Goal: Task Accomplishment & Management: Use online tool/utility

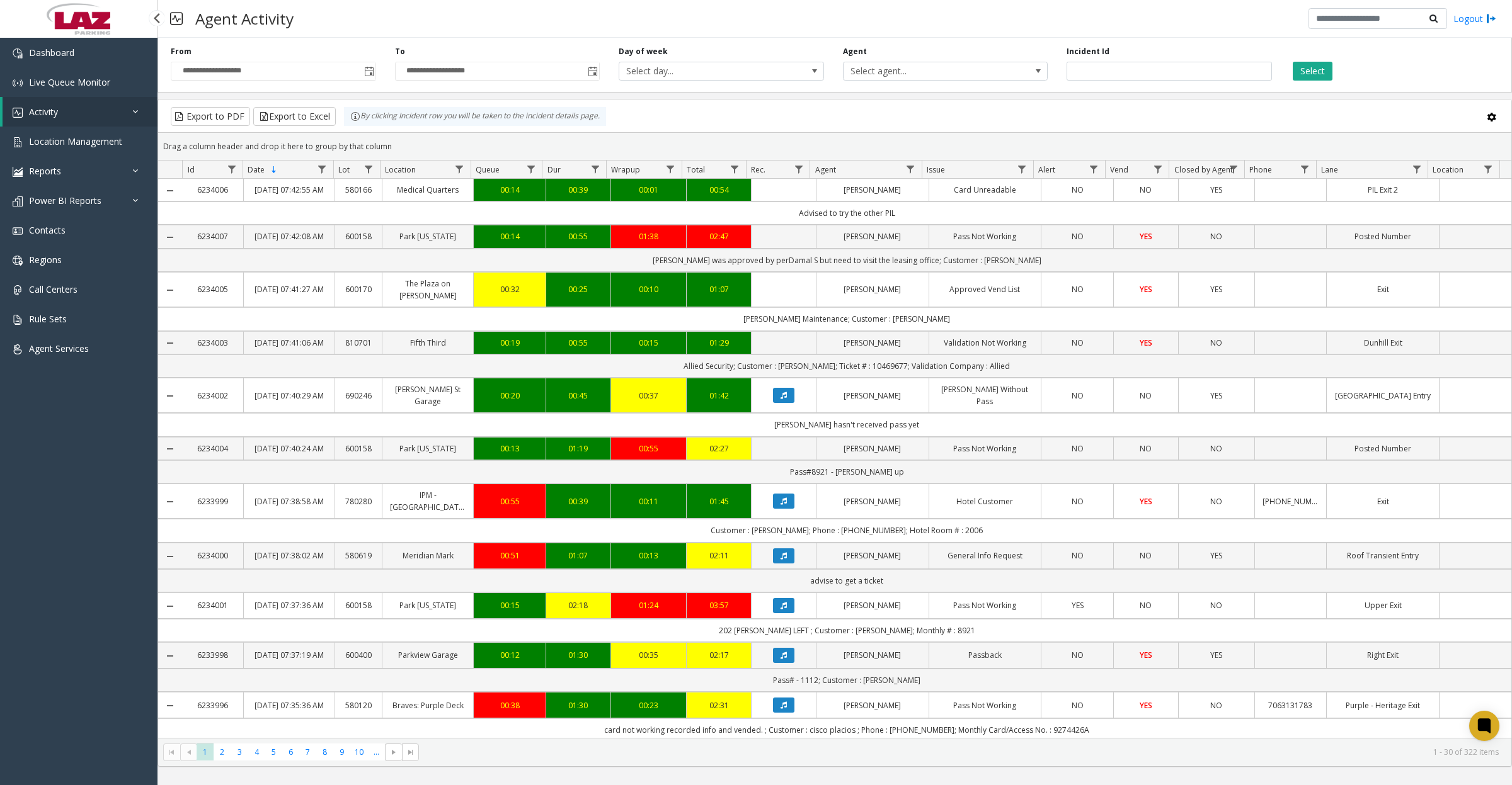
click at [27, 115] on link "Activity" at bounding box center [79, 112] width 155 height 30
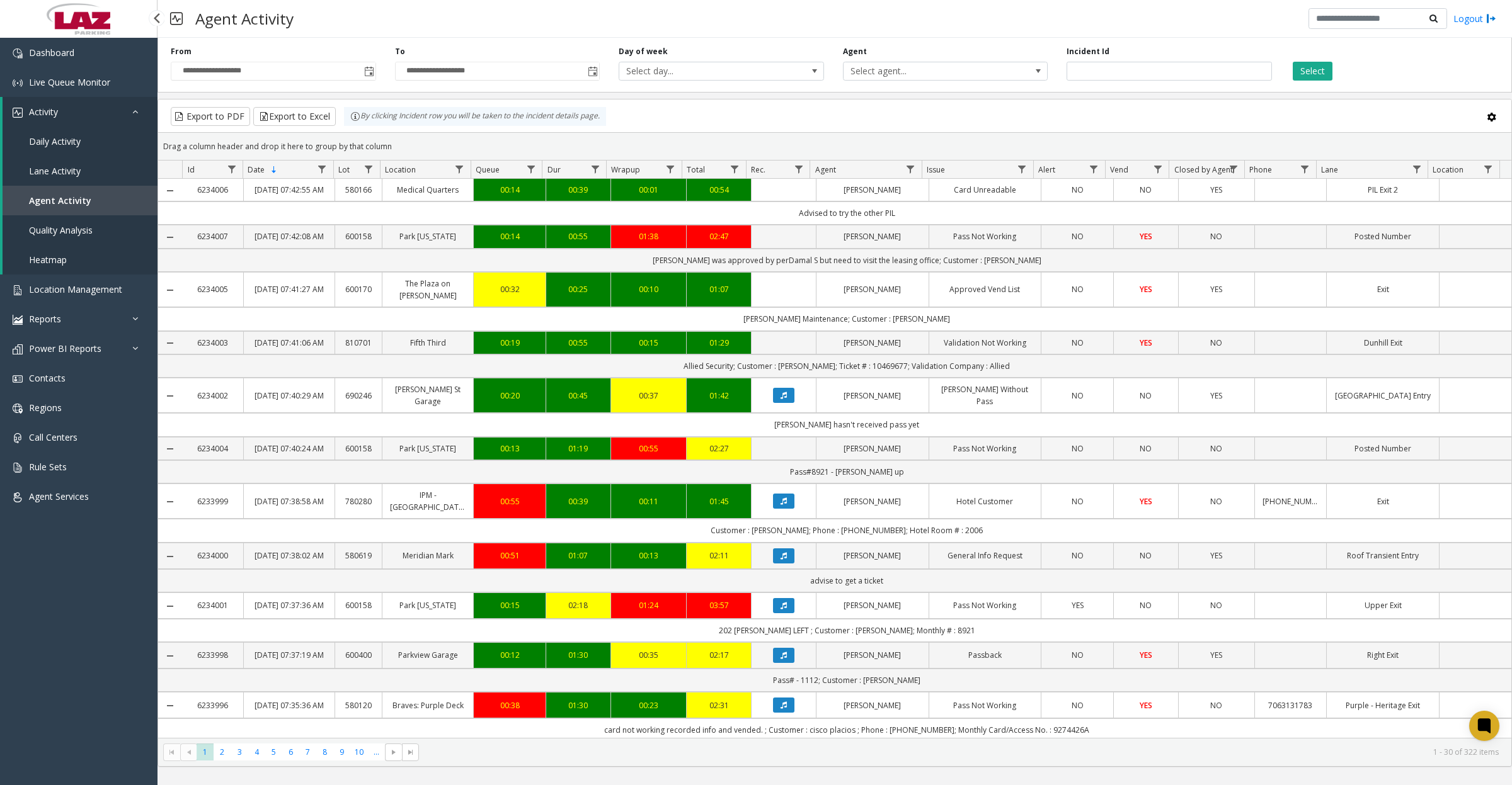
click at [48, 145] on span "Daily Activity" at bounding box center [55, 141] width 52 height 12
click at [370, 74] on span "Toggle popup" at bounding box center [369, 72] width 10 height 10
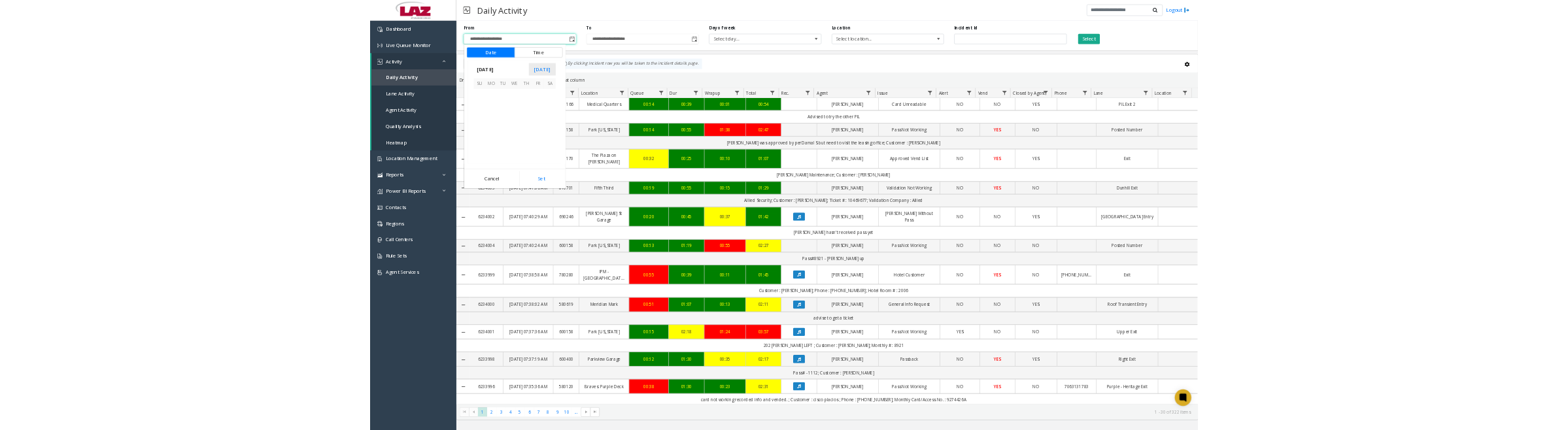
scroll to position [234525, 0]
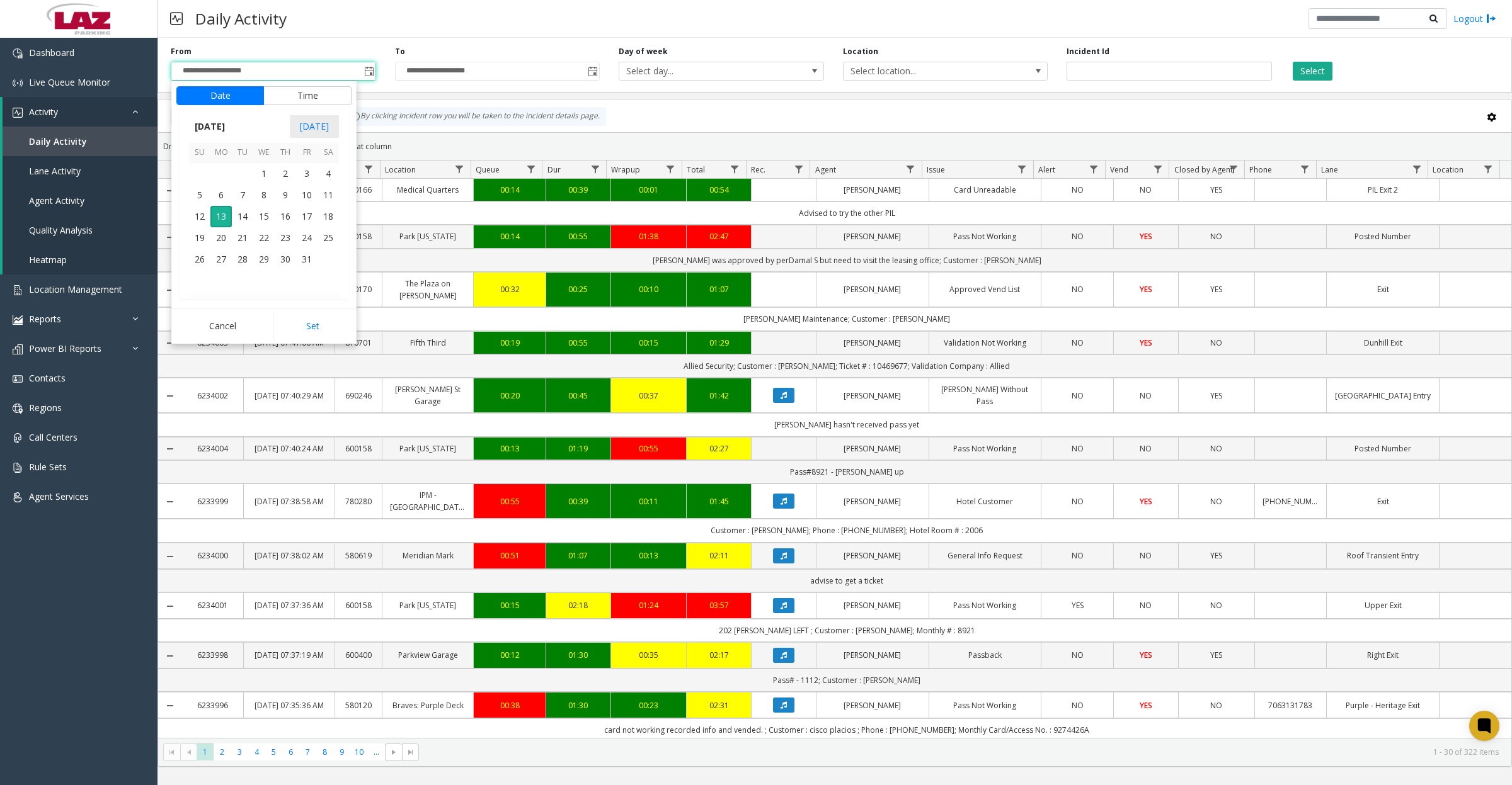
click at [264, 178] on span "1" at bounding box center [264, 173] width 21 height 21
click at [292, 319] on button "Set" at bounding box center [312, 326] width 79 height 28
type input "**********"
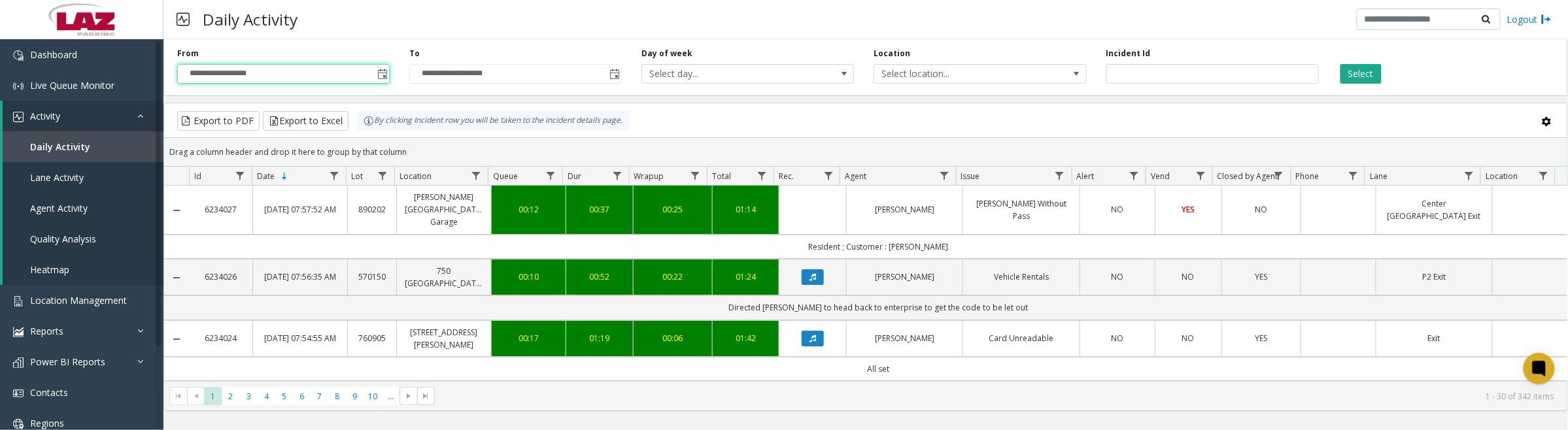
click at [1017, 73] on span "Select location..." at bounding box center [959, 73] width 169 height 18
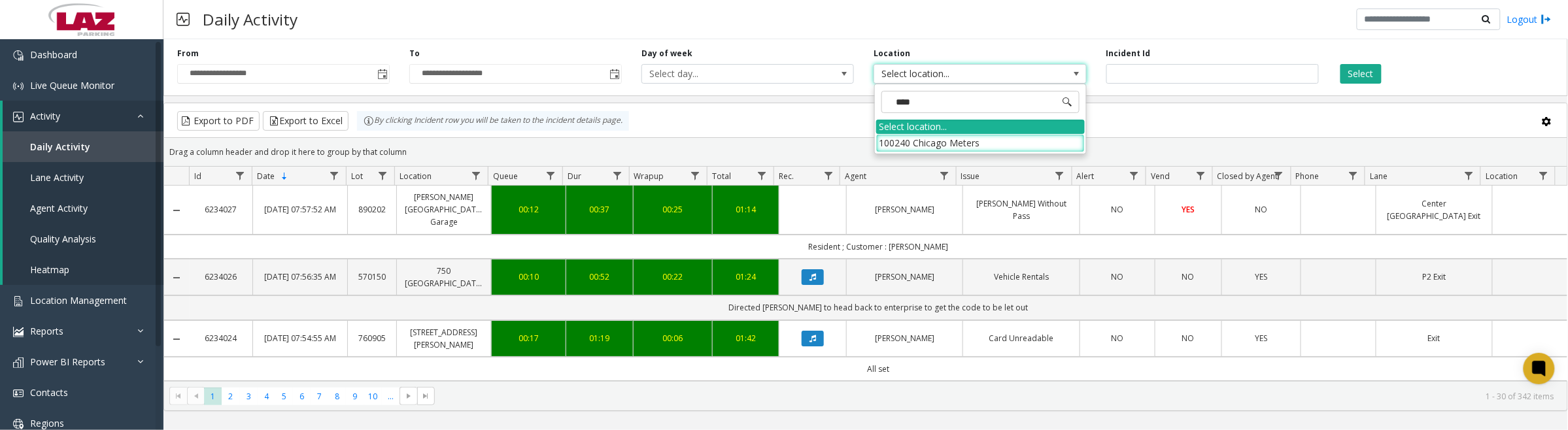
type input "*****"
click at [901, 144] on li "100240 Chicago Meters" at bounding box center [980, 143] width 208 height 18
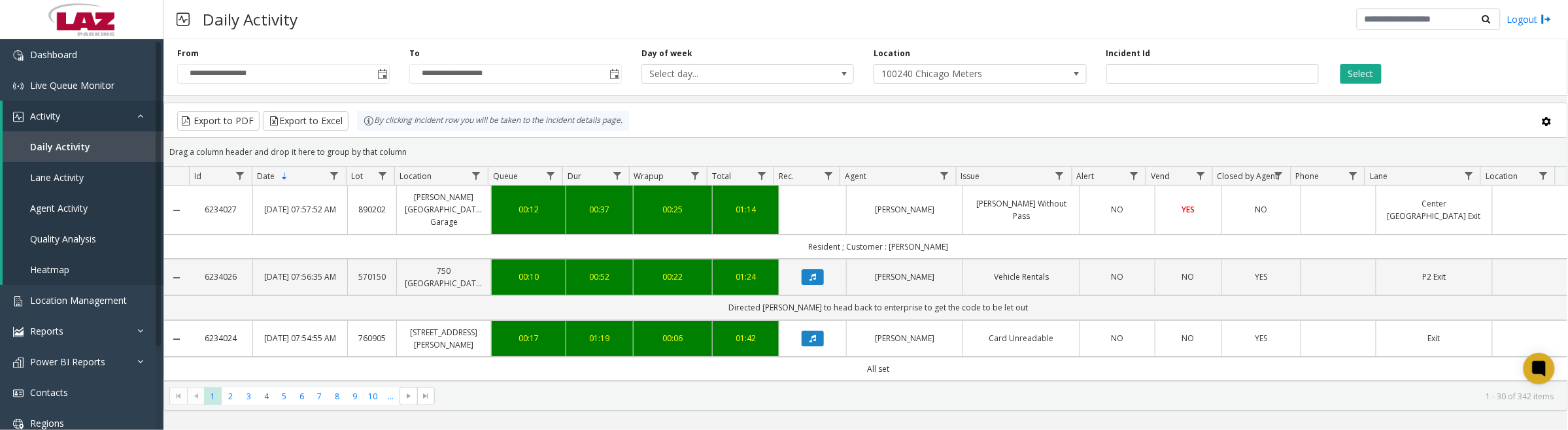
click at [1345, 77] on button "Select" at bounding box center [1361, 73] width 41 height 20
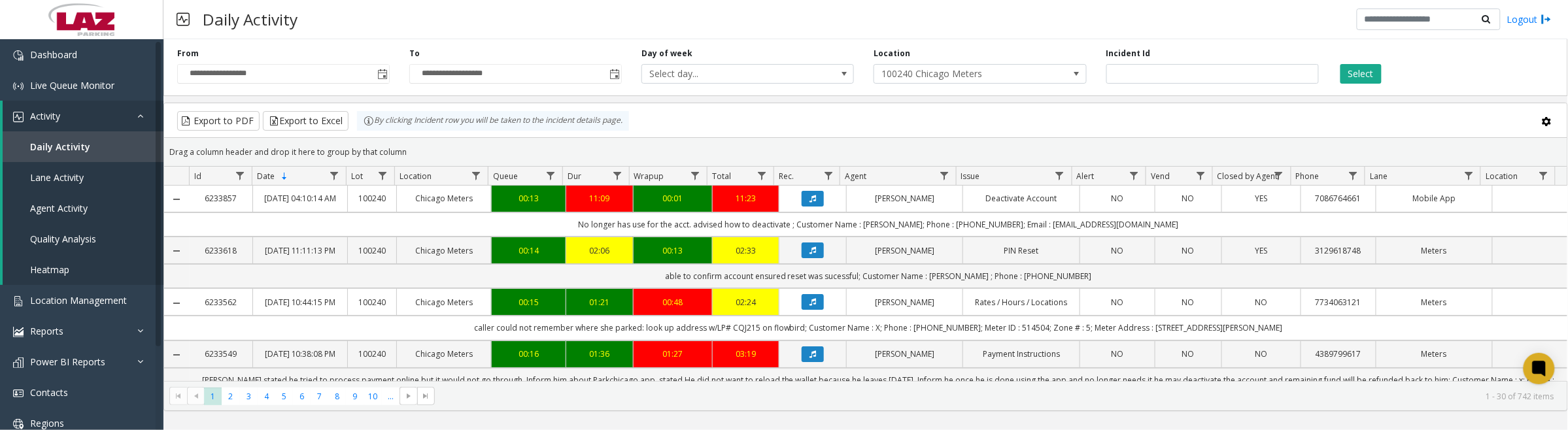
click at [945, 178] on span "Data table" at bounding box center [944, 175] width 11 height 11
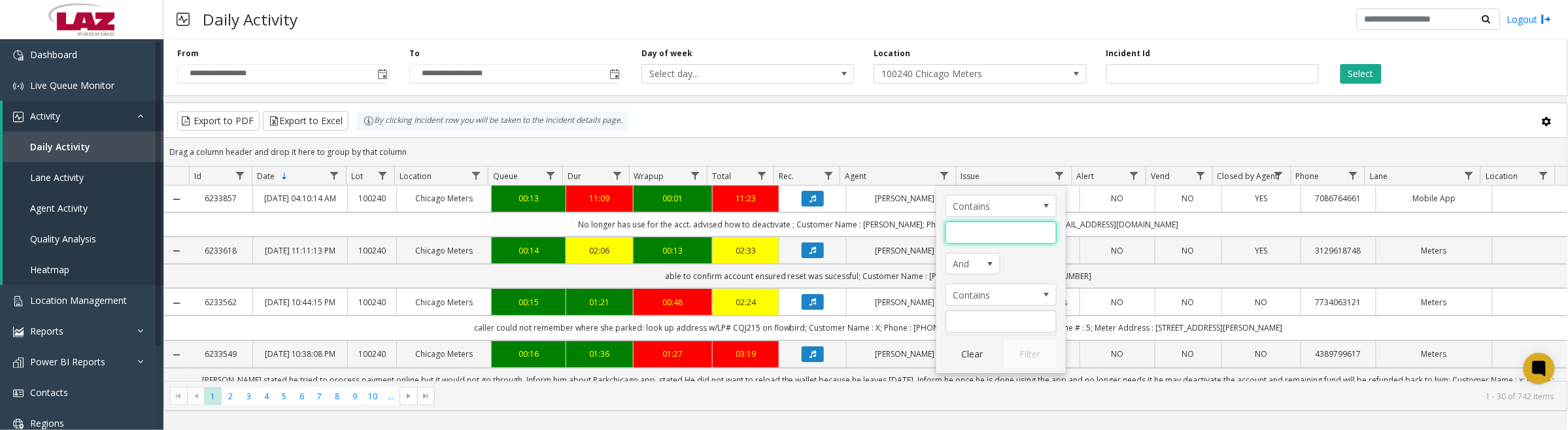
click at [956, 231] on input "Agent Filter" at bounding box center [1001, 232] width 111 height 22
type input "****"
click button "Filter" at bounding box center [1030, 353] width 54 height 29
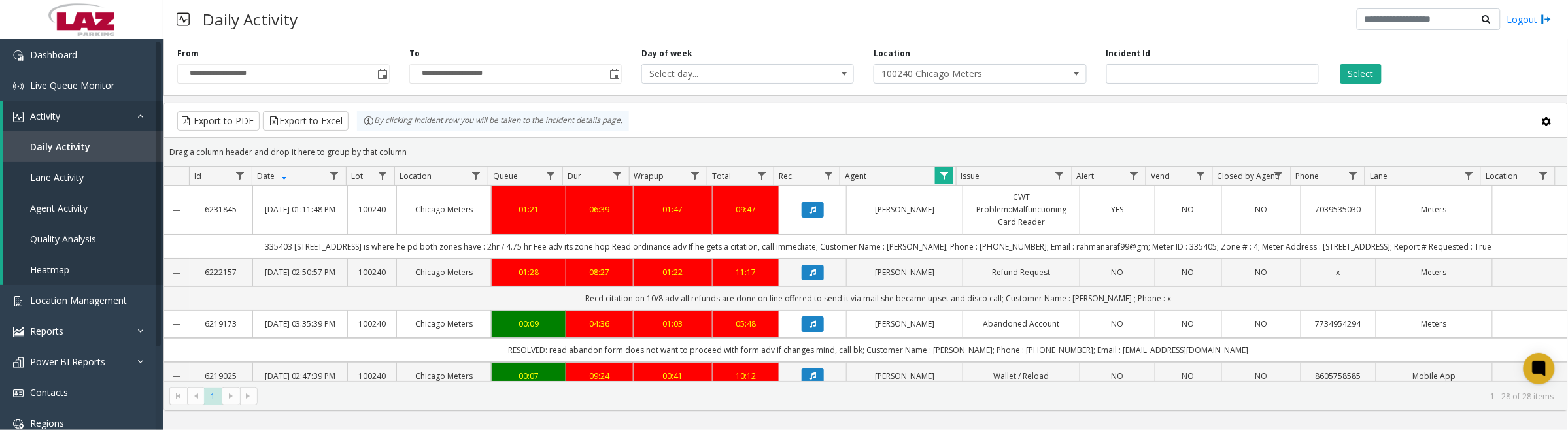
click at [815, 208] on button "Data table" at bounding box center [813, 209] width 22 height 16
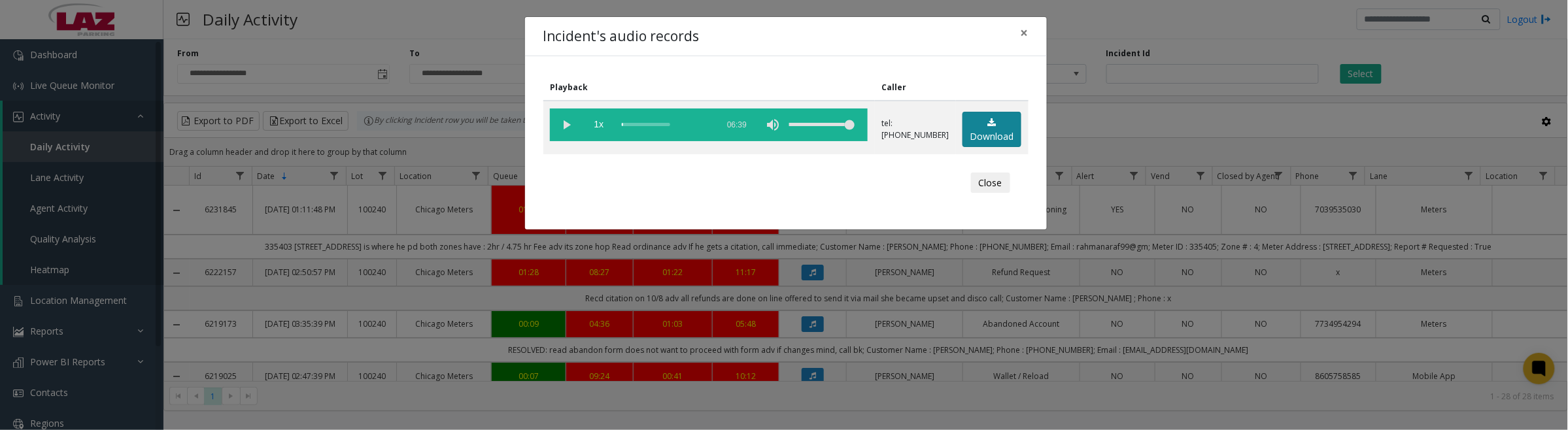
click at [1007, 131] on link "Download" at bounding box center [992, 130] width 59 height 36
click at [569, 116] on vg-play-pause at bounding box center [566, 125] width 33 height 33
drag, startPoint x: 566, startPoint y: 123, endPoint x: 717, endPoint y: 144, distance: 152.5
click at [566, 123] on vg-play-pause at bounding box center [566, 125] width 33 height 33
click at [985, 183] on button "Close" at bounding box center [991, 183] width 39 height 21
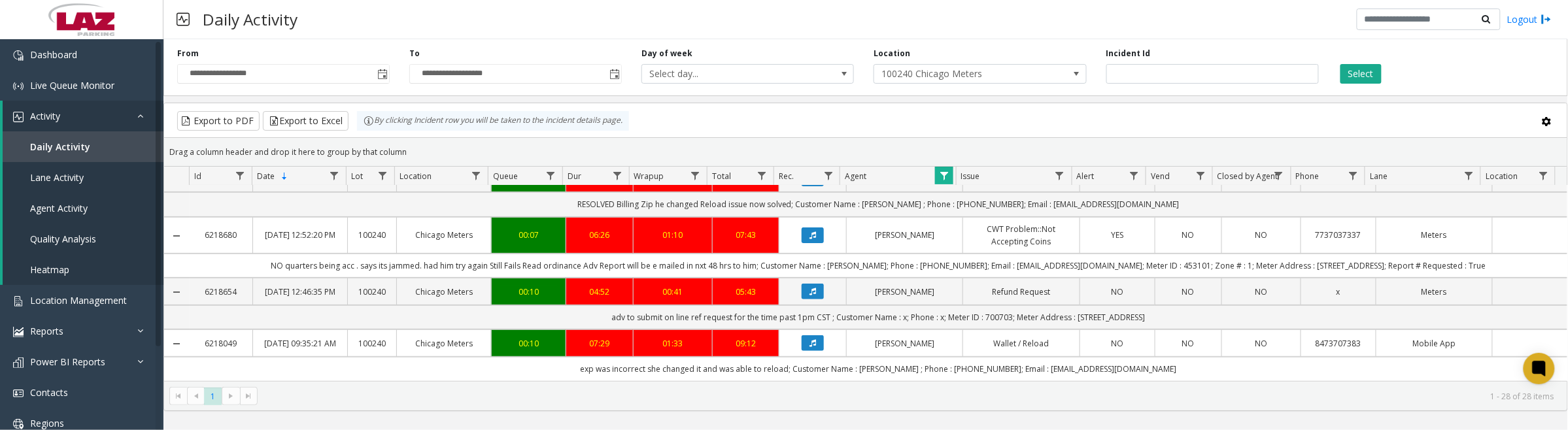
scroll to position [245, 0]
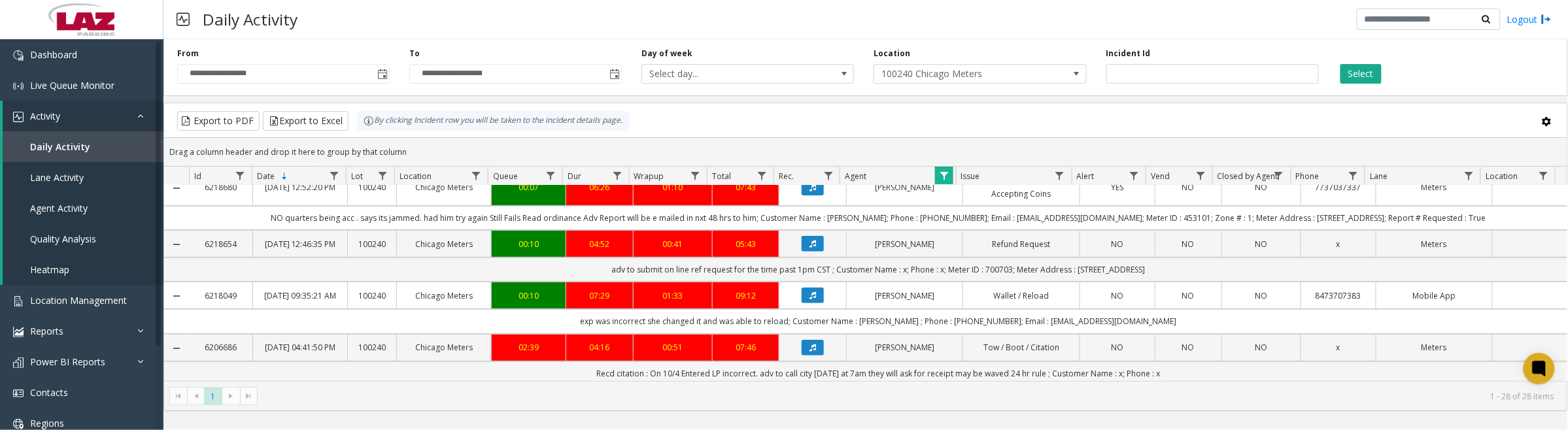
click at [809, 247] on icon "Data table" at bounding box center [813, 244] width 7 height 8
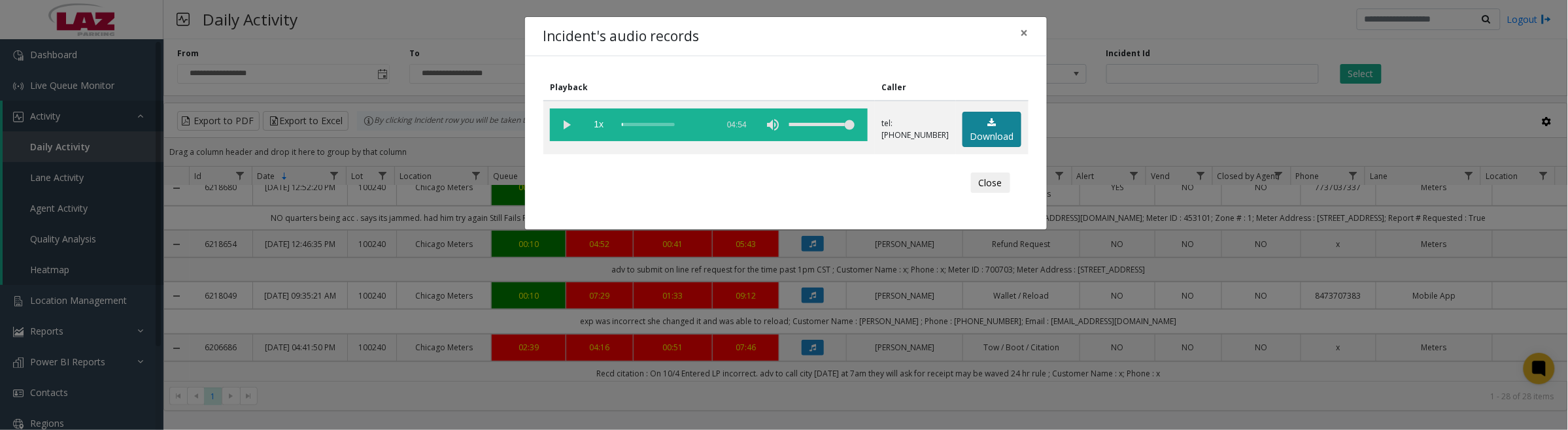
click at [992, 126] on icon at bounding box center [992, 122] width 8 height 9
click at [563, 132] on vg-play-pause at bounding box center [566, 125] width 33 height 33
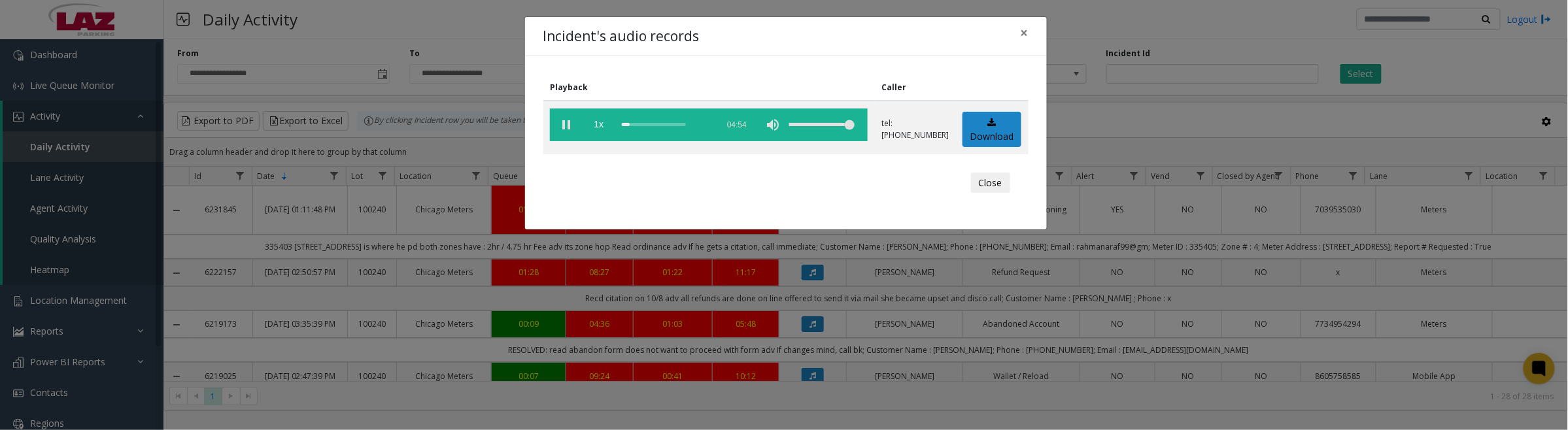
scroll to position [245, 0]
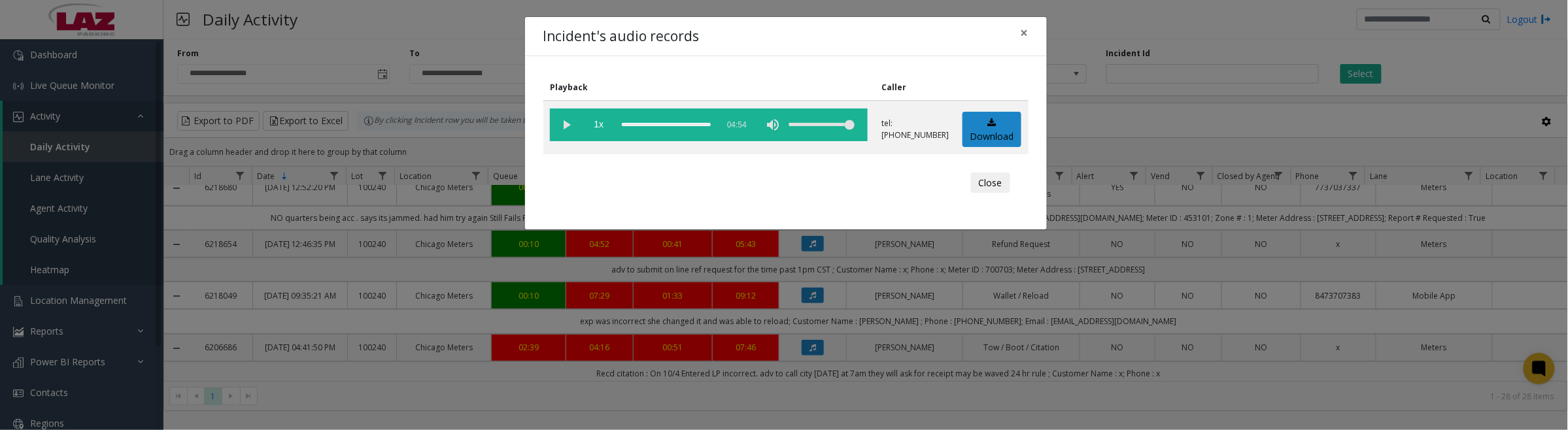
drag, startPoint x: 635, startPoint y: 124, endPoint x: 909, endPoint y: 155, distance: 275.7
click at [907, 152] on tr "1x 04:54 tel:60012290012246564171 Download" at bounding box center [786, 127] width 485 height 54
click at [569, 128] on vg-play-pause at bounding box center [566, 125] width 33 height 33
click at [568, 123] on vg-play-pause at bounding box center [566, 125] width 33 height 33
click at [989, 185] on button "Close" at bounding box center [991, 183] width 39 height 21
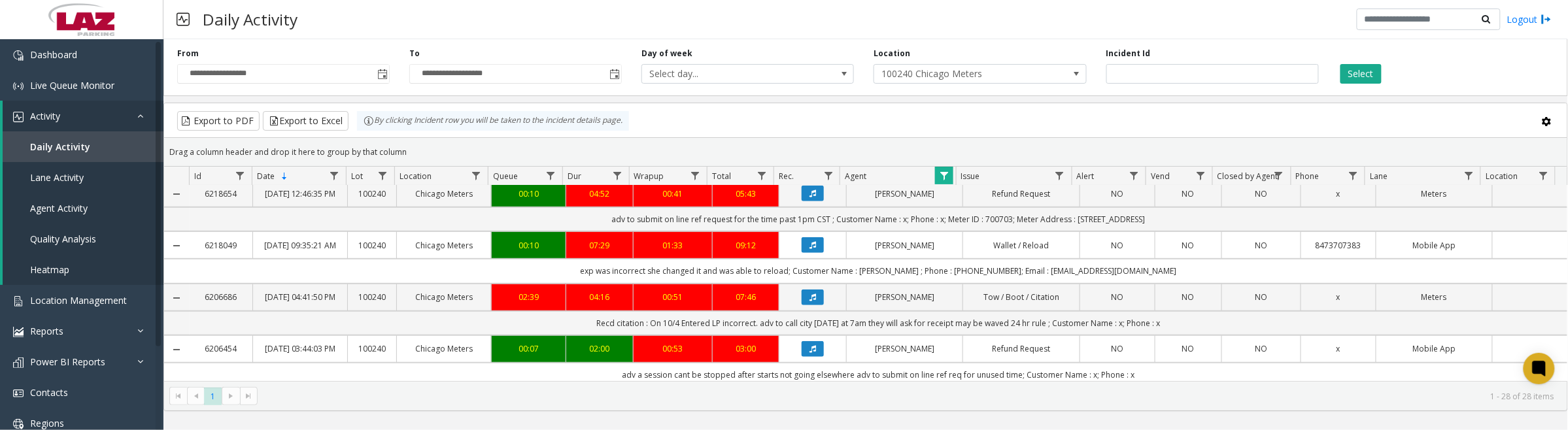
scroll to position [326, 0]
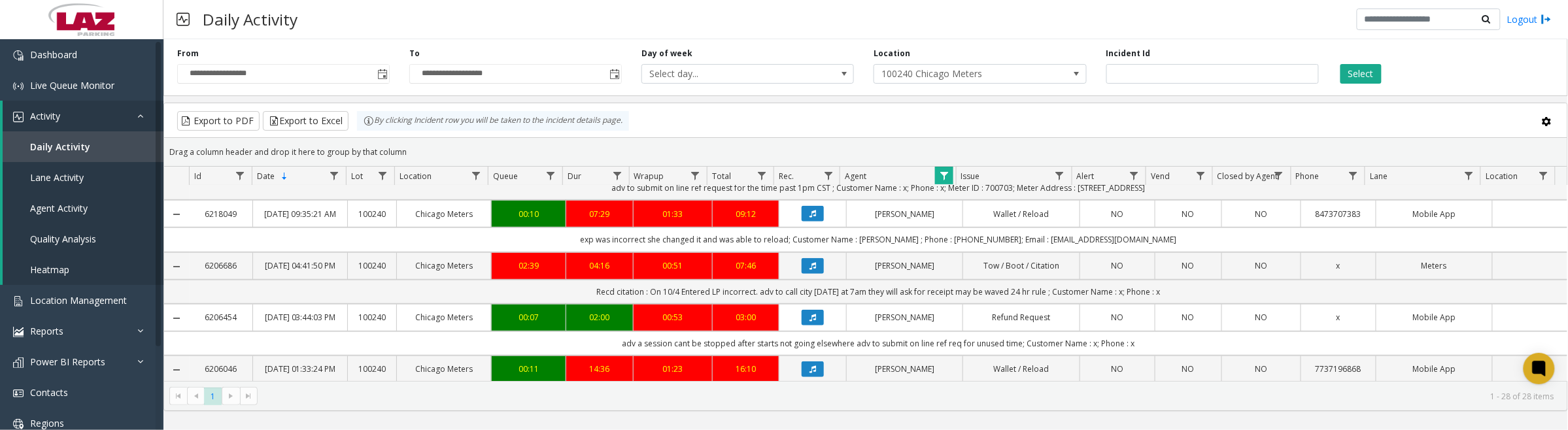
click at [809, 270] on icon "Data table" at bounding box center [813, 266] width 7 height 8
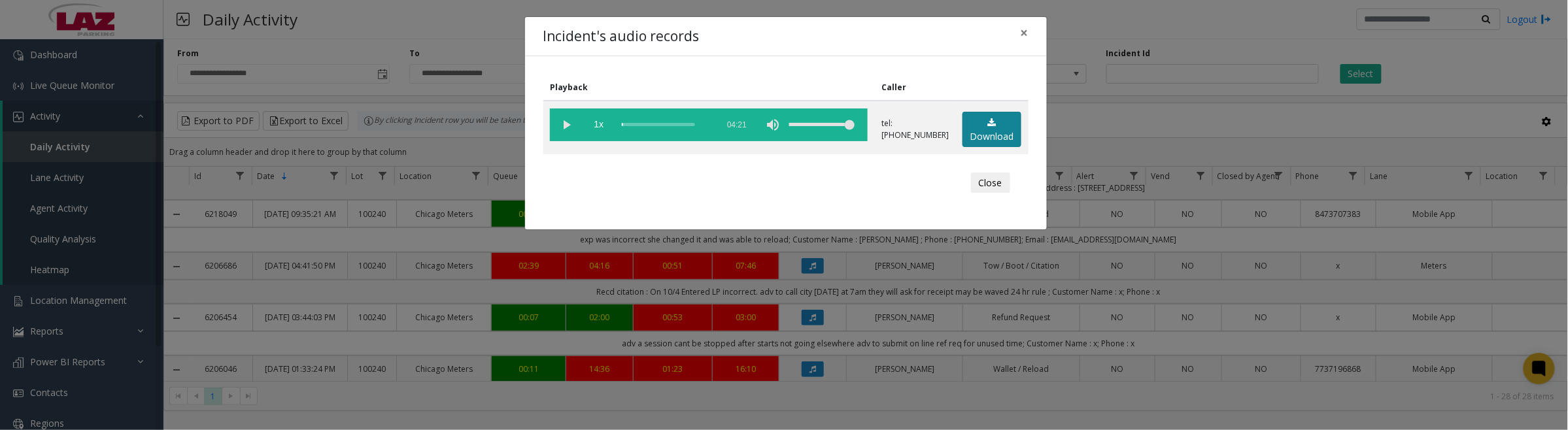
click at [996, 122] on link "Download" at bounding box center [992, 130] width 59 height 36
click at [566, 119] on vg-play-pause at bounding box center [566, 125] width 33 height 33
click at [998, 185] on button "Close" at bounding box center [991, 183] width 39 height 21
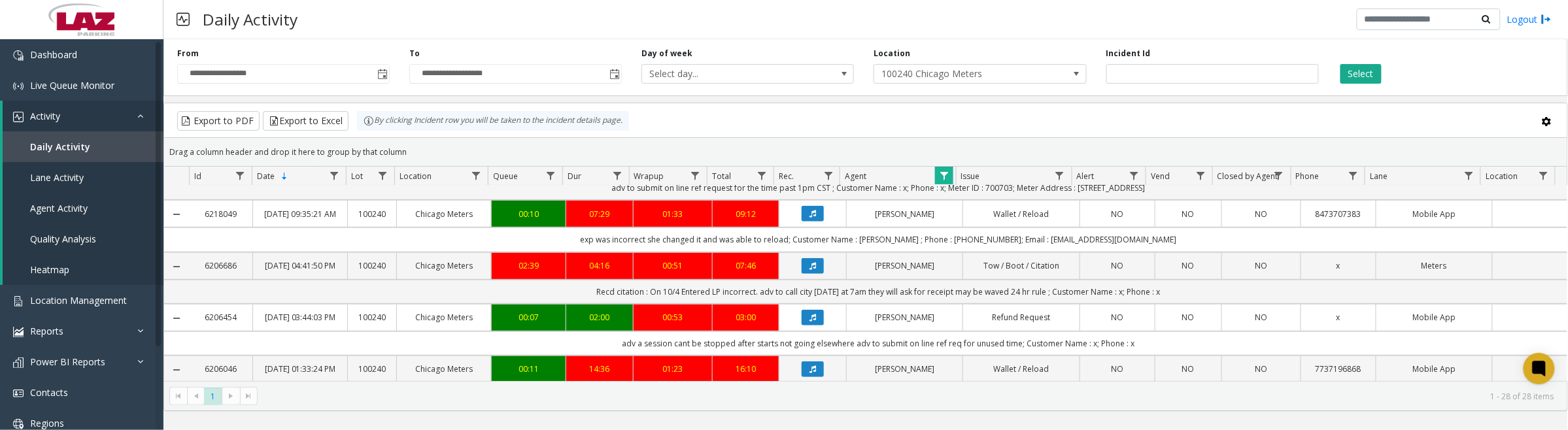
click at [942, 175] on span "Data table" at bounding box center [944, 175] width 11 height 11
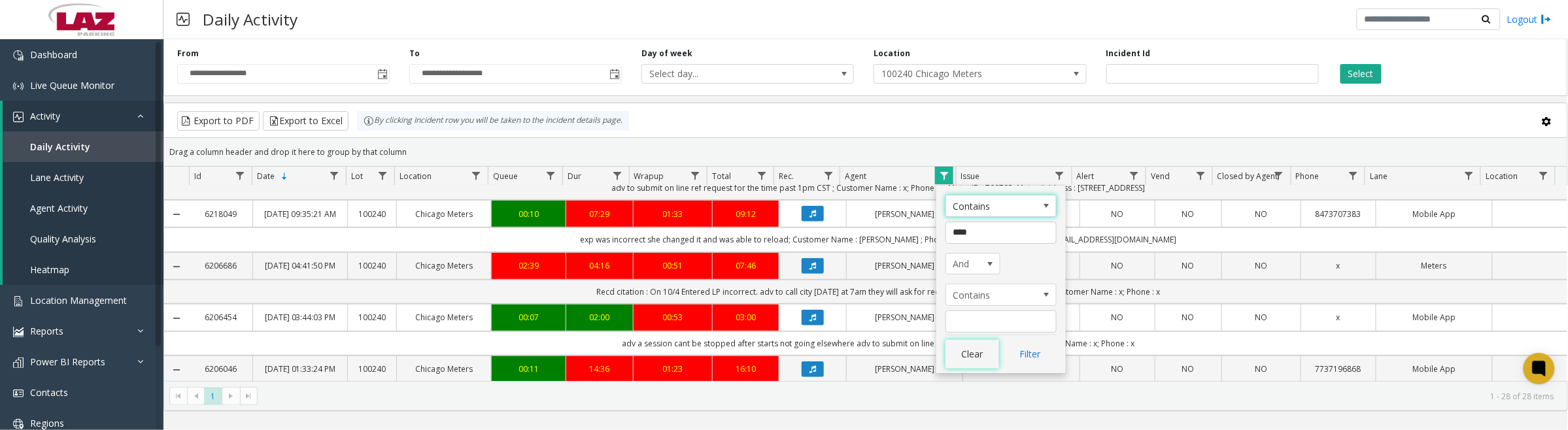
click at [979, 354] on button "Clear" at bounding box center [973, 353] width 54 height 29
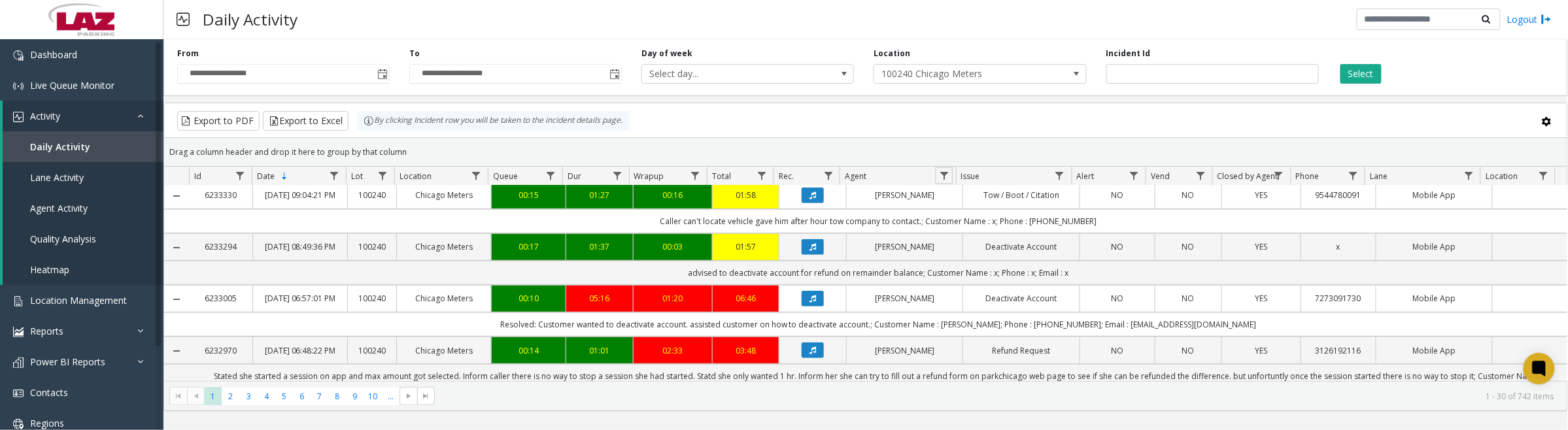
click at [949, 176] on span "Data table" at bounding box center [944, 175] width 11 height 11
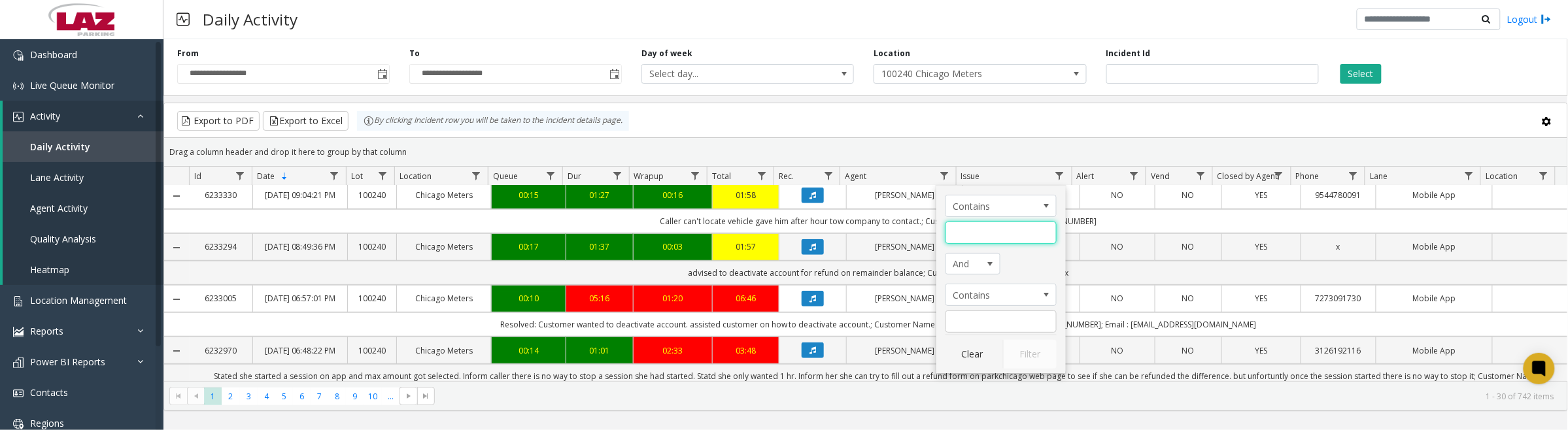
click at [973, 226] on input "Agent Filter" at bounding box center [1001, 232] width 111 height 22
type input "*****"
click button "Filter" at bounding box center [1030, 353] width 54 height 29
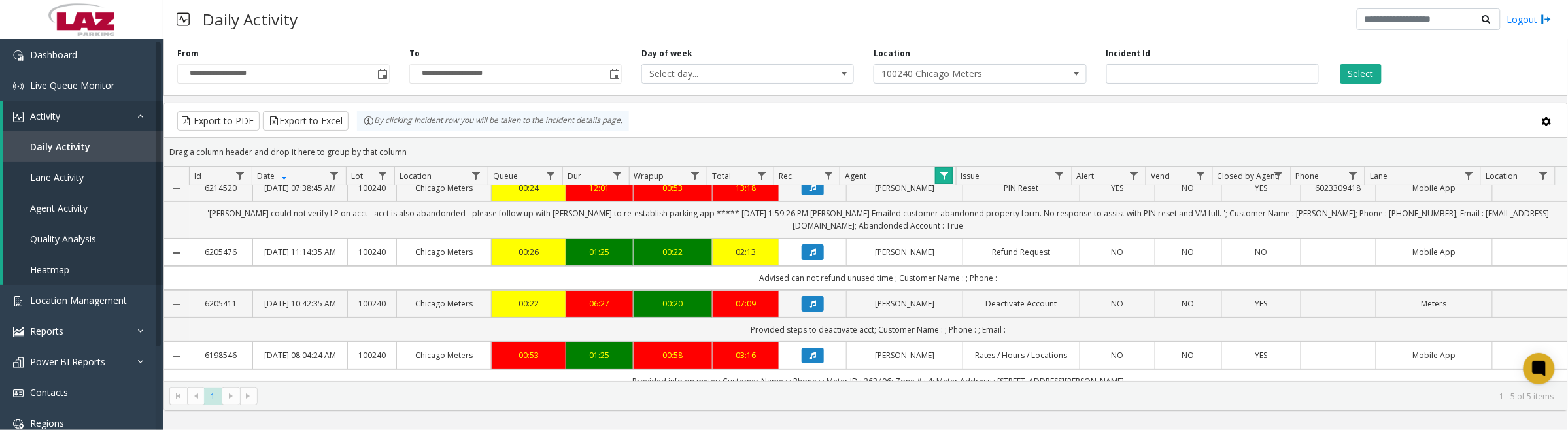
scroll to position [82, 0]
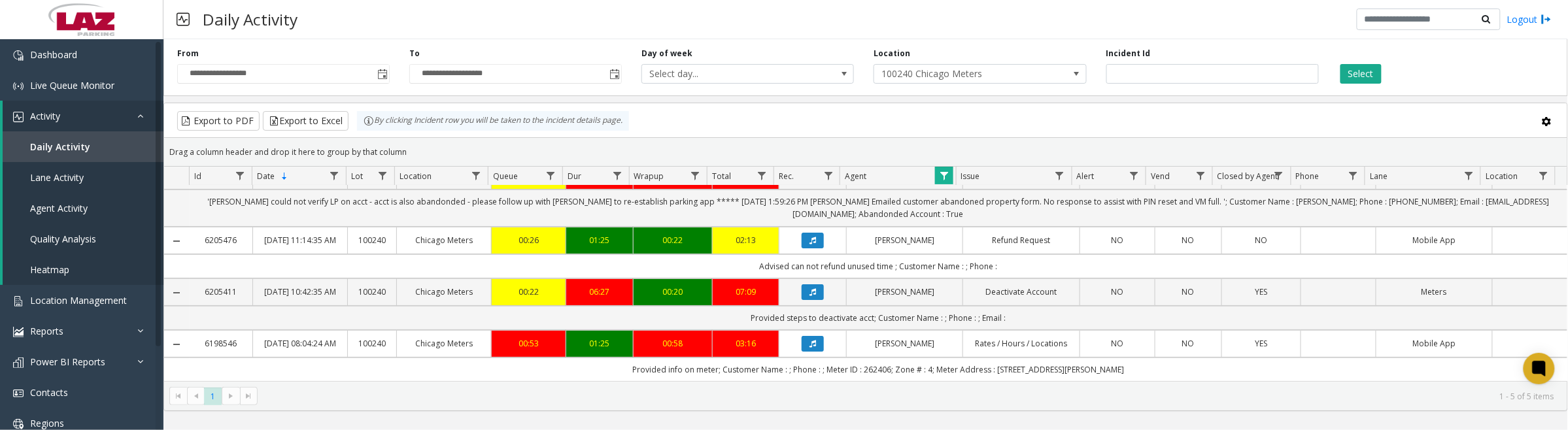
click at [809, 244] on icon "Data table" at bounding box center [813, 241] width 7 height 8
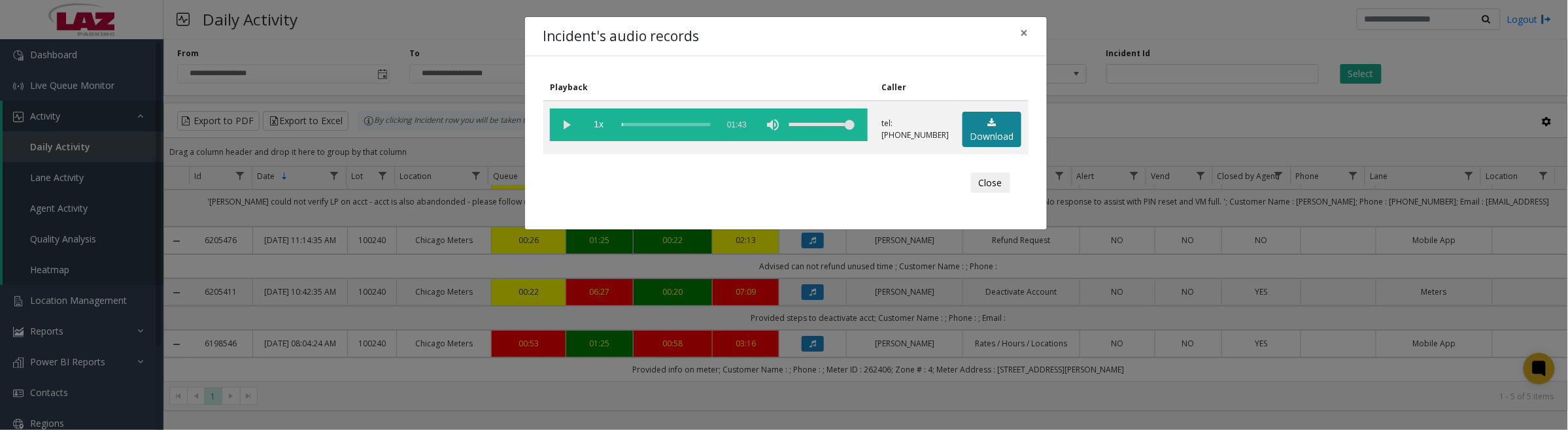
click at [1007, 133] on link "Download" at bounding box center [992, 130] width 59 height 36
click at [569, 122] on vg-play-pause at bounding box center [566, 125] width 33 height 33
click at [570, 125] on vg-play-pause at bounding box center [566, 125] width 33 height 33
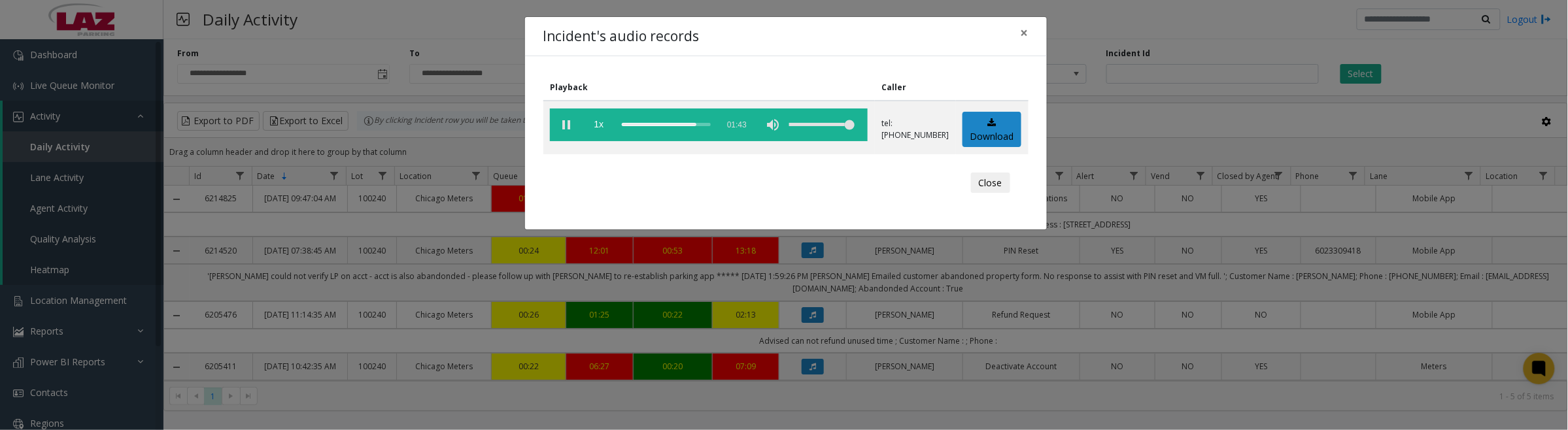
scroll to position [82, 0]
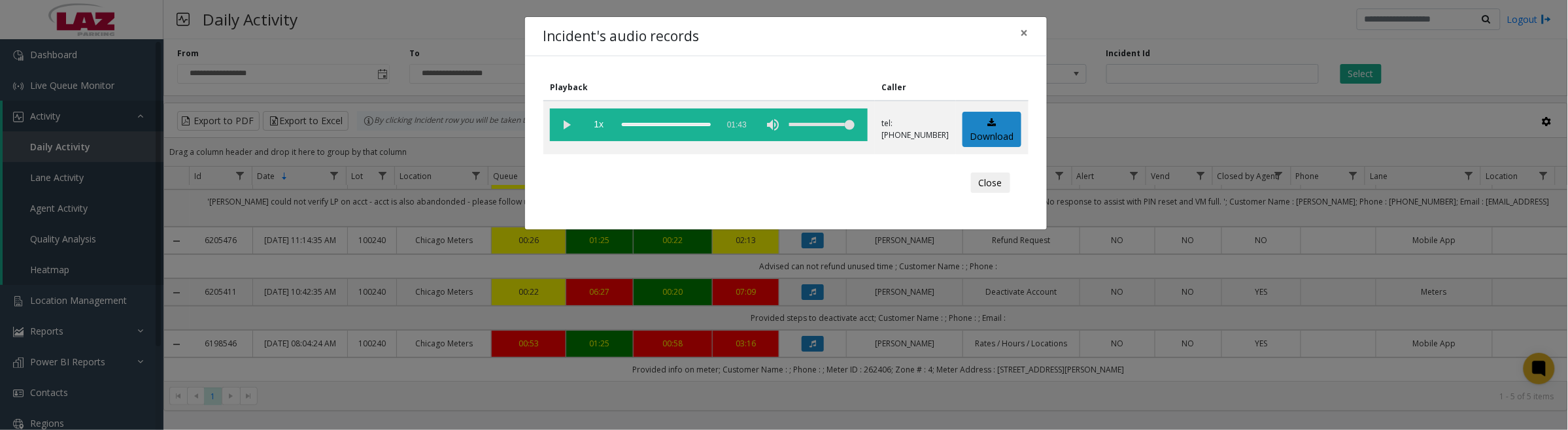
click at [1002, 186] on button "Close" at bounding box center [991, 183] width 39 height 21
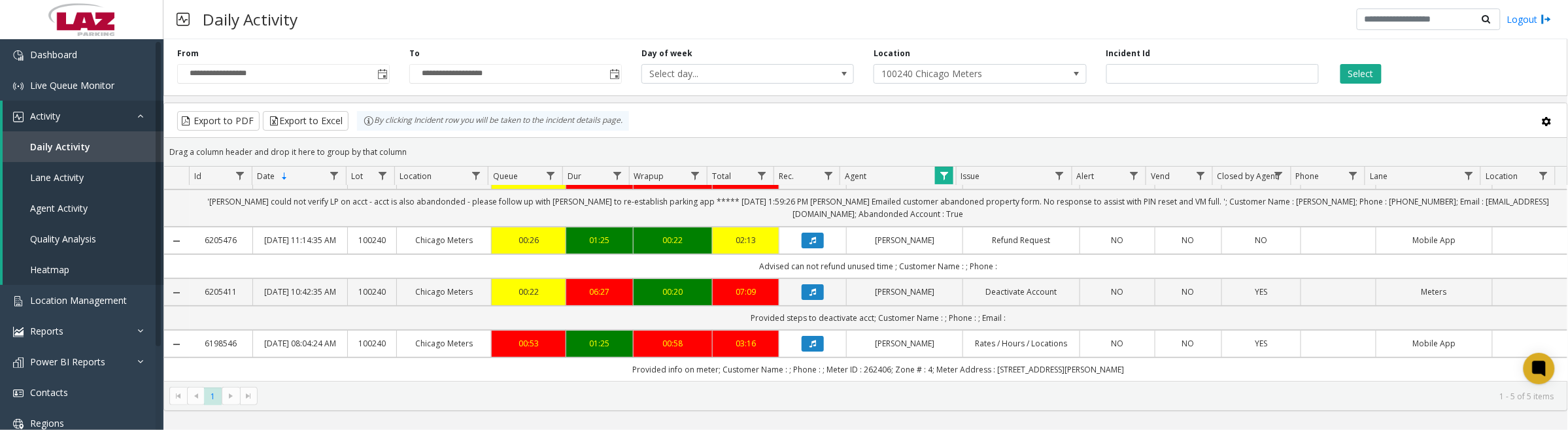
scroll to position [125, 0]
click at [811, 284] on button "Data table" at bounding box center [813, 291] width 22 height 16
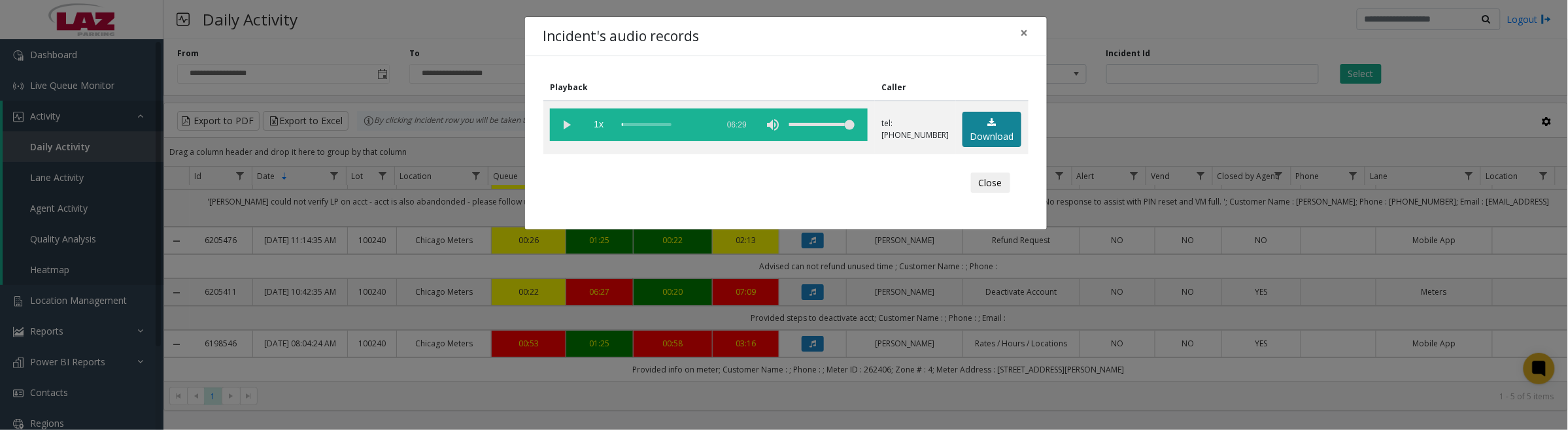
click at [1005, 127] on link "Download" at bounding box center [992, 130] width 59 height 36
click at [560, 122] on vg-play-pause at bounding box center [566, 125] width 33 height 33
click at [561, 125] on vg-play-pause at bounding box center [566, 125] width 33 height 33
drag, startPoint x: 563, startPoint y: 131, endPoint x: 582, endPoint y: 130, distance: 19.0
click at [563, 131] on vg-play-pause at bounding box center [566, 125] width 33 height 33
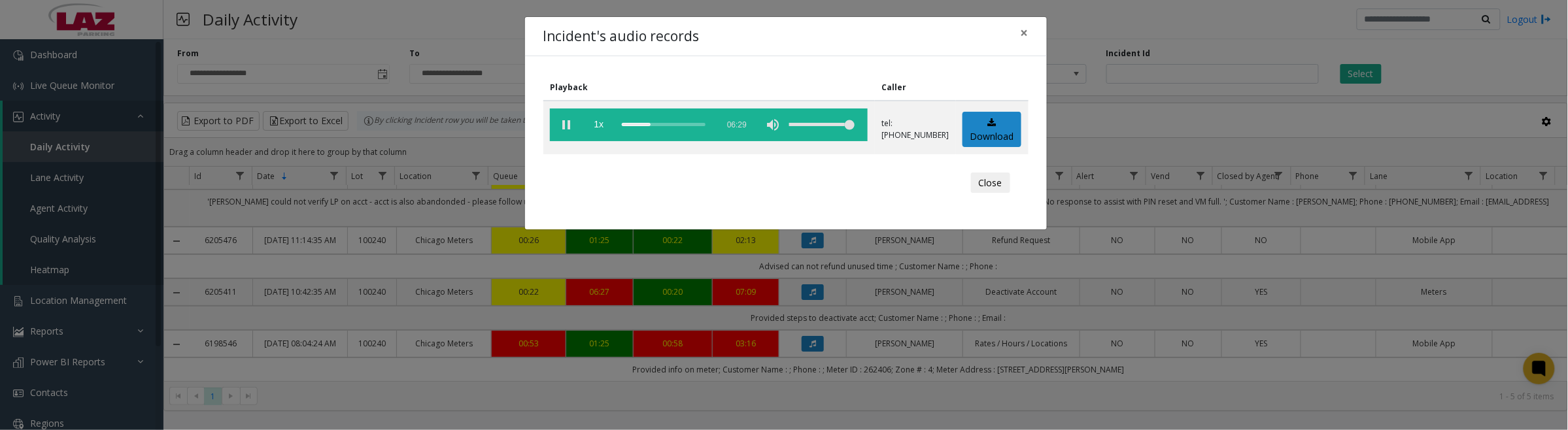
click at [992, 184] on button "Close" at bounding box center [991, 183] width 39 height 21
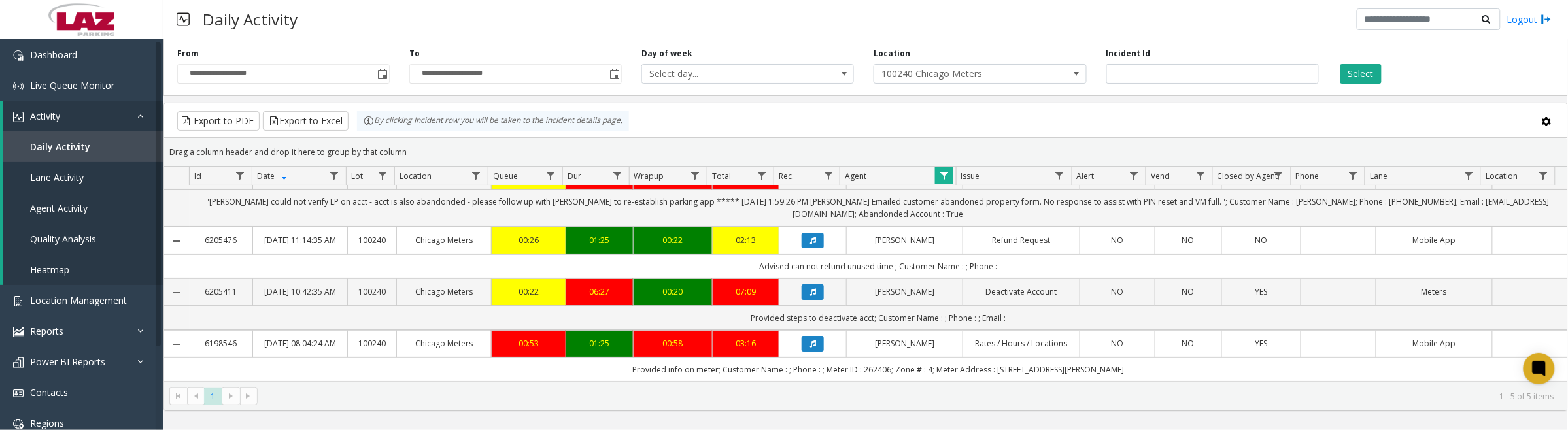
click at [942, 179] on span "Data table" at bounding box center [944, 175] width 11 height 11
click at [973, 361] on button "Clear" at bounding box center [973, 353] width 54 height 29
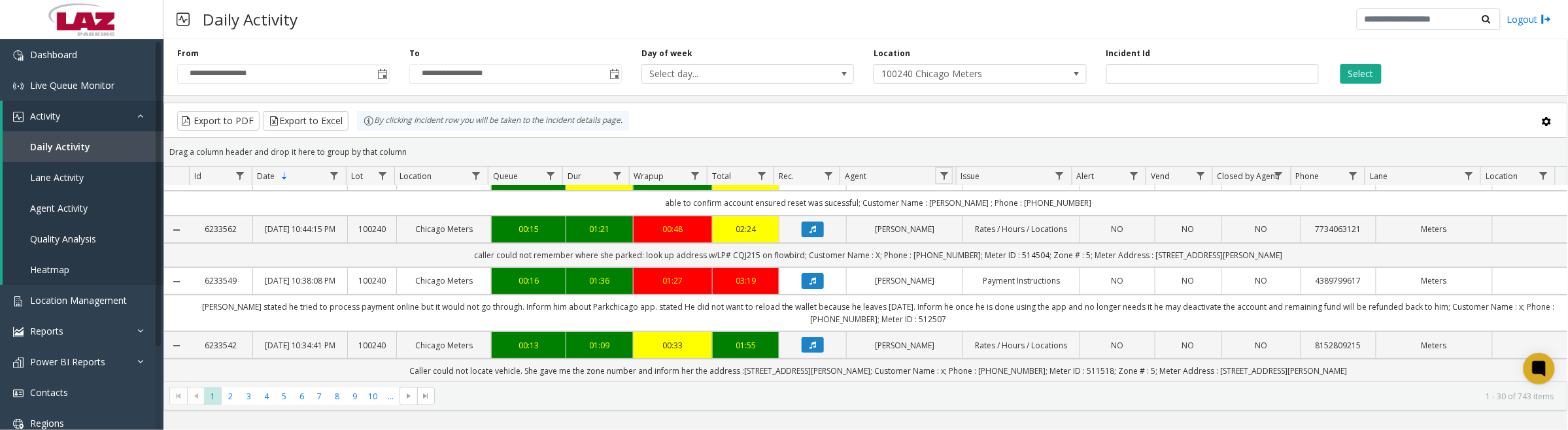
click at [943, 172] on span "Data table" at bounding box center [944, 175] width 11 height 11
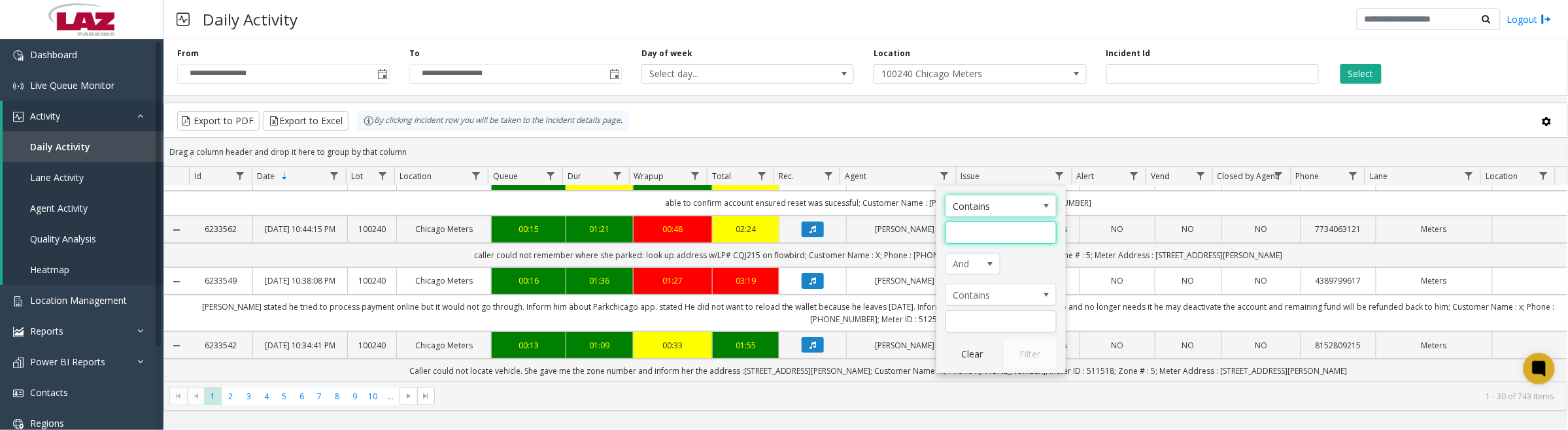
click at [985, 235] on input "Agent Filter" at bounding box center [1001, 232] width 111 height 22
type input "*****"
click button "Filter" at bounding box center [1030, 353] width 54 height 29
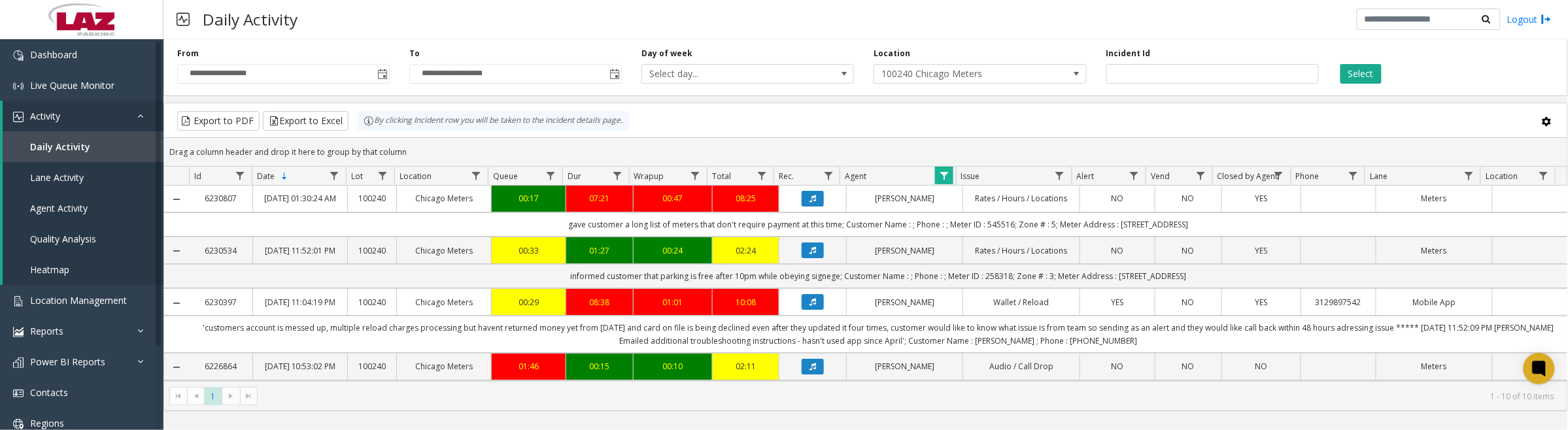
click at [809, 202] on icon "Data table" at bounding box center [813, 199] width 7 height 8
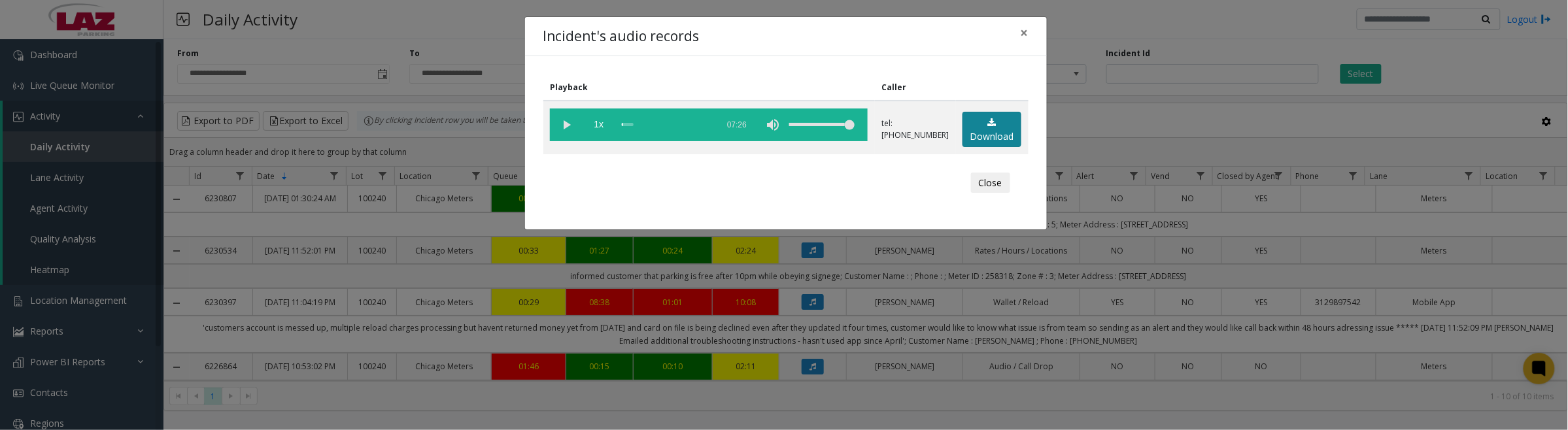
click at [992, 134] on link "Download" at bounding box center [992, 130] width 59 height 36
click at [976, 179] on button "Close" at bounding box center [991, 183] width 39 height 21
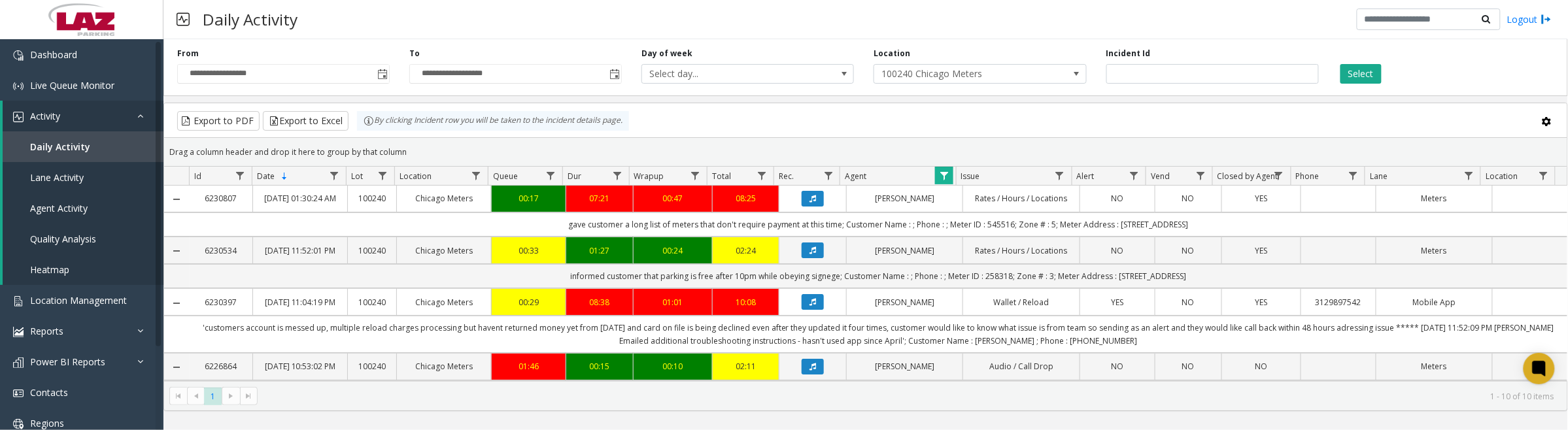
click at [809, 254] on icon "Data table" at bounding box center [813, 250] width 7 height 8
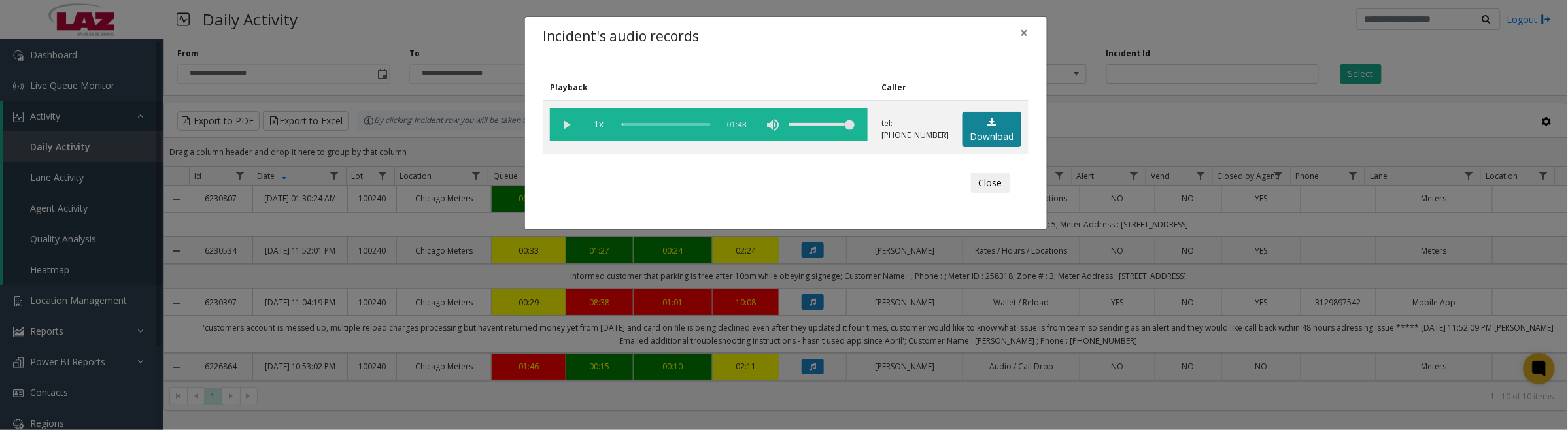
click at [988, 146] on link "Download" at bounding box center [992, 130] width 59 height 36
click at [564, 128] on vg-play-pause at bounding box center [566, 125] width 33 height 33
click at [986, 183] on button "Close" at bounding box center [991, 183] width 39 height 21
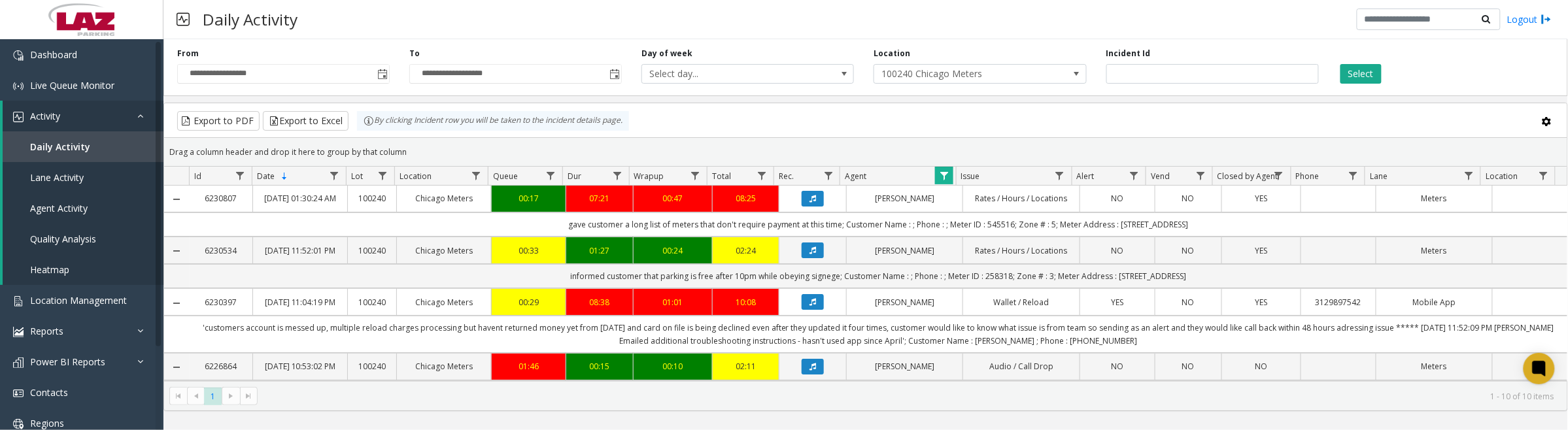
click at [943, 174] on span "Data table" at bounding box center [944, 175] width 11 height 11
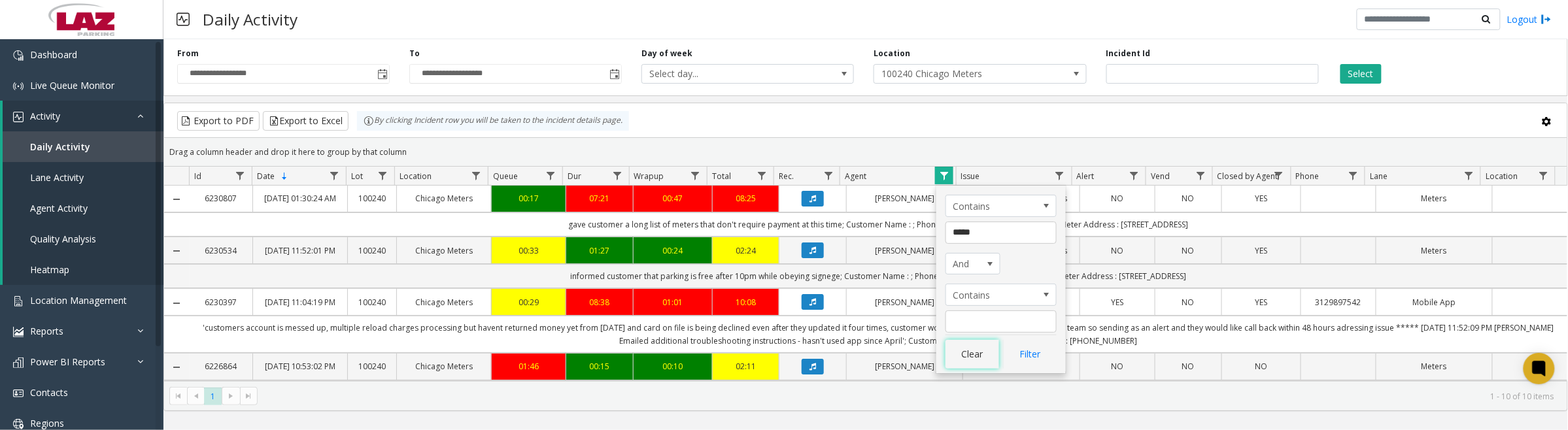
click at [969, 358] on button "Clear" at bounding box center [973, 353] width 54 height 29
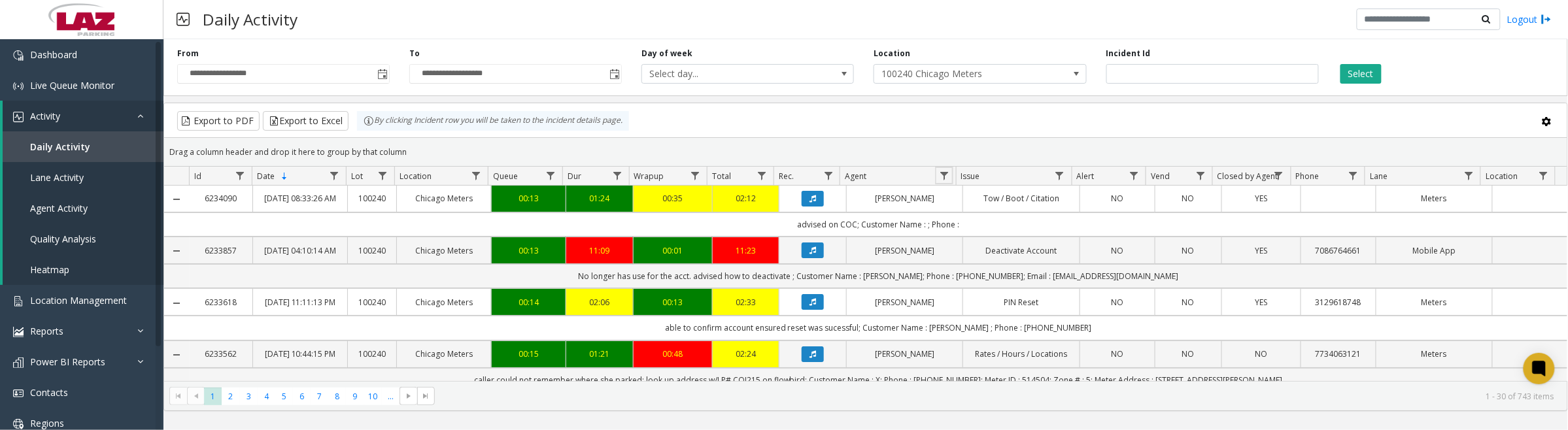
click at [942, 173] on span "Data table" at bounding box center [944, 175] width 11 height 11
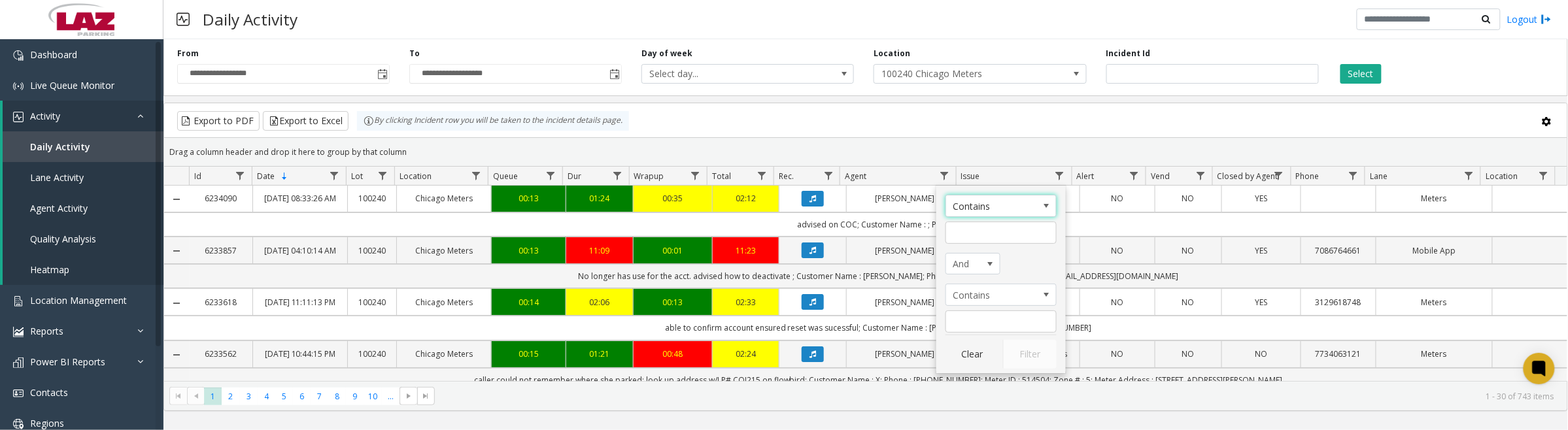
click at [809, 254] on icon "Data table" at bounding box center [813, 250] width 7 height 8
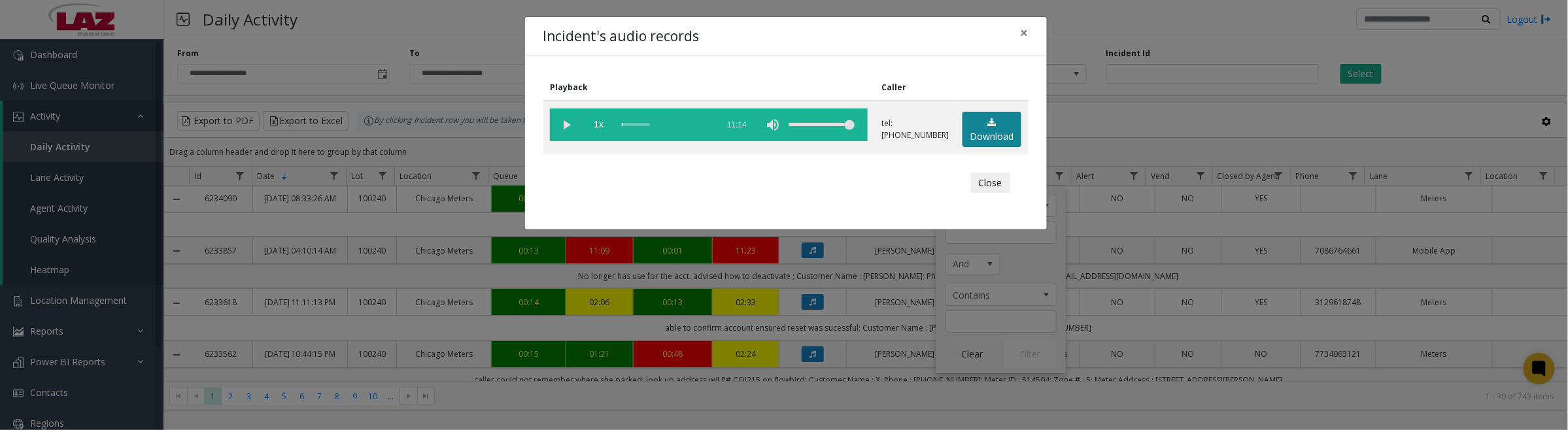
click at [1002, 122] on link "Download" at bounding box center [992, 130] width 59 height 36
click at [566, 124] on vg-play-pause at bounding box center [566, 125] width 33 height 33
click at [571, 119] on vg-play-pause at bounding box center [566, 125] width 33 height 33
click at [998, 180] on button "Close" at bounding box center [991, 183] width 39 height 21
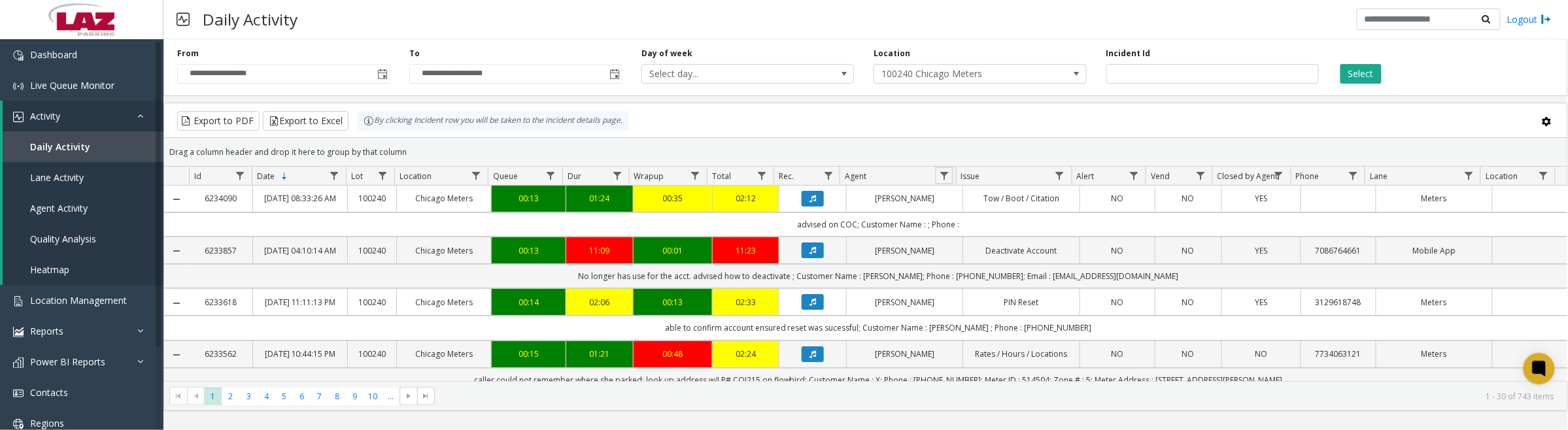
click at [951, 175] on link "Data table" at bounding box center [944, 175] width 18 height 18
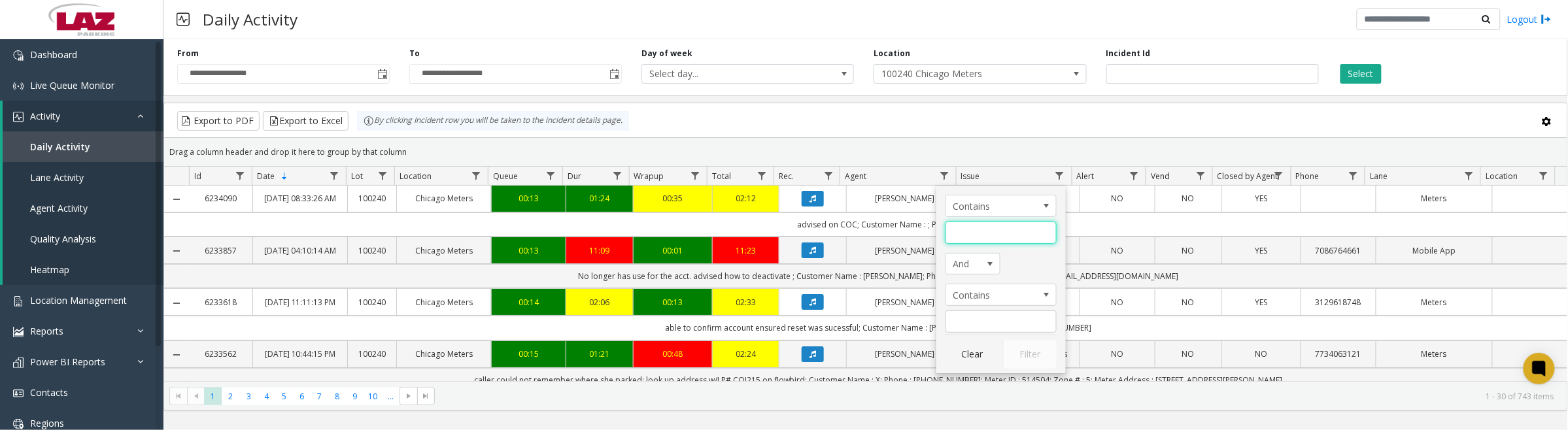
click at [979, 233] on input "Agent Filter" at bounding box center [1001, 232] width 111 height 22
type input "*****"
click button "Filter" at bounding box center [1030, 353] width 54 height 29
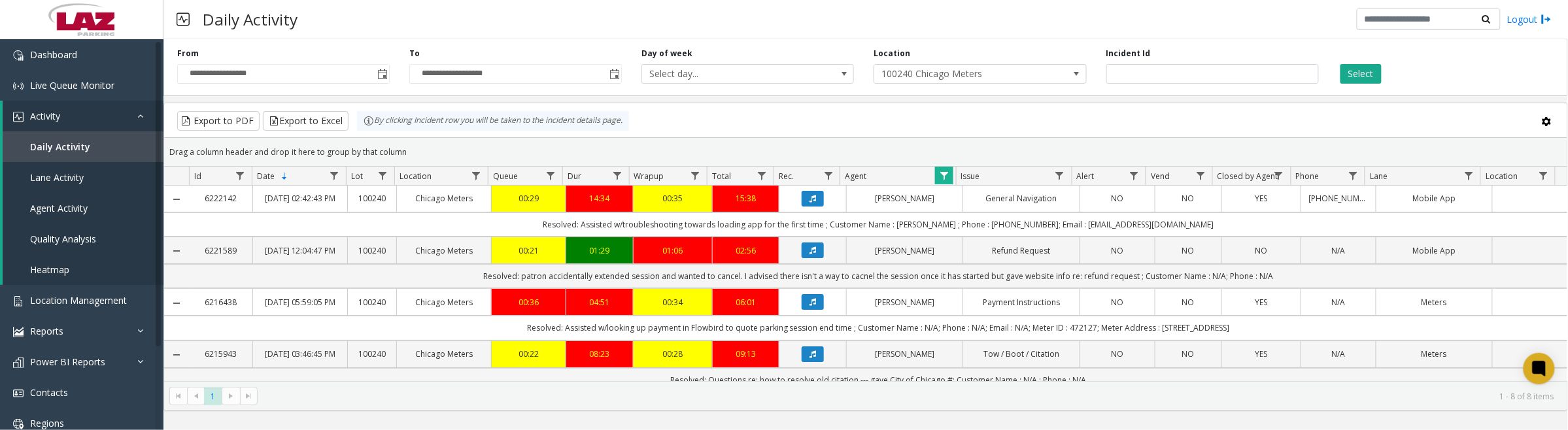
click at [805, 206] on button "Data table" at bounding box center [813, 198] width 22 height 16
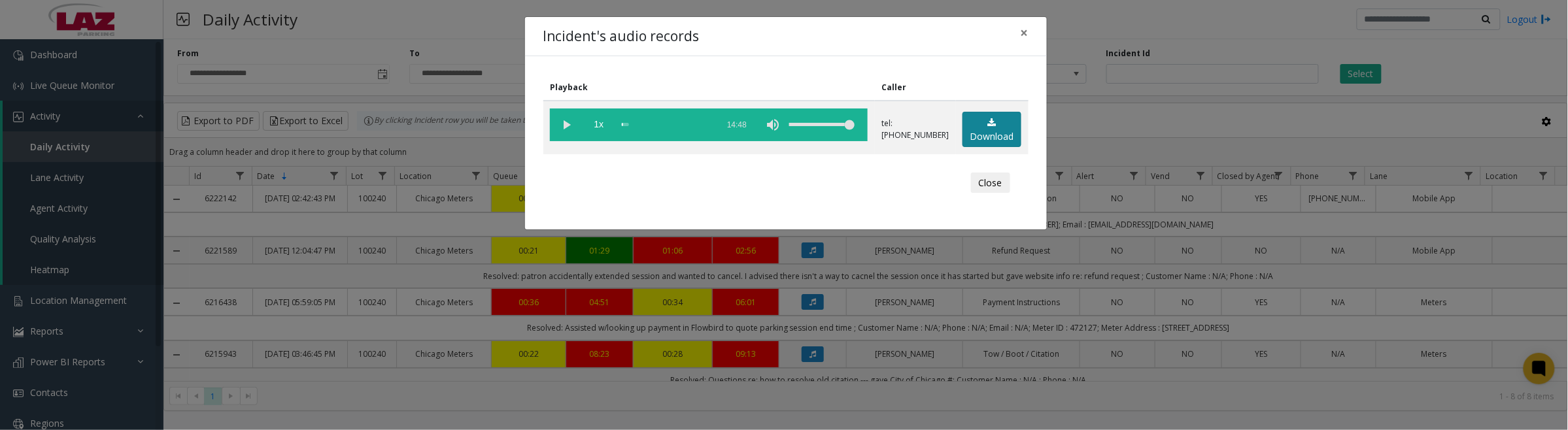
click at [978, 135] on link "Download" at bounding box center [992, 130] width 59 height 36
click at [566, 119] on vg-play-pause at bounding box center [566, 125] width 33 height 33
click at [978, 183] on button "Close" at bounding box center [991, 183] width 39 height 21
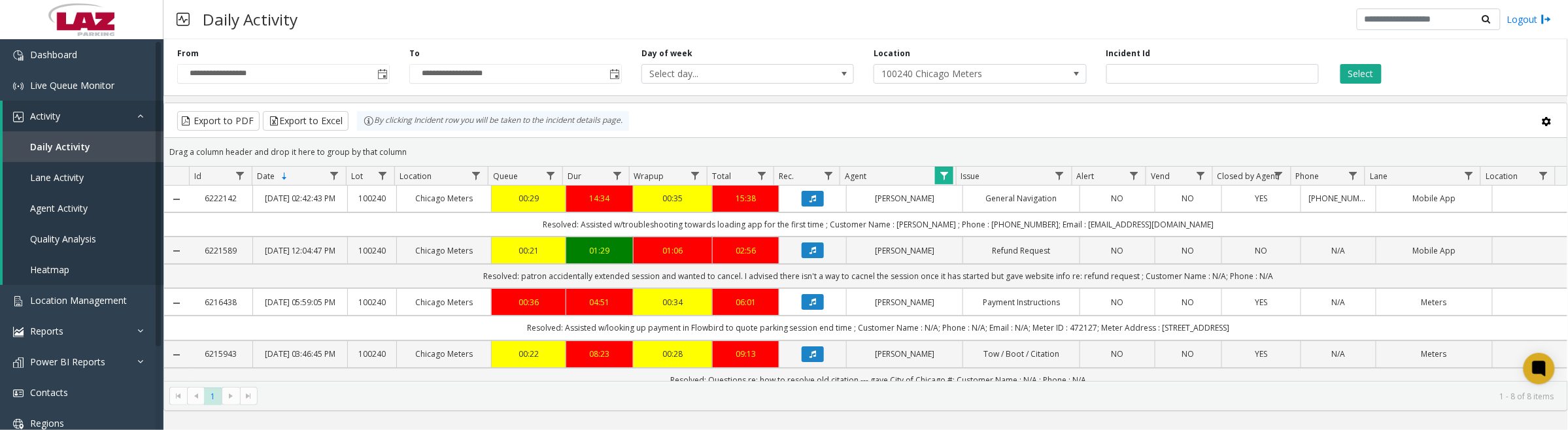
click at [940, 173] on span "Data table" at bounding box center [944, 175] width 11 height 11
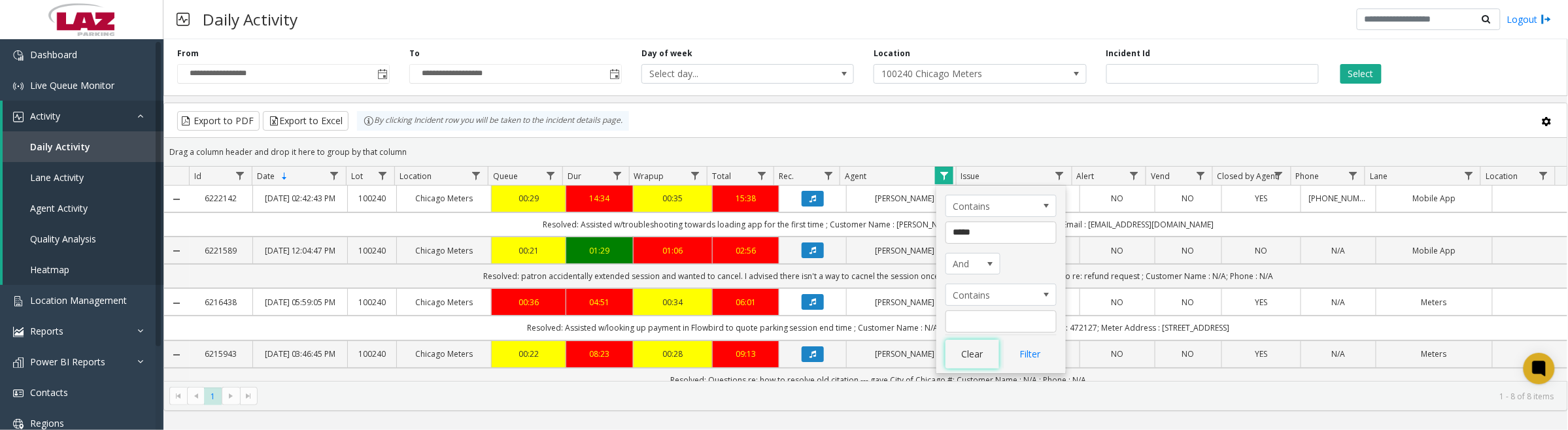
click at [961, 352] on button "Clear" at bounding box center [973, 353] width 54 height 29
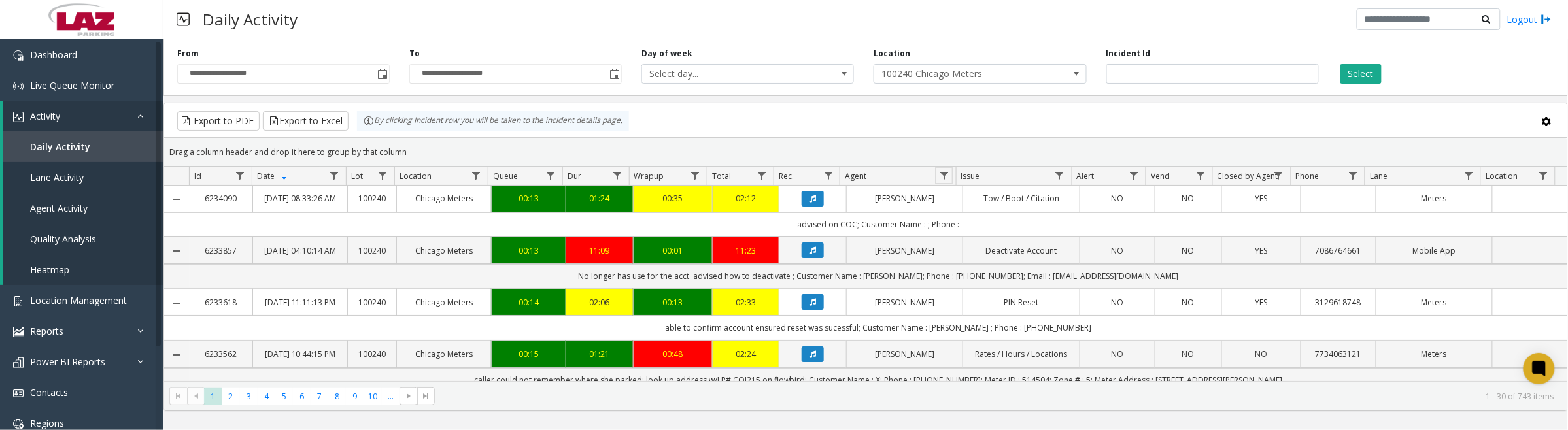
click at [943, 171] on span "Data table" at bounding box center [944, 175] width 11 height 11
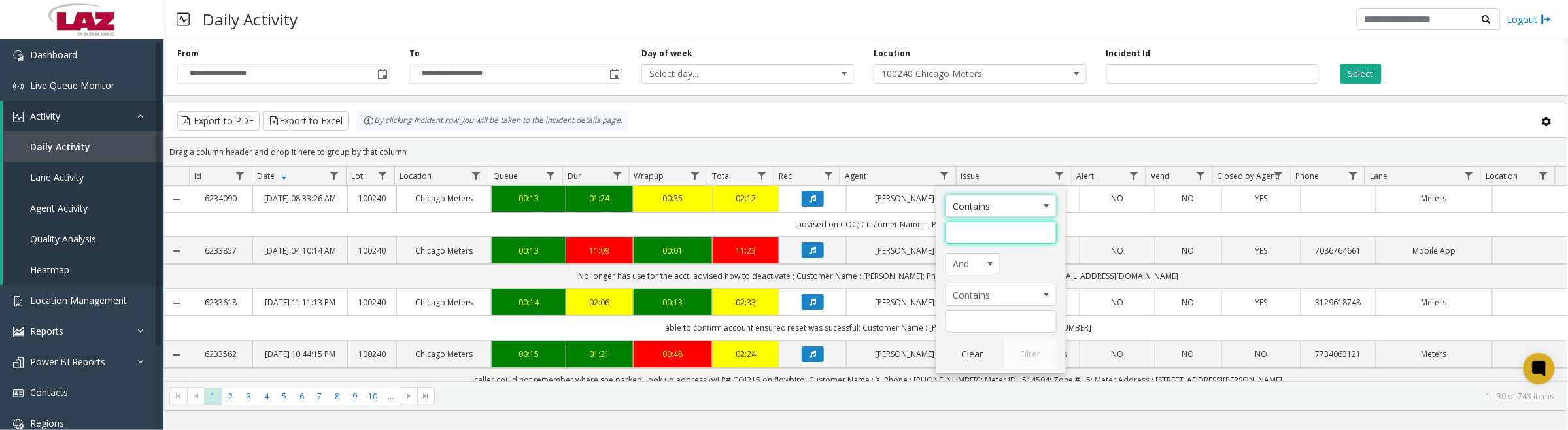
click at [969, 241] on input "Agent Filter" at bounding box center [1001, 232] width 111 height 22
type input "****"
click button "Filter" at bounding box center [1030, 353] width 54 height 29
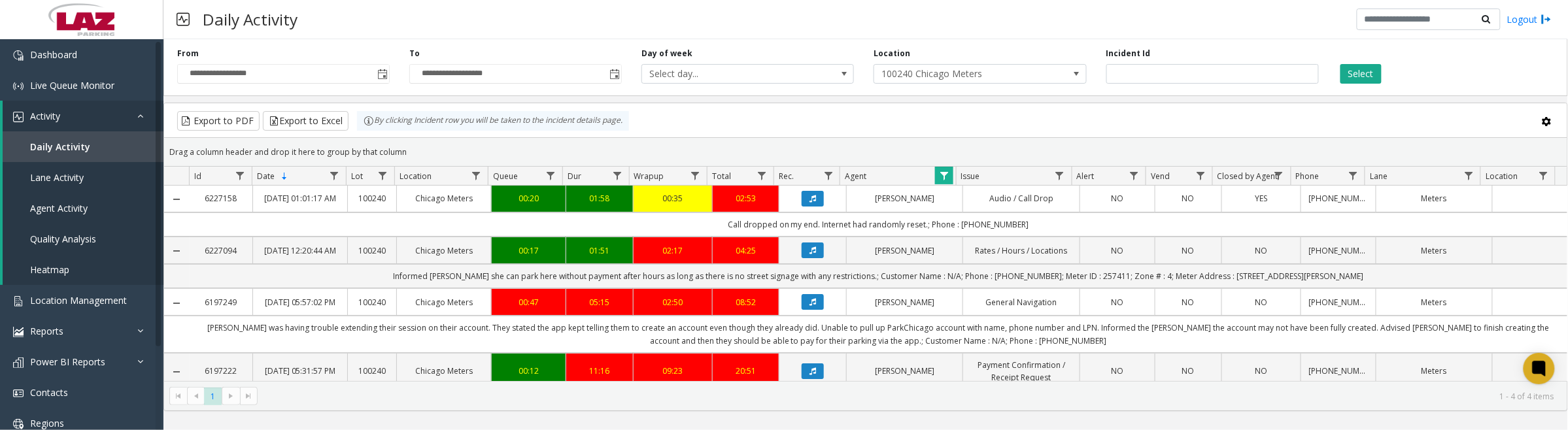
click at [809, 254] on icon "Data table" at bounding box center [813, 250] width 7 height 8
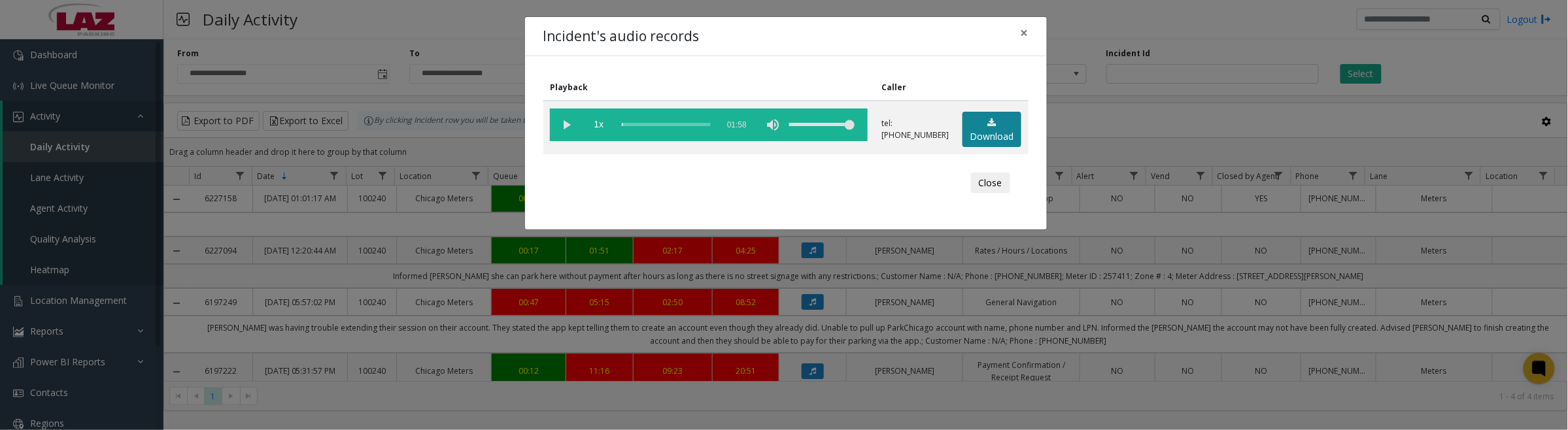
click at [1012, 129] on link "Download" at bounding box center [992, 130] width 59 height 36
click at [564, 131] on app-root "**********" at bounding box center [784, 215] width 1568 height 430
click at [563, 126] on vg-play-pause at bounding box center [566, 125] width 33 height 33
click at [991, 183] on button "Close" at bounding box center [991, 183] width 39 height 21
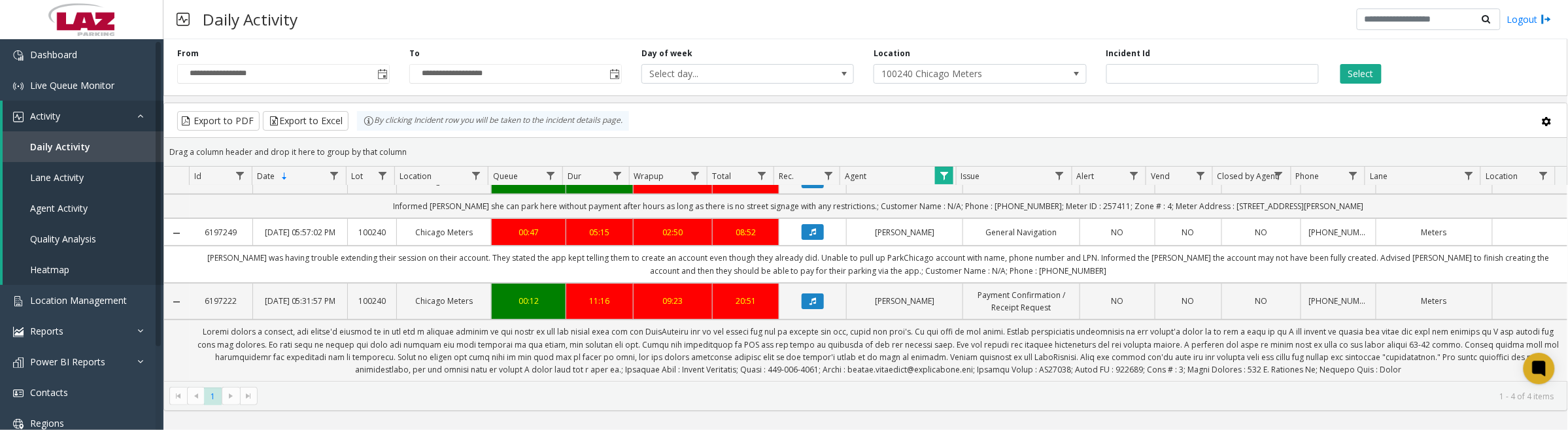
scroll to position [82, 0]
click at [809, 236] on icon "Data table" at bounding box center [813, 232] width 7 height 8
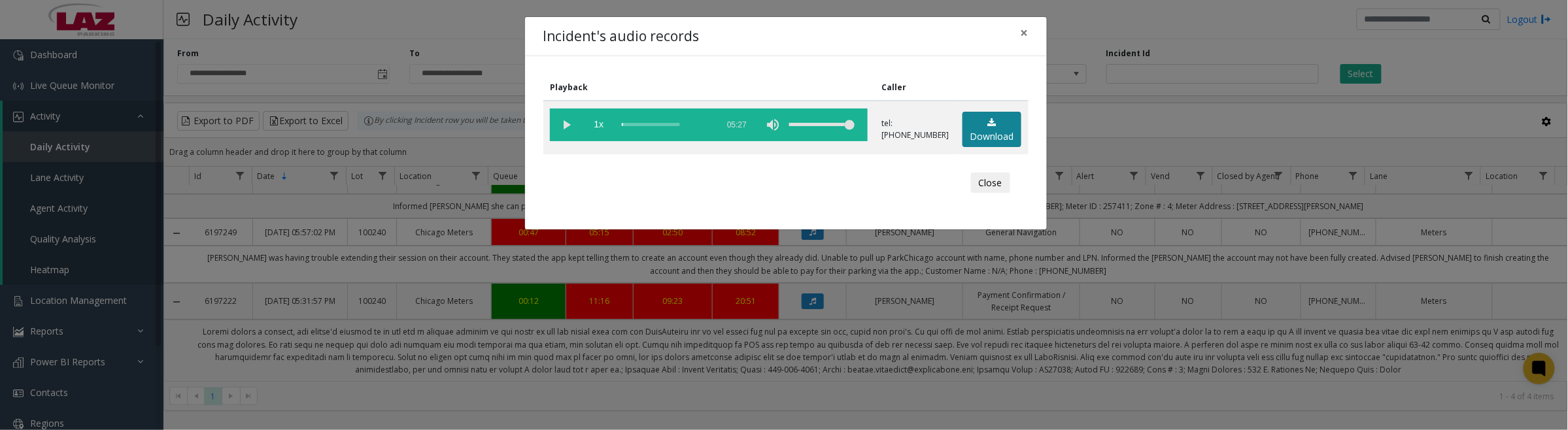
click at [982, 132] on link "Download" at bounding box center [992, 130] width 59 height 36
click at [997, 177] on button "Close" at bounding box center [991, 183] width 39 height 21
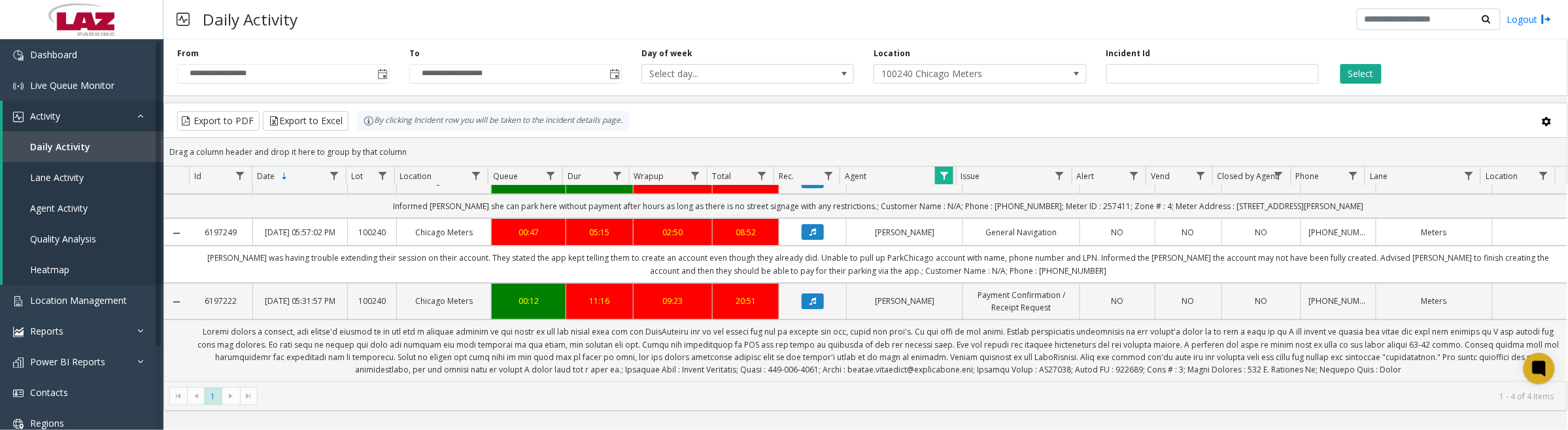
click at [809, 305] on icon "Data table" at bounding box center [813, 301] width 7 height 8
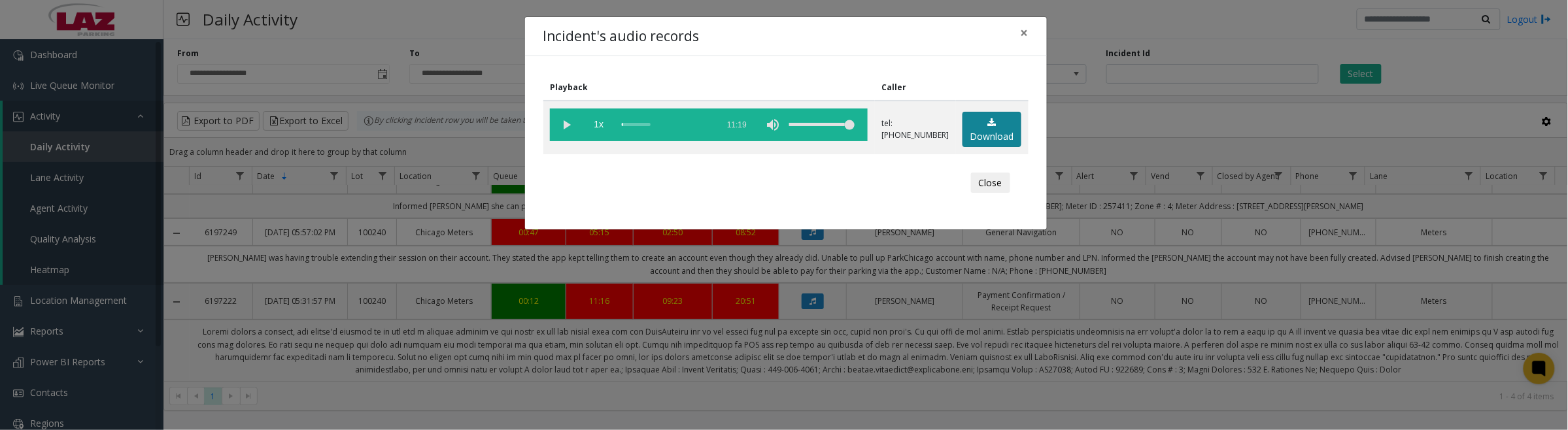
click at [994, 125] on icon at bounding box center [992, 122] width 8 height 9
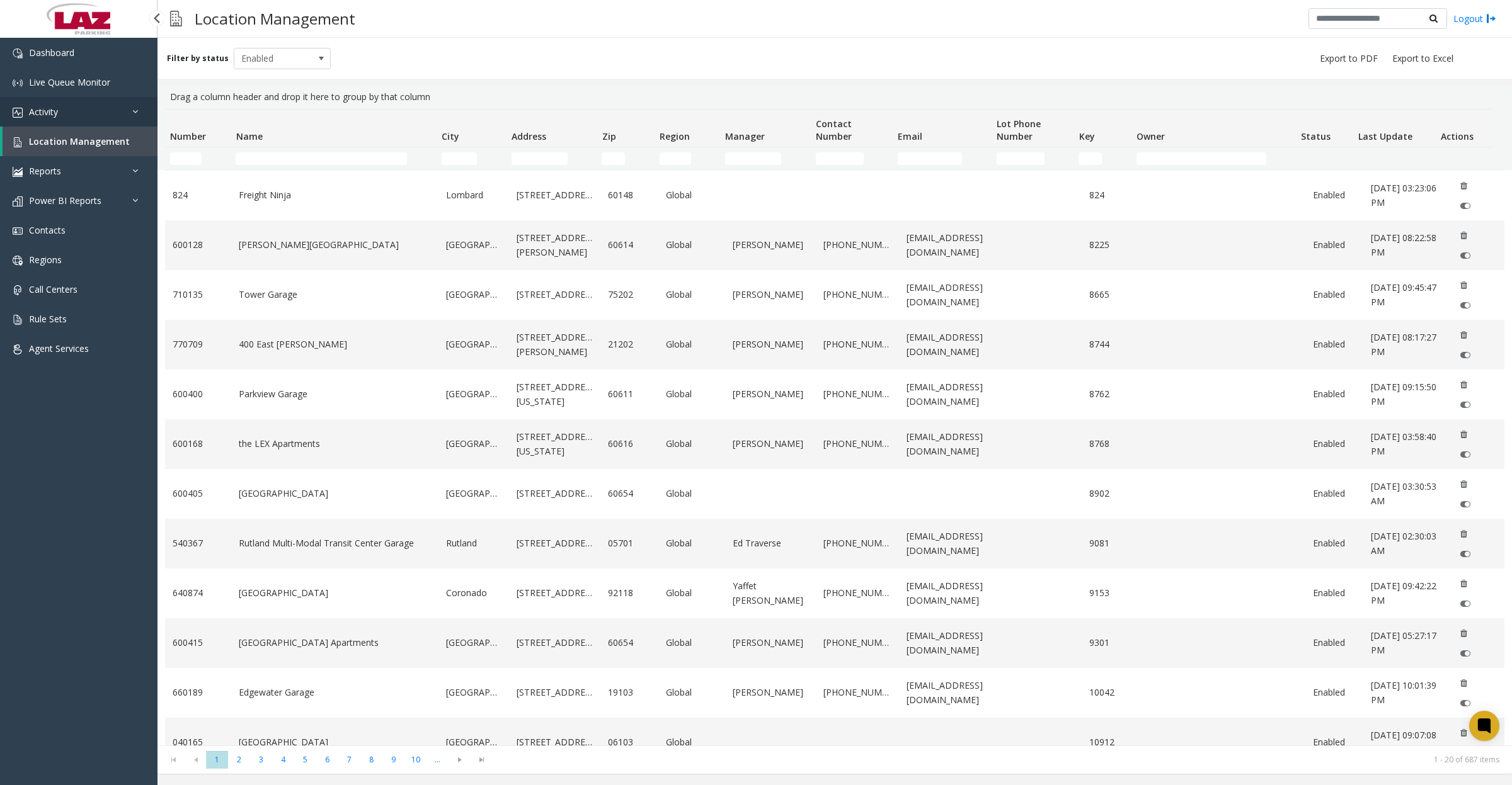
click at [29, 106] on span "Activity" at bounding box center [43, 112] width 29 height 12
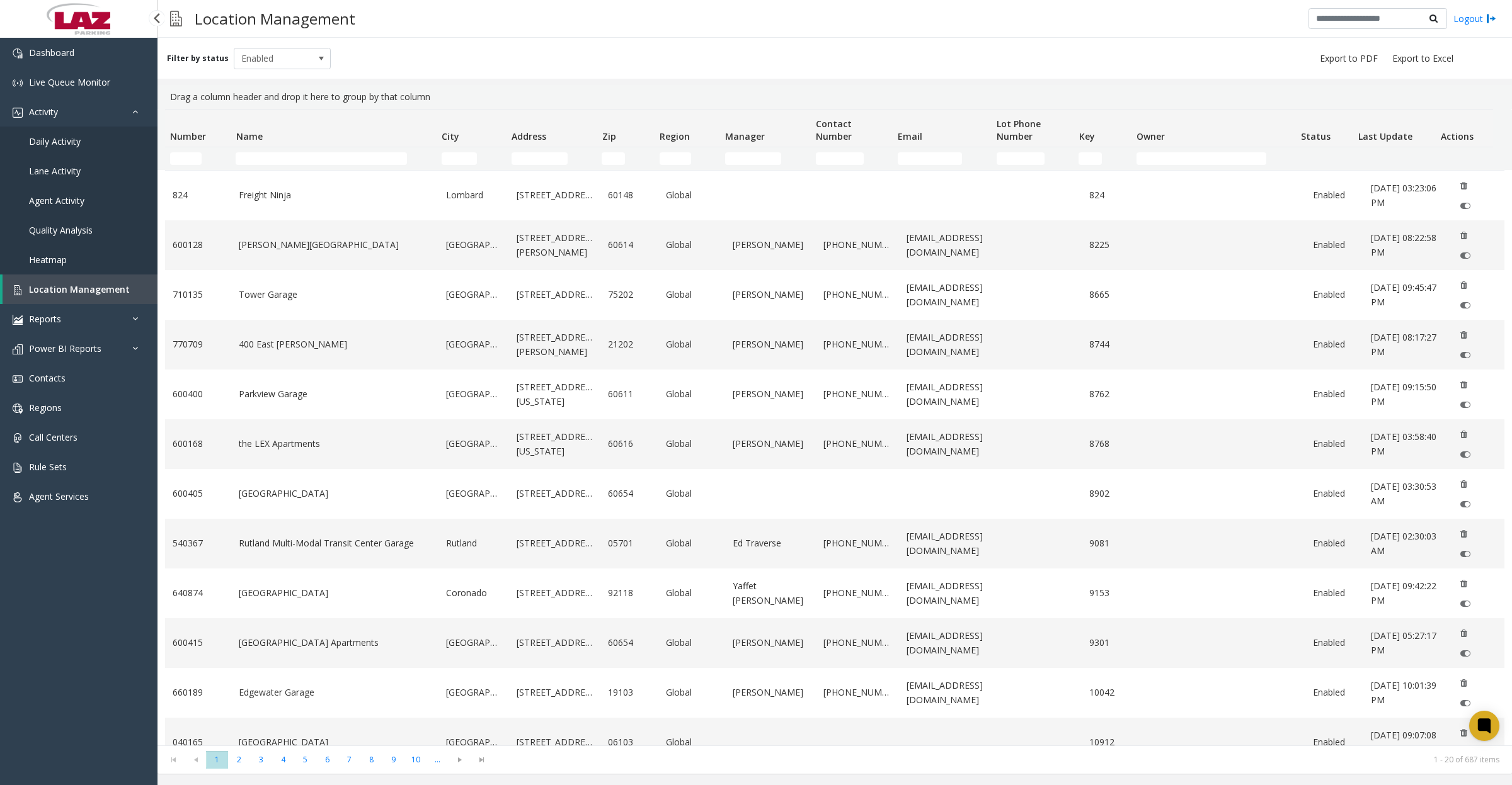
click at [36, 139] on span "Daily Activity" at bounding box center [55, 141] width 52 height 12
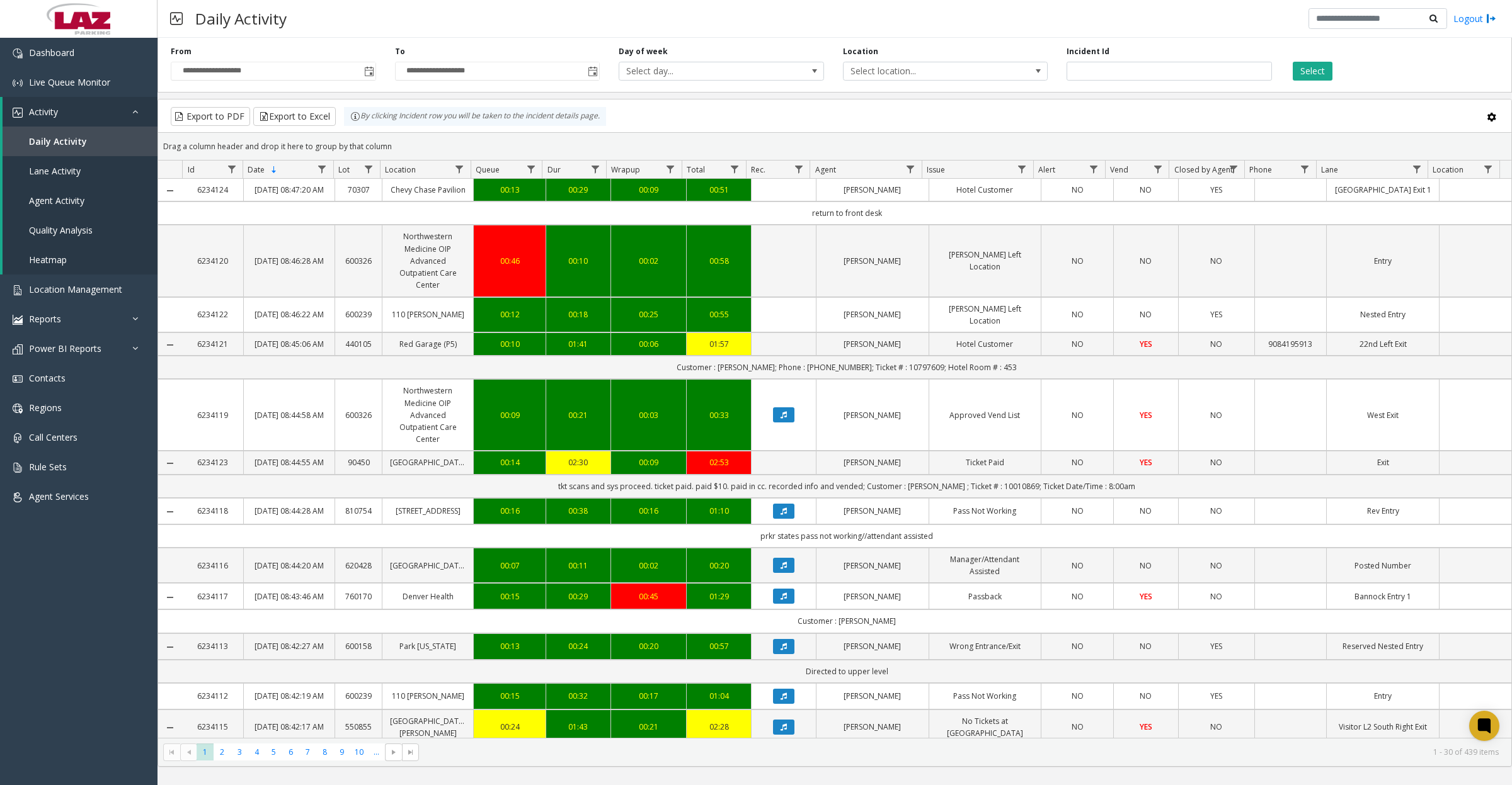
click at [915, 171] on span "Data table" at bounding box center [910, 169] width 10 height 10
click at [946, 219] on input "Agent Filter" at bounding box center [964, 223] width 107 height 21
type input "****"
click button "Filter" at bounding box center [992, 341] width 52 height 28
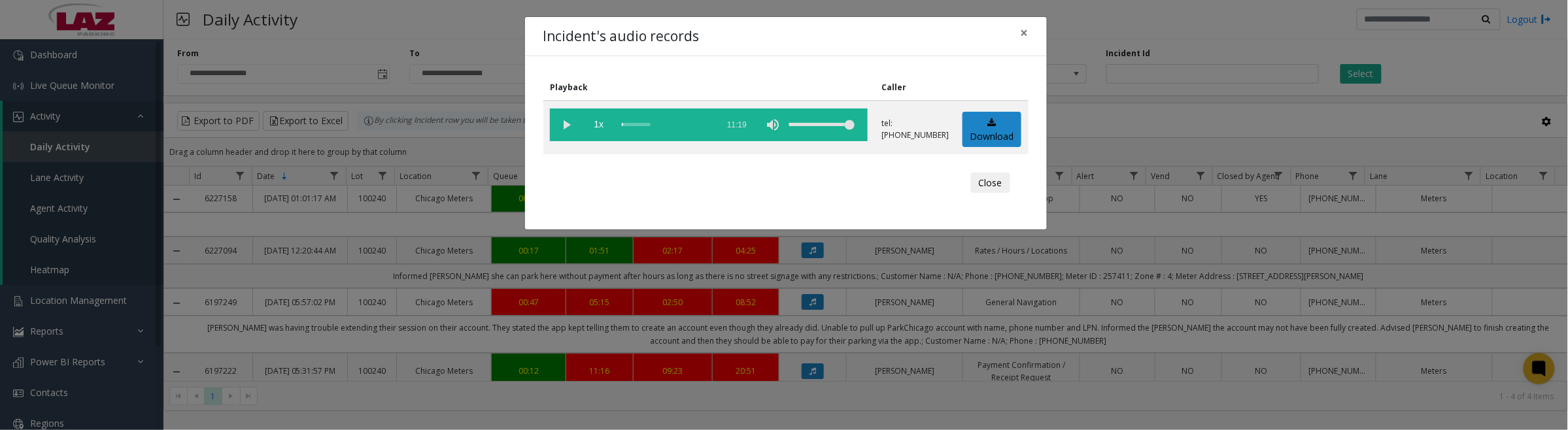
scroll to position [82, 0]
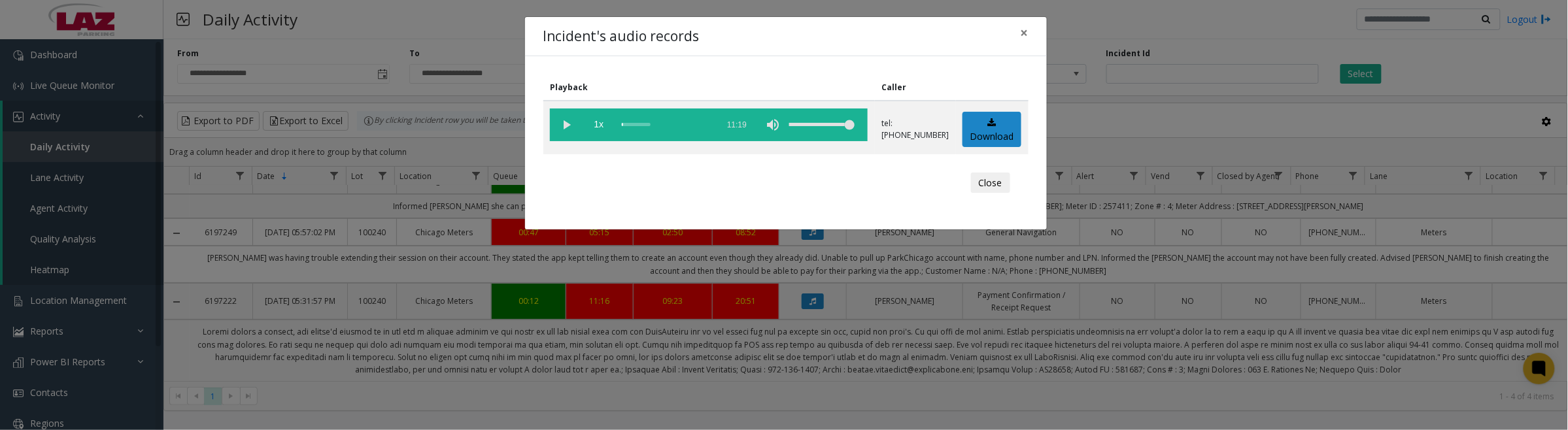
click at [994, 173] on button "Close" at bounding box center [991, 183] width 39 height 21
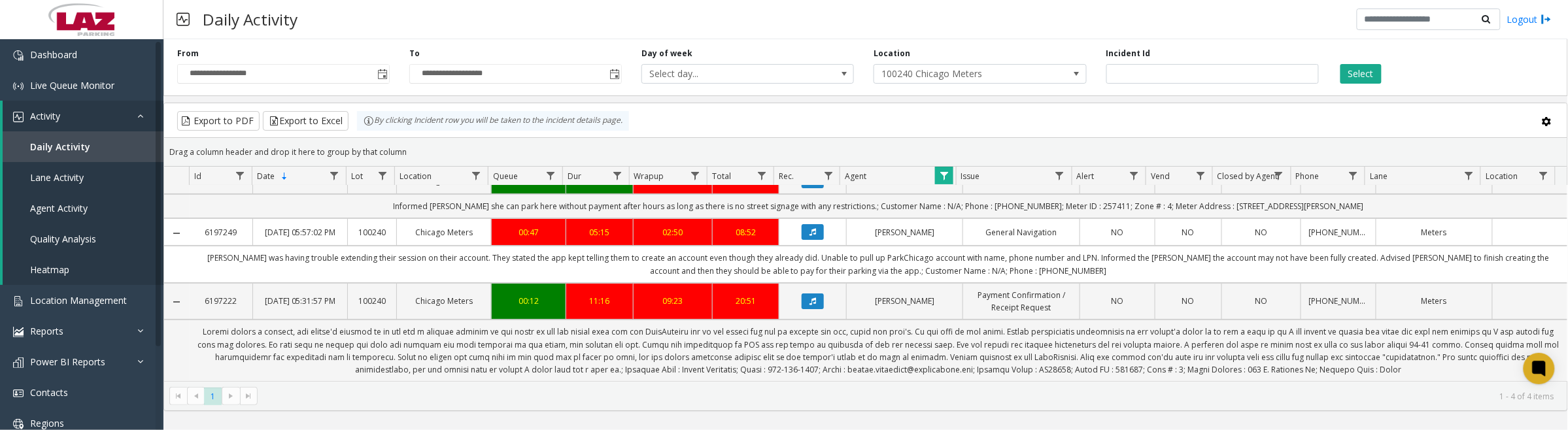
click at [940, 163] on div "Drag a column header and drop it here to group by that column" at bounding box center [866, 152] width 1403 height 23
click at [943, 172] on span "Data table" at bounding box center [944, 175] width 11 height 11
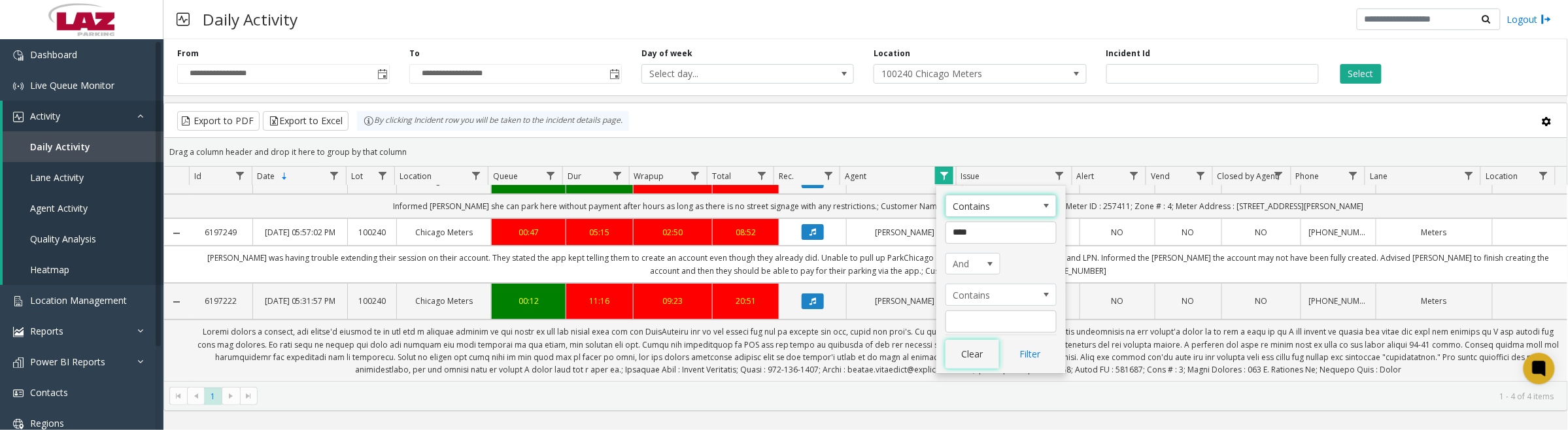
click at [988, 359] on button "Clear" at bounding box center [973, 353] width 54 height 29
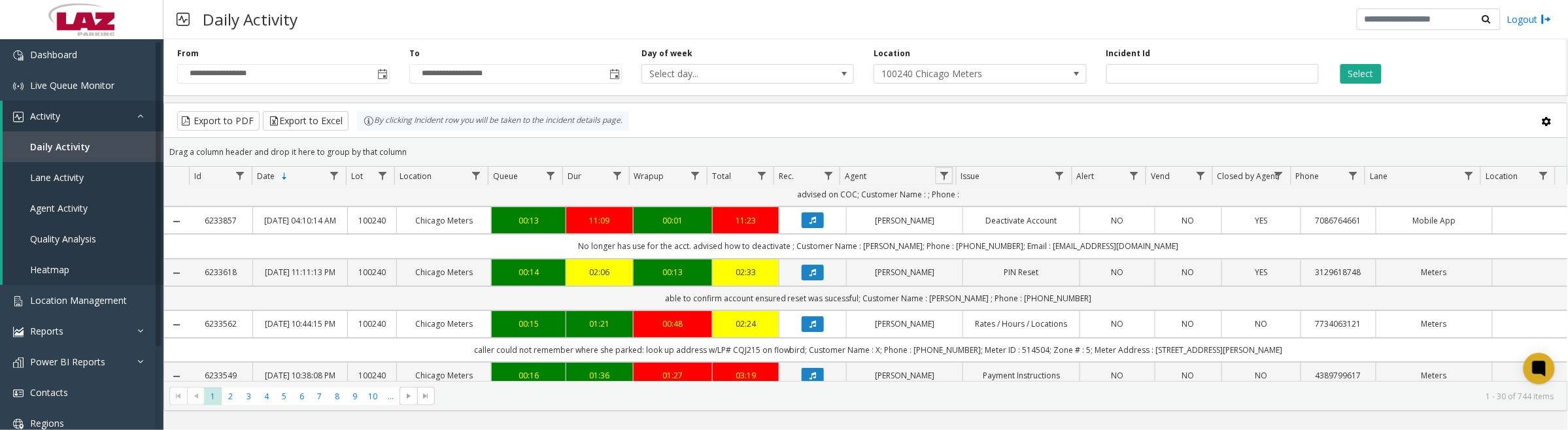
click at [945, 174] on span "Data table" at bounding box center [944, 175] width 11 height 11
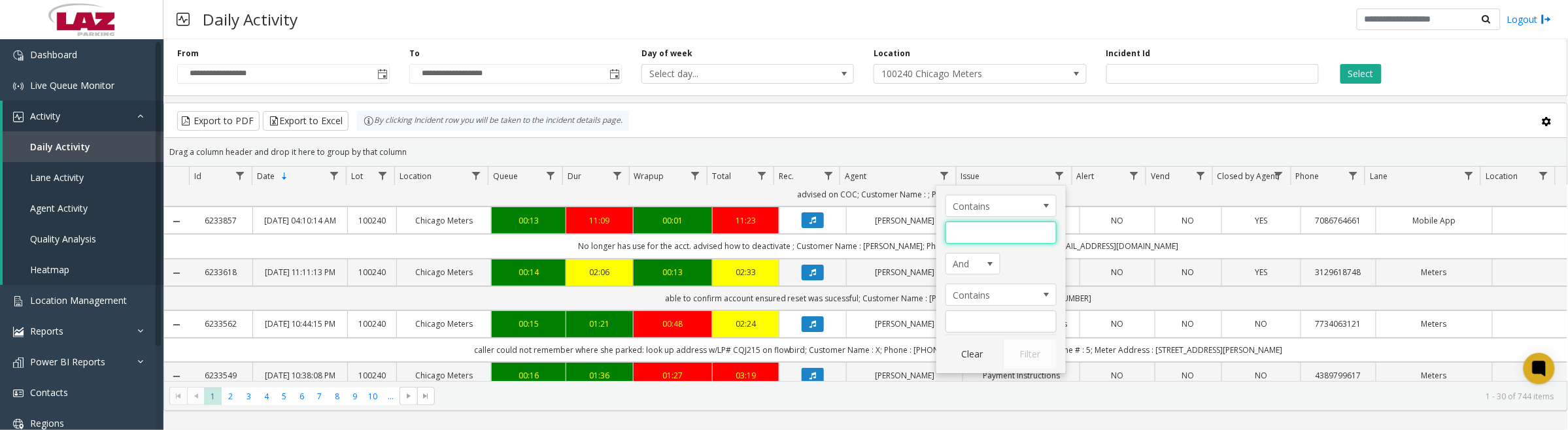
click at [962, 236] on input "Agent Filter" at bounding box center [1001, 232] width 111 height 22
type input "****"
click button "Filter" at bounding box center [1030, 353] width 54 height 29
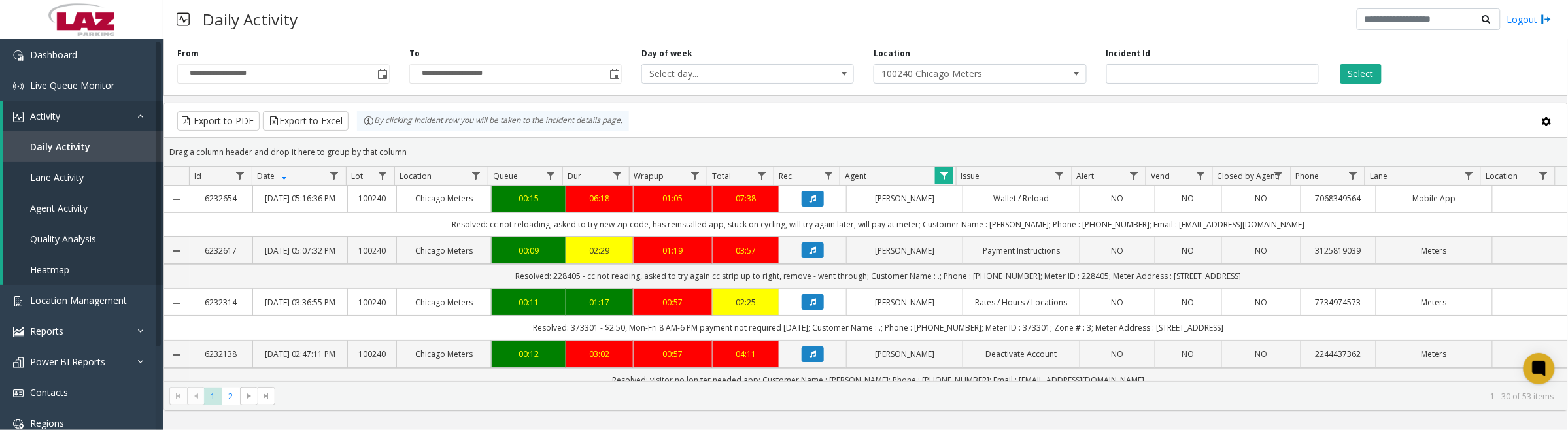
click at [809, 254] on icon "Data table" at bounding box center [813, 250] width 7 height 8
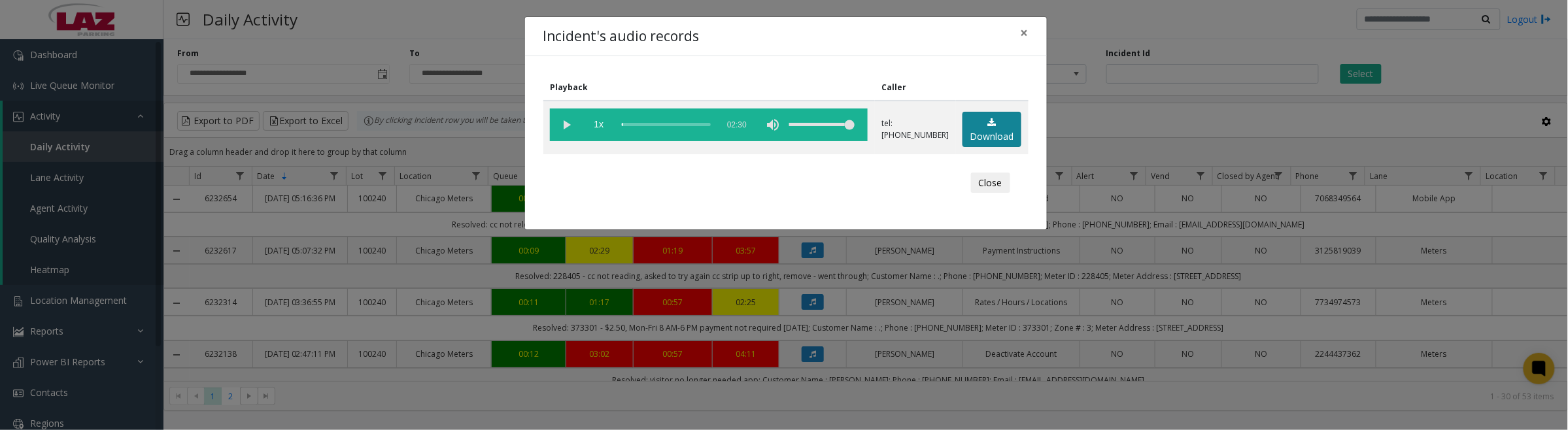
click at [994, 134] on link "Download" at bounding box center [992, 130] width 59 height 36
click at [560, 119] on vg-play-pause at bounding box center [566, 125] width 33 height 33
click at [566, 126] on vg-play-pause at bounding box center [566, 125] width 33 height 33
click at [975, 187] on button "Close" at bounding box center [991, 183] width 39 height 21
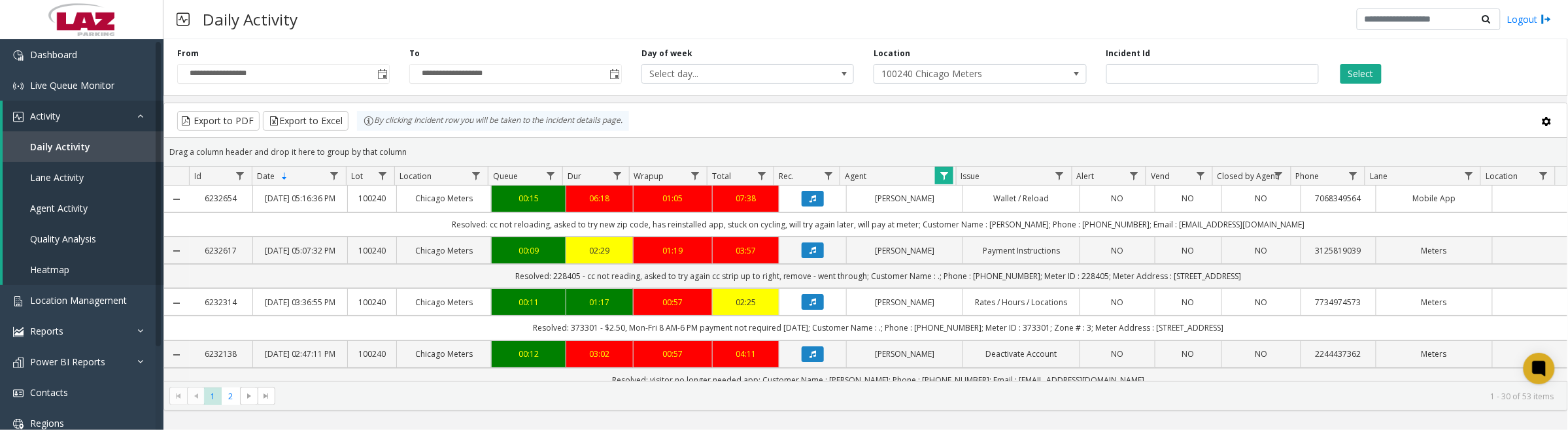
click at [942, 176] on span "Data table" at bounding box center [944, 175] width 11 height 11
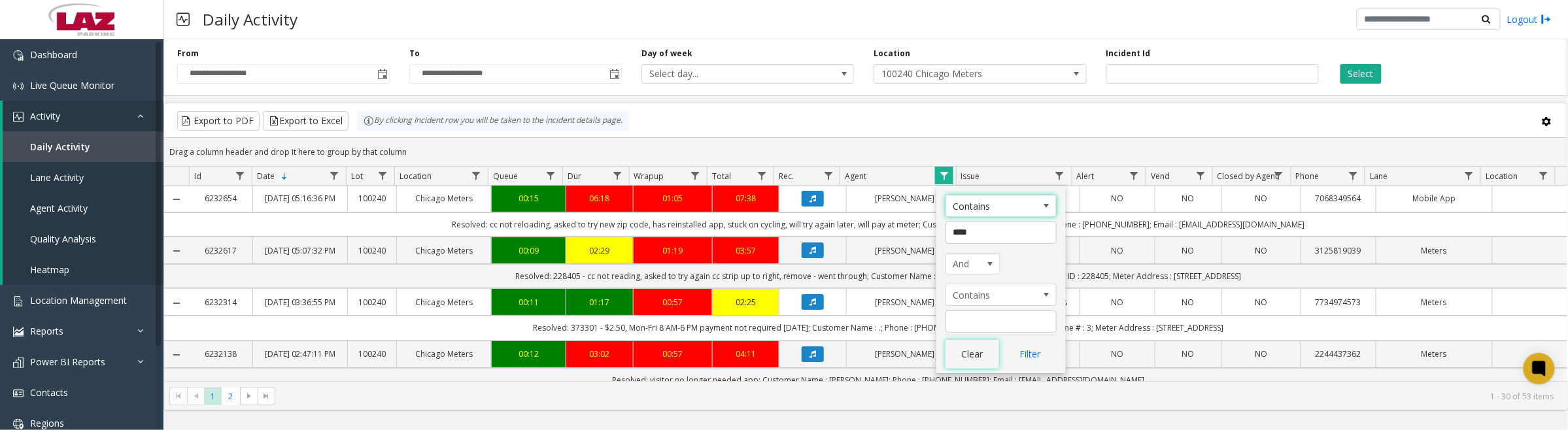
click at [964, 352] on button "Clear" at bounding box center [973, 353] width 54 height 29
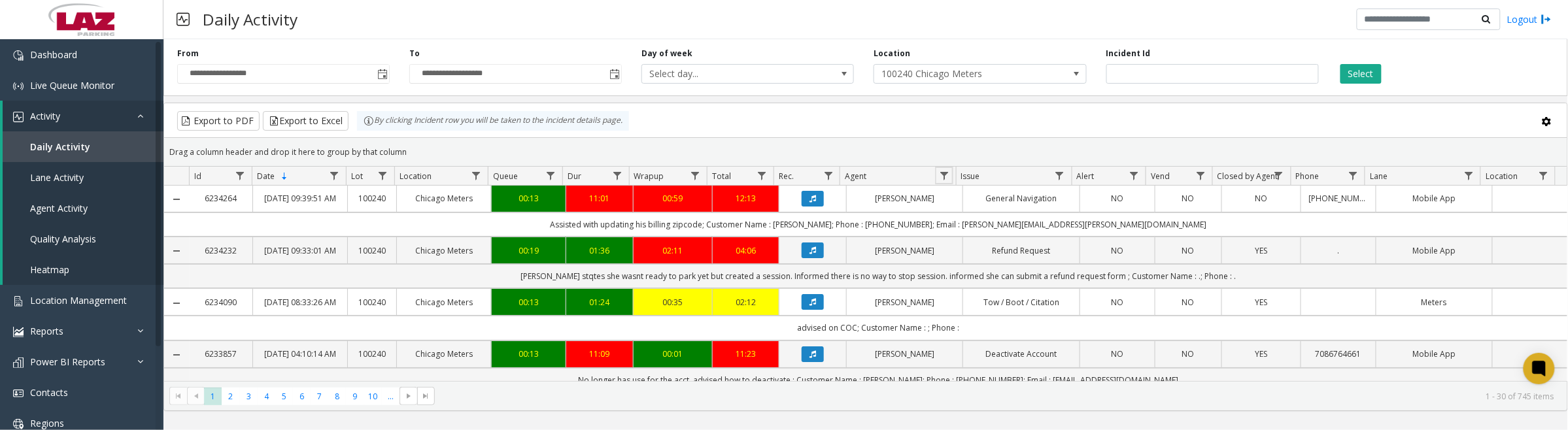
click at [943, 180] on span "Data table" at bounding box center [944, 175] width 11 height 11
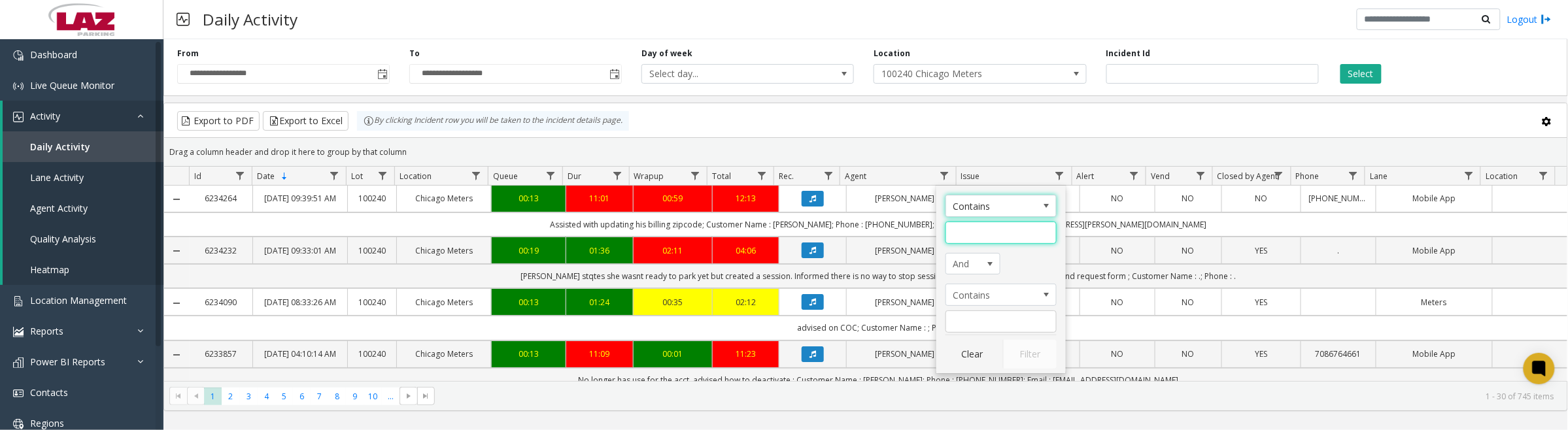
click at [968, 228] on input "Agent Filter" at bounding box center [1001, 232] width 111 height 22
type input "*****"
click button "Filter" at bounding box center [1030, 353] width 54 height 29
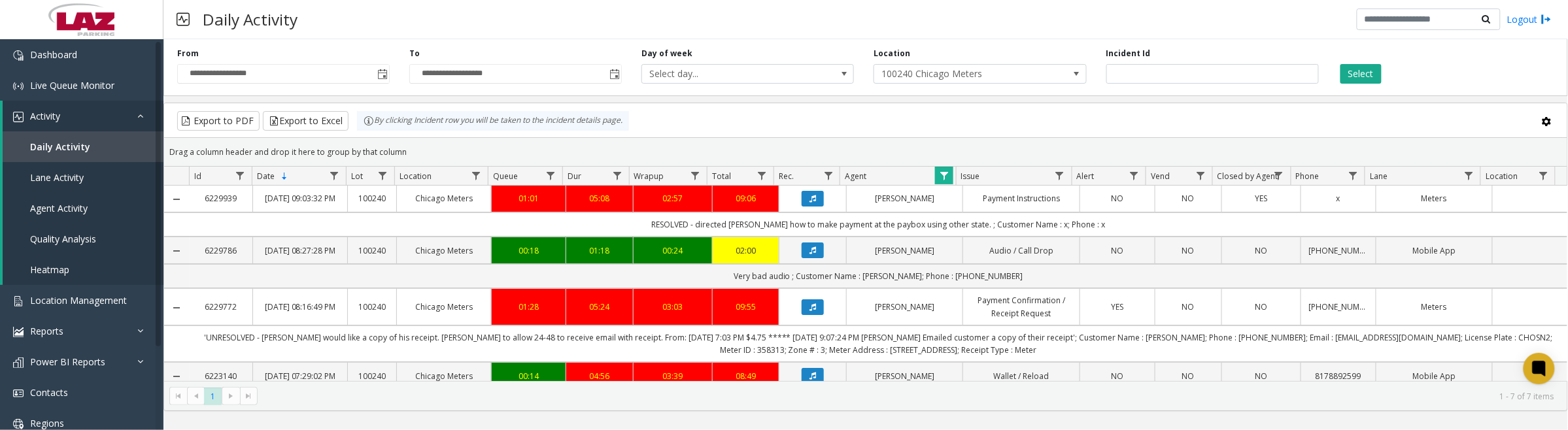
click at [802, 206] on button "Data table" at bounding box center [813, 198] width 22 height 16
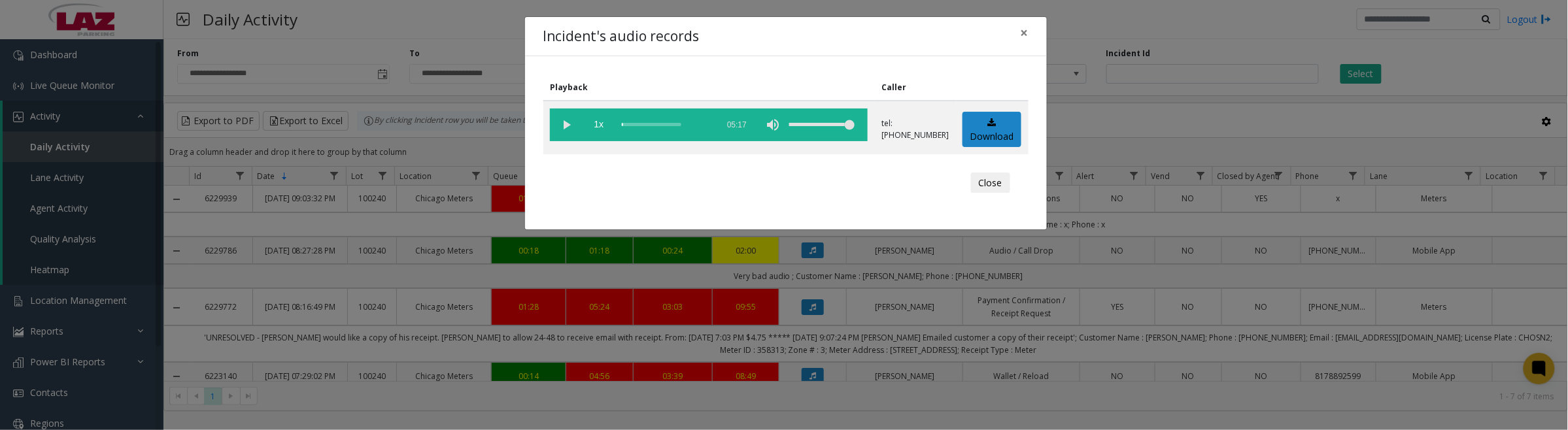
click at [564, 126] on vg-play-pause at bounding box center [566, 125] width 33 height 33
drag, startPoint x: 566, startPoint y: 125, endPoint x: 907, endPoint y: 147, distance: 341.7
click at [566, 125] on vg-play-pause at bounding box center [566, 125] width 33 height 33
click at [1001, 139] on link "Download" at bounding box center [992, 130] width 59 height 36
click at [996, 180] on button "Close" at bounding box center [991, 183] width 39 height 21
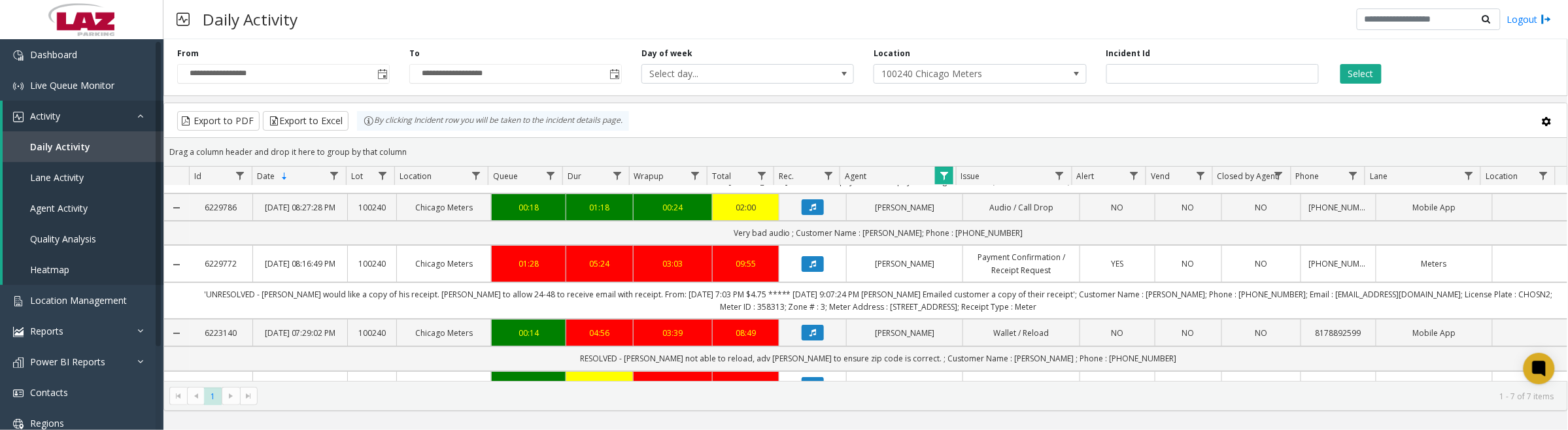
scroll to position [82, 0]
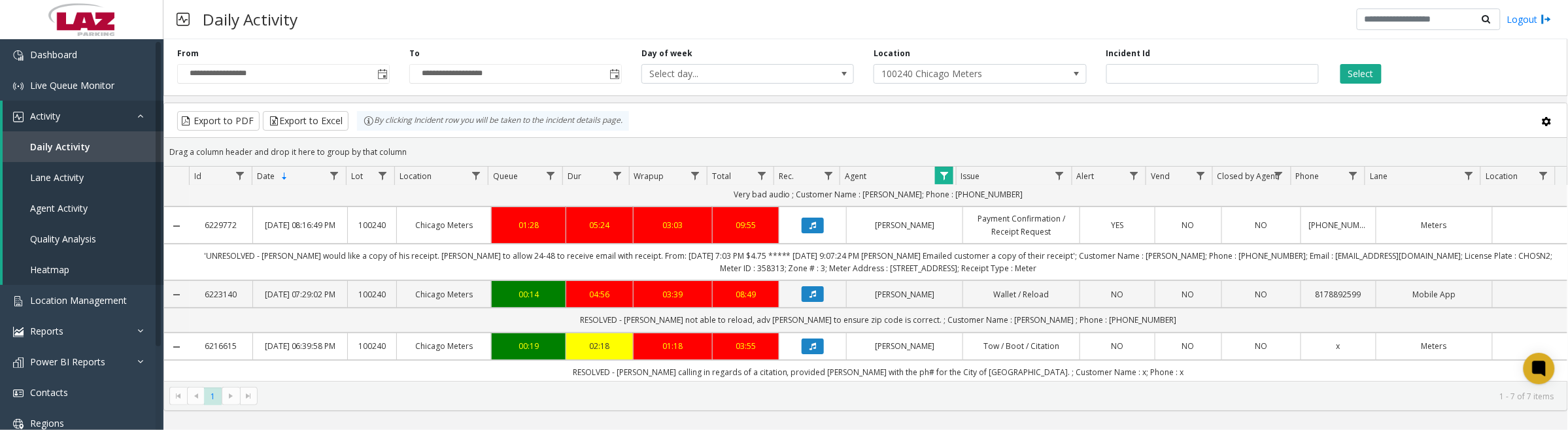
click at [809, 298] on icon "Data table" at bounding box center [813, 295] width 7 height 8
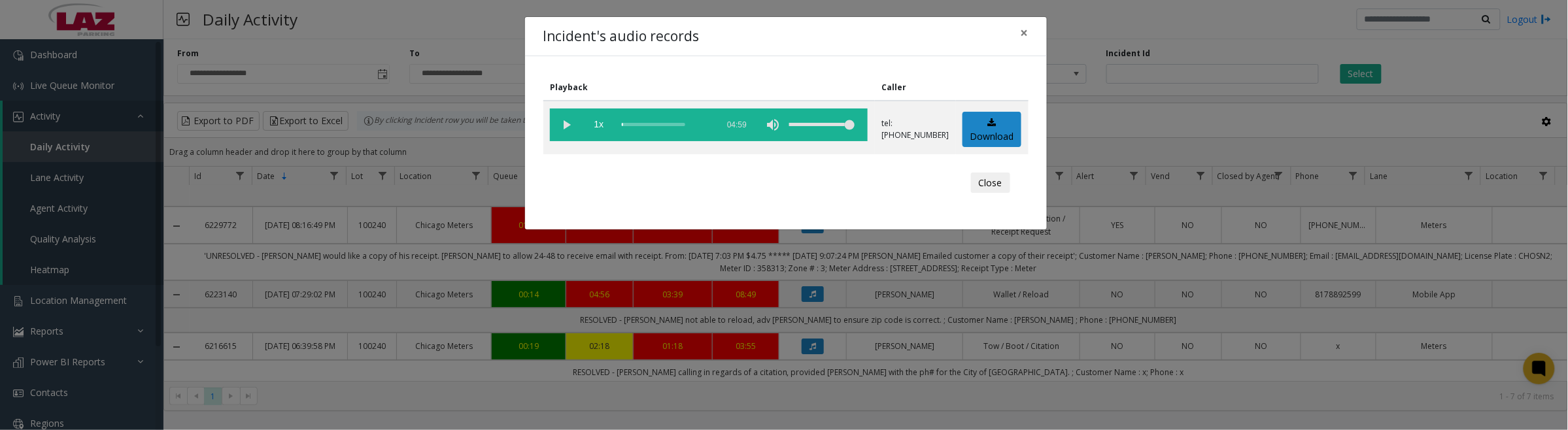
click at [564, 127] on vg-play-pause at bounding box center [566, 125] width 33 height 33
drag, startPoint x: 569, startPoint y: 129, endPoint x: 579, endPoint y: 131, distance: 10.2
click at [569, 129] on vg-play-pause at bounding box center [566, 125] width 33 height 33
click at [976, 134] on link "Download" at bounding box center [992, 130] width 59 height 36
click at [982, 187] on button "Close" at bounding box center [991, 183] width 39 height 21
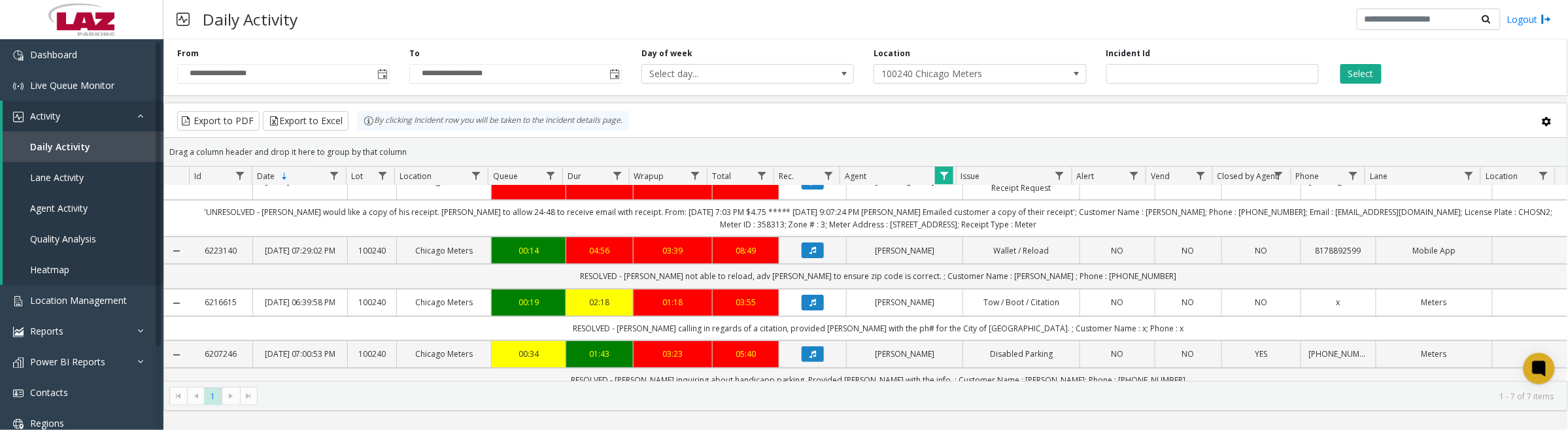
scroll to position [163, 0]
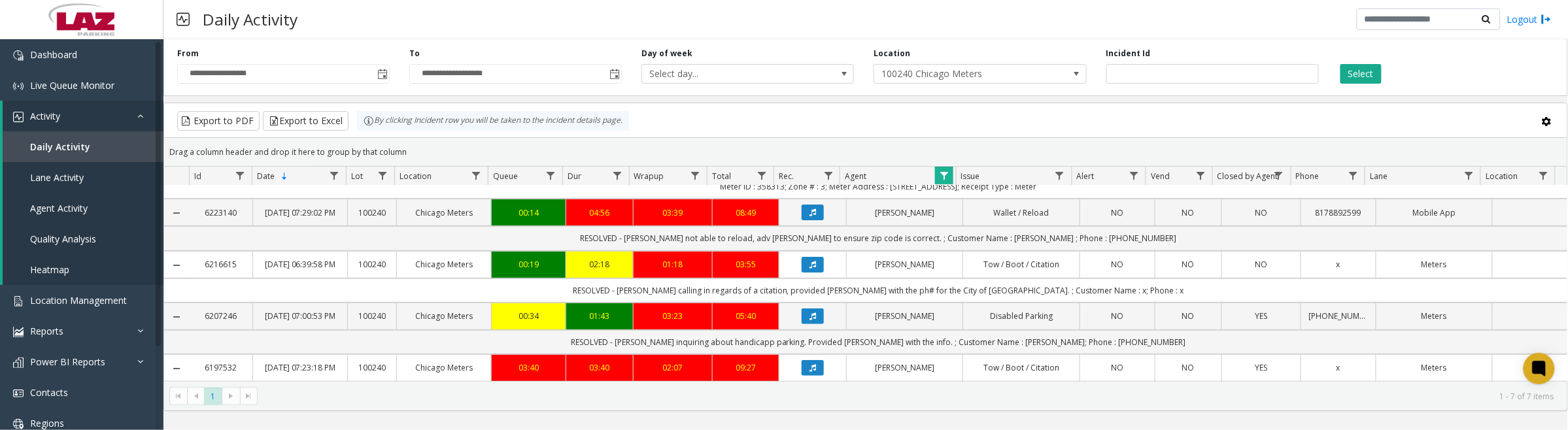
click at [809, 268] on icon "Data table" at bounding box center [813, 264] width 7 height 8
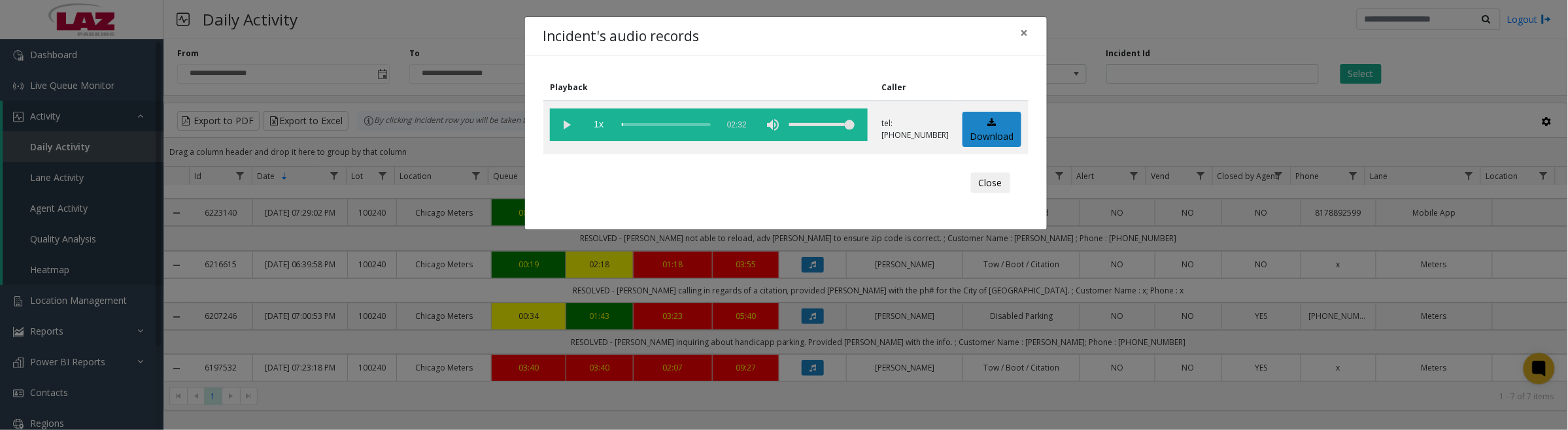
click at [566, 125] on vg-play-pause at bounding box center [566, 125] width 33 height 33
click at [997, 132] on link "Download" at bounding box center [992, 130] width 59 height 36
click at [989, 180] on button "Close" at bounding box center [991, 183] width 39 height 21
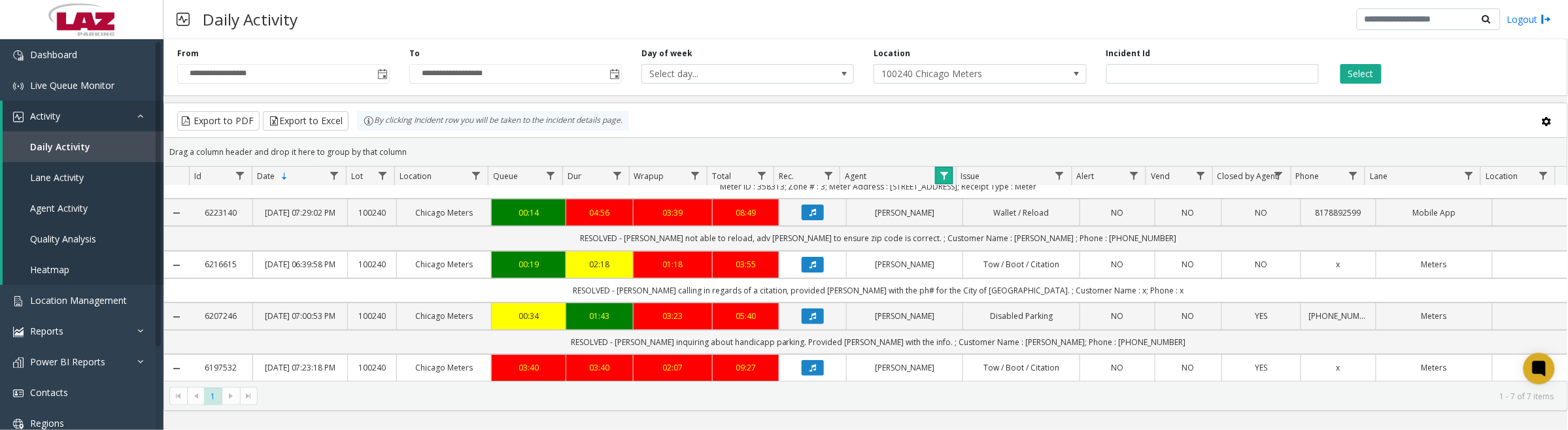
click at [946, 183] on link "Data table" at bounding box center [944, 175] width 18 height 18
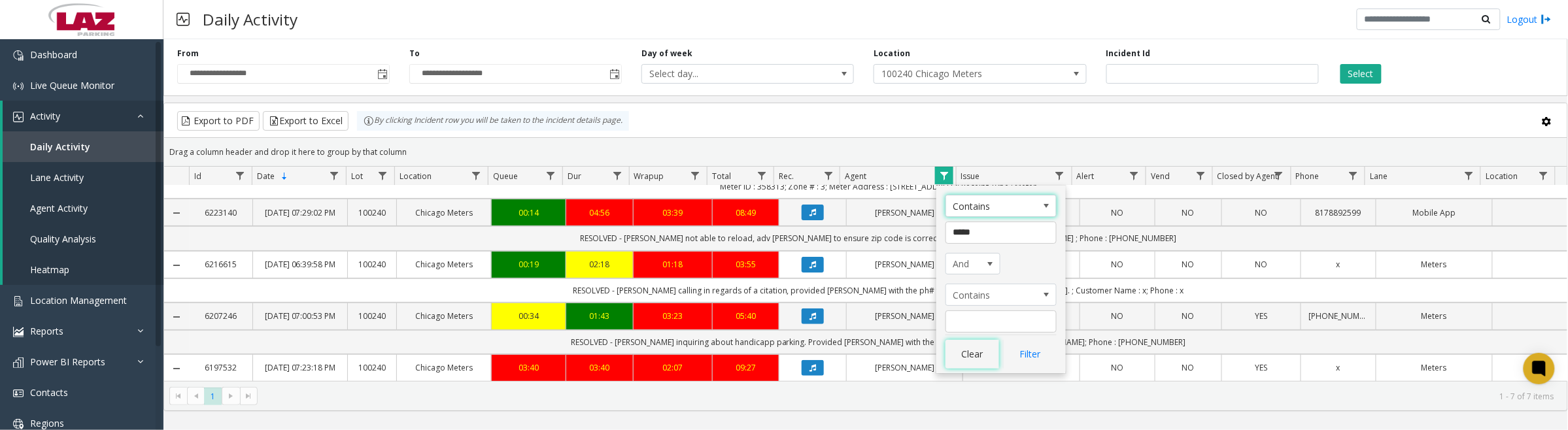
click at [972, 361] on button "Clear" at bounding box center [973, 353] width 54 height 29
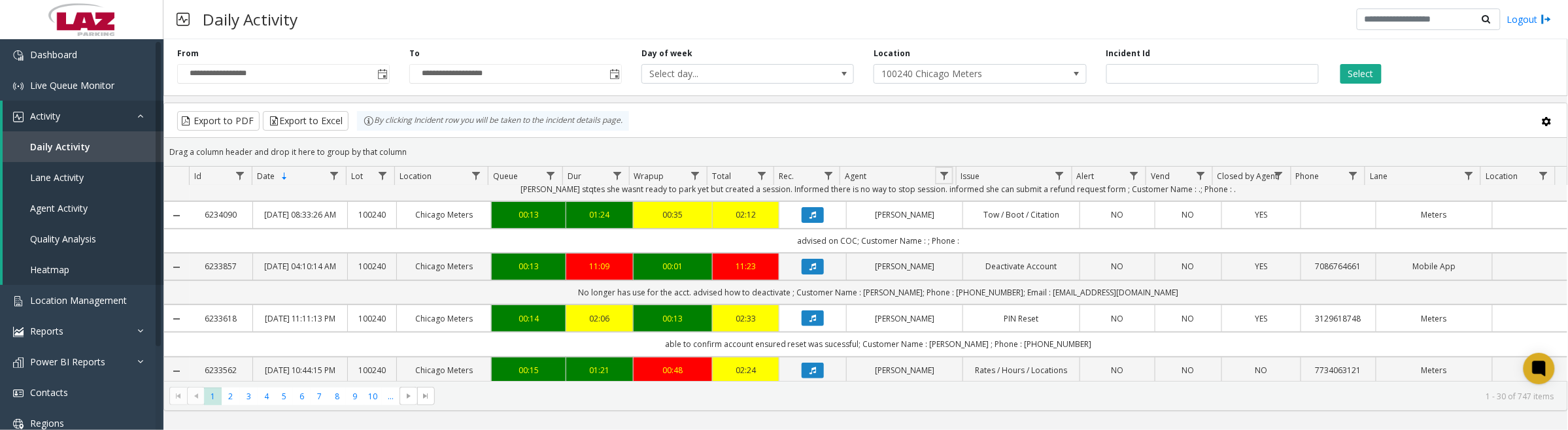
click at [947, 175] on span "Data table" at bounding box center [944, 175] width 11 height 11
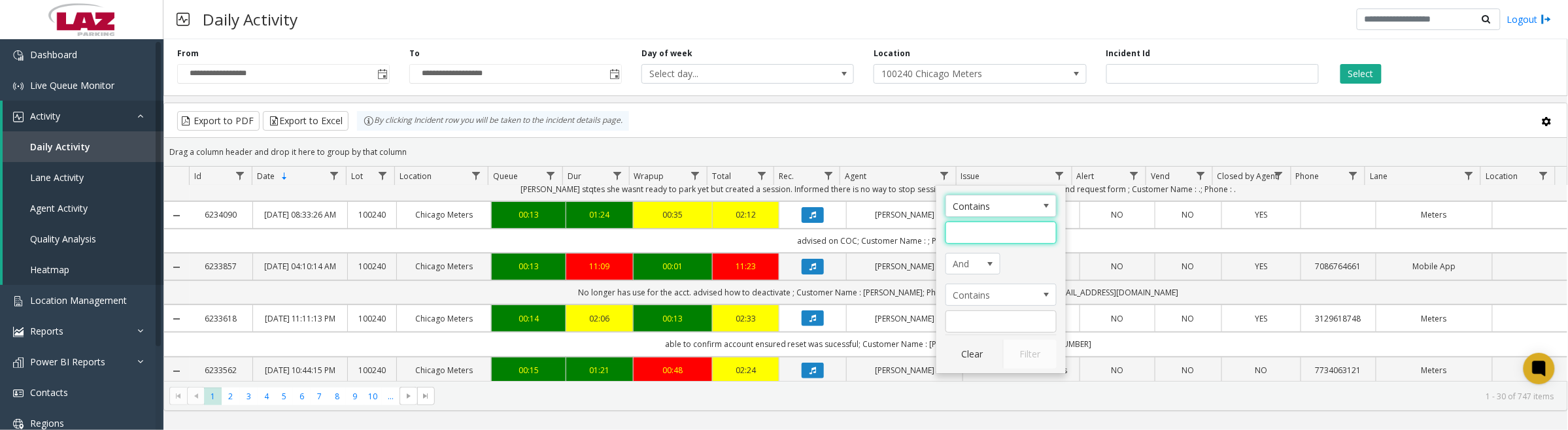
click at [961, 227] on input "Agent Filter" at bounding box center [1001, 232] width 111 height 22
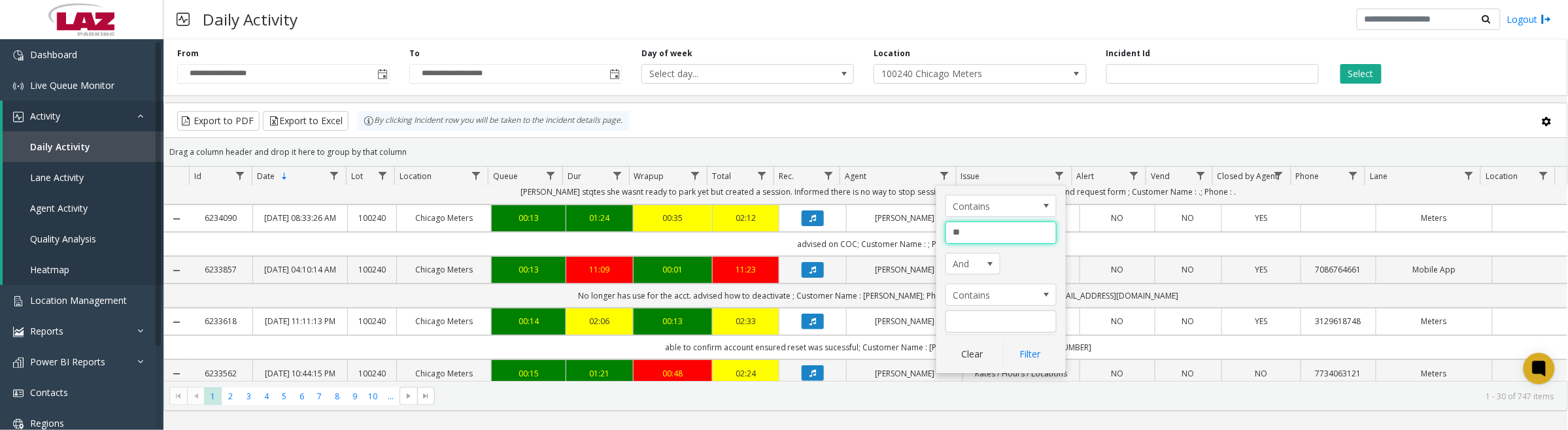
type input "***"
click button "Filter" at bounding box center [1030, 353] width 54 height 29
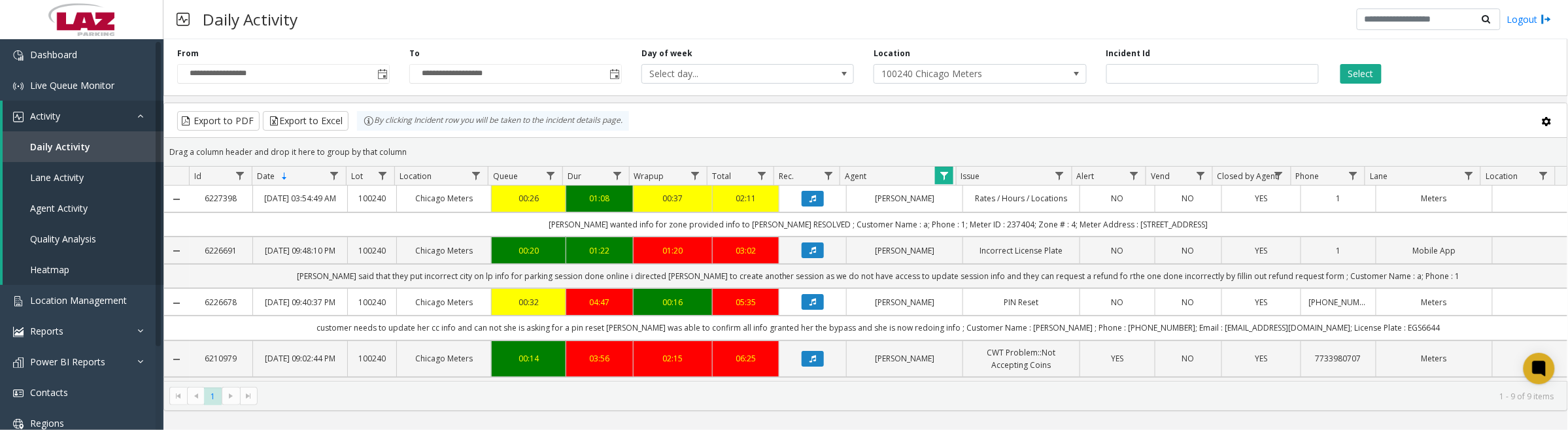
click at [802, 202] on button "Data table" at bounding box center [813, 198] width 22 height 16
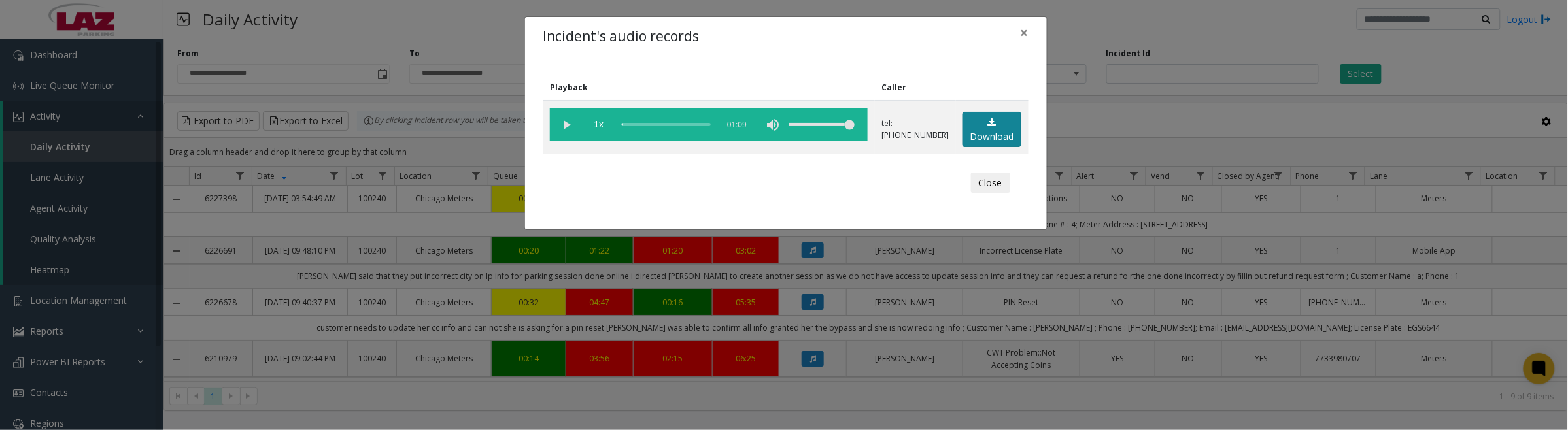
click at [982, 133] on link "Download" at bounding box center [992, 130] width 59 height 36
click at [559, 122] on vg-play-pause at bounding box center [566, 125] width 33 height 33
click at [989, 180] on button "Close" at bounding box center [991, 183] width 39 height 21
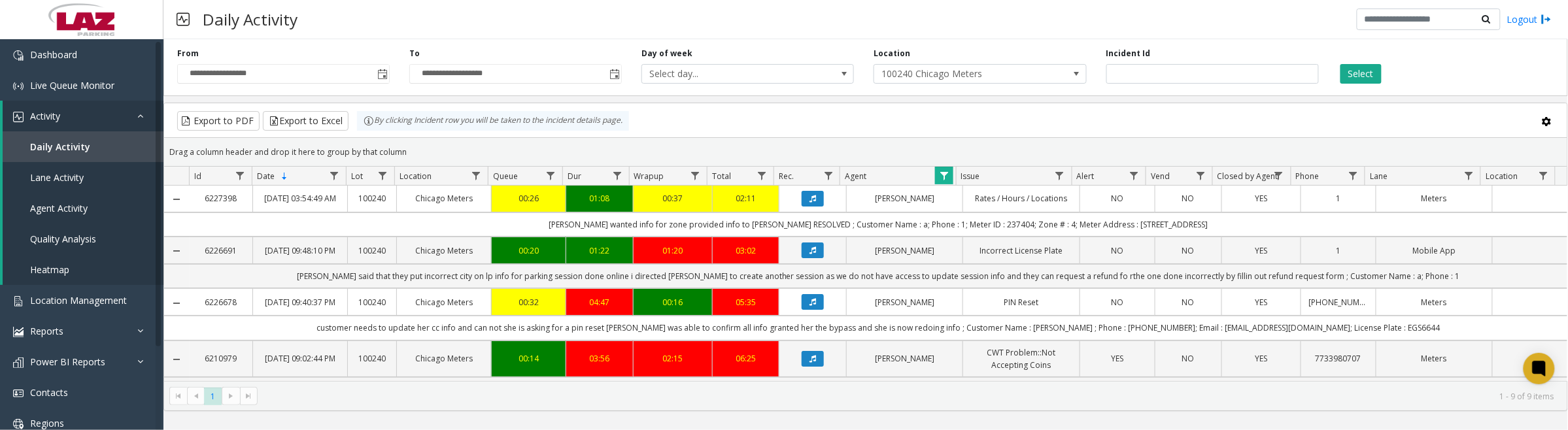
click at [809, 254] on icon "Data table" at bounding box center [813, 250] width 7 height 8
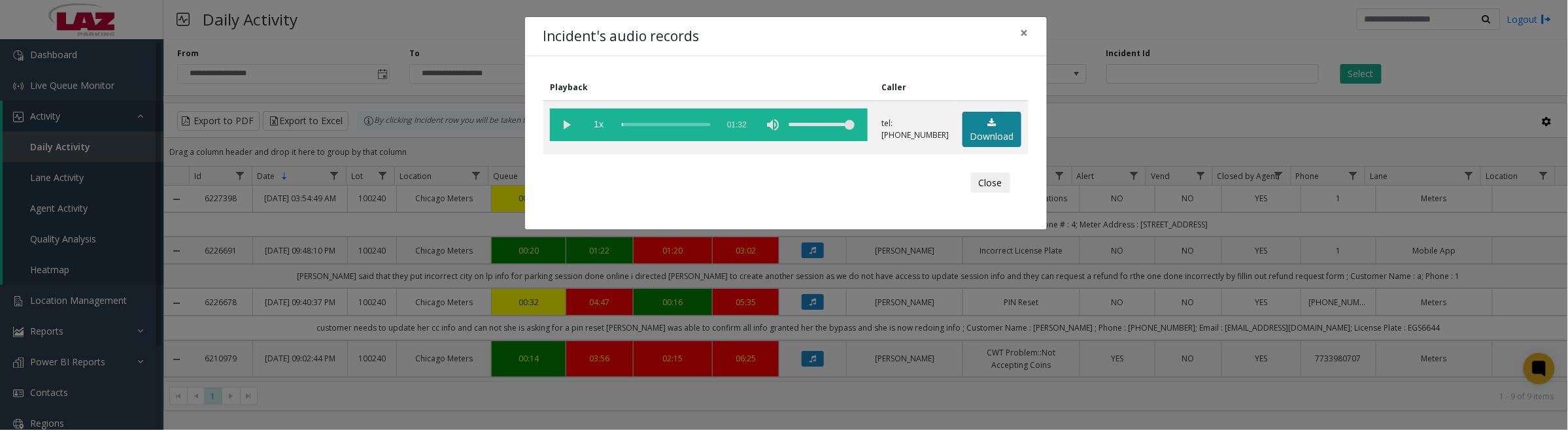
click at [1001, 126] on link "Download" at bounding box center [992, 130] width 59 height 36
click at [997, 192] on button "Close" at bounding box center [991, 183] width 39 height 21
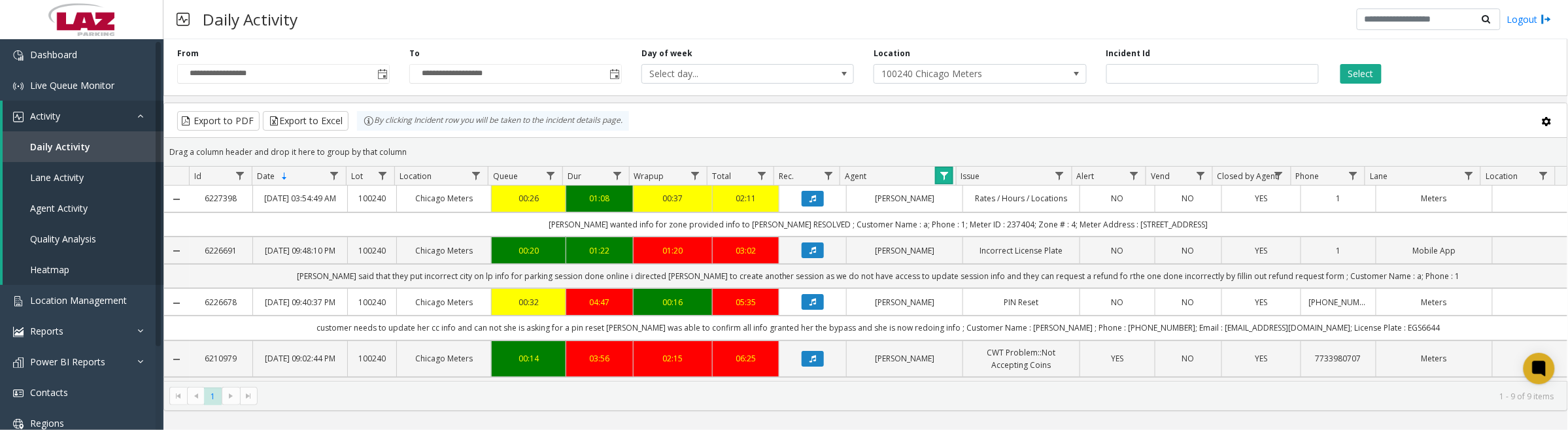
click at [938, 180] on link "Data table" at bounding box center [944, 175] width 18 height 18
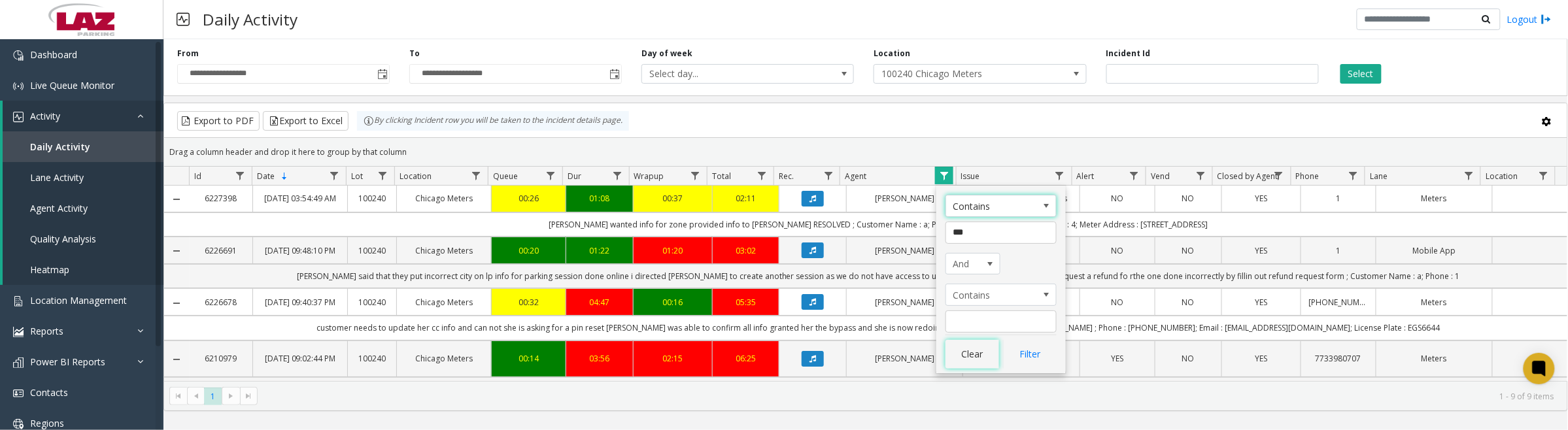
click at [989, 364] on button "Clear" at bounding box center [973, 353] width 54 height 29
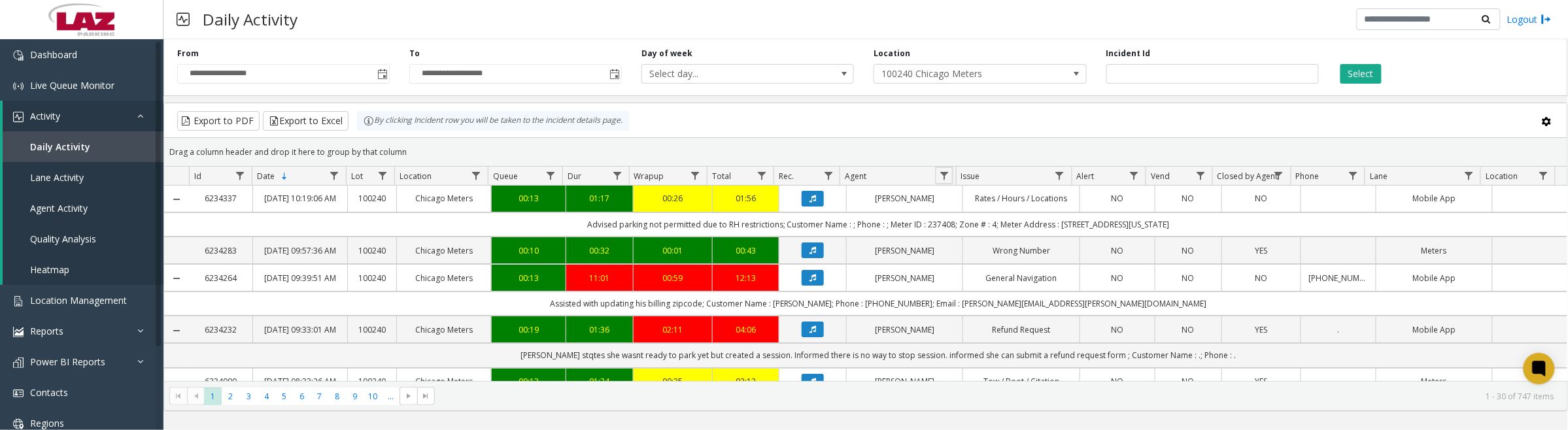
click at [940, 178] on span "Data table" at bounding box center [944, 175] width 11 height 11
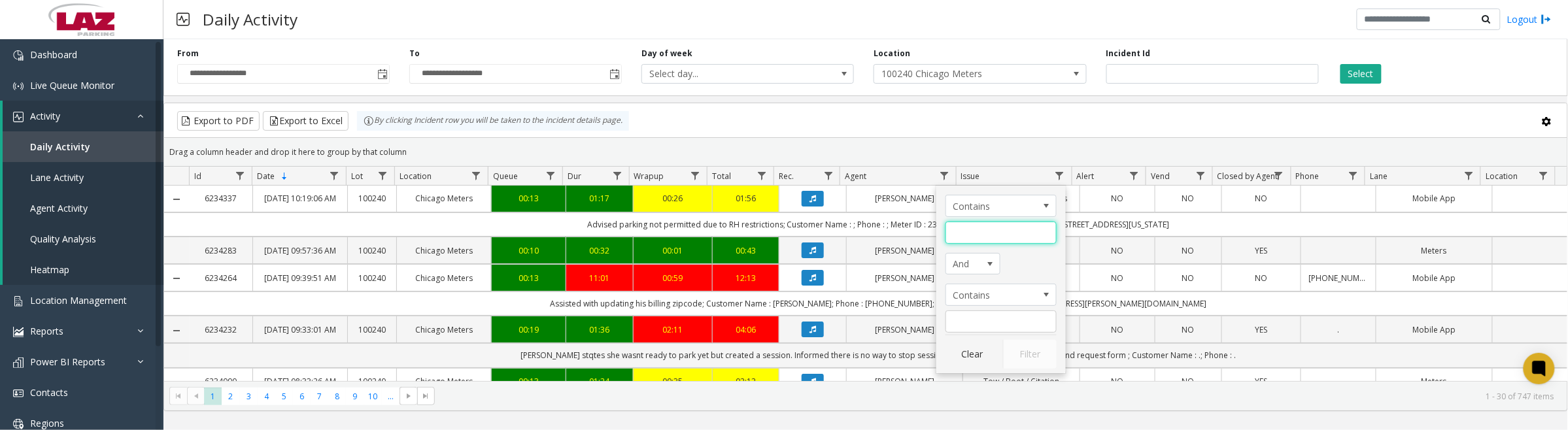
click at [982, 230] on input "Agent Filter" at bounding box center [1001, 232] width 111 height 22
type input "****"
click button "Filter" at bounding box center [1030, 353] width 54 height 29
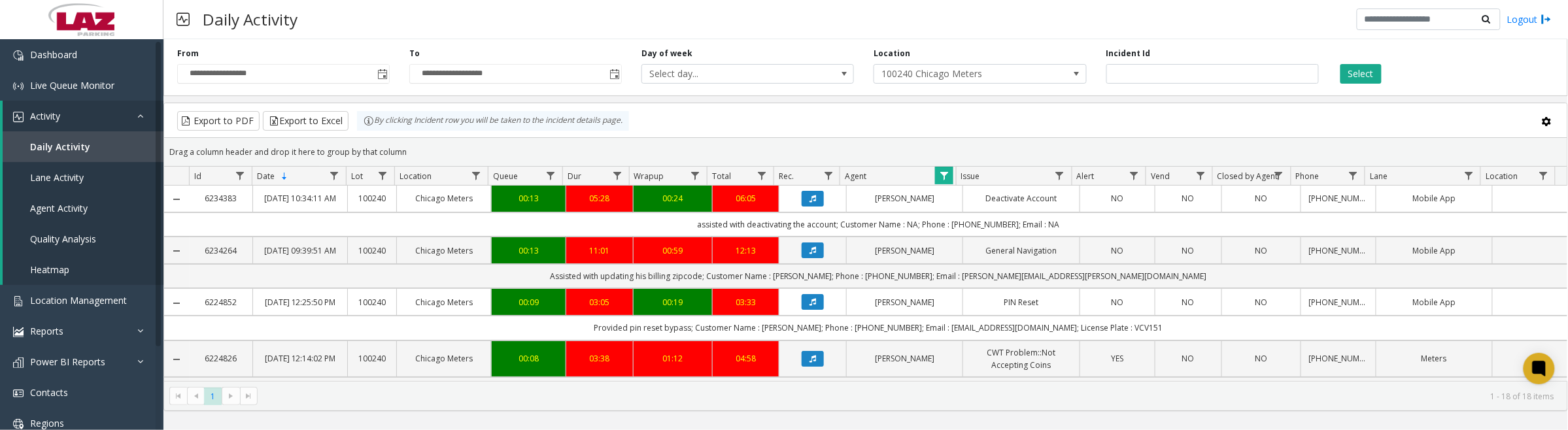
click at [809, 202] on icon "Data table" at bounding box center [813, 199] width 7 height 8
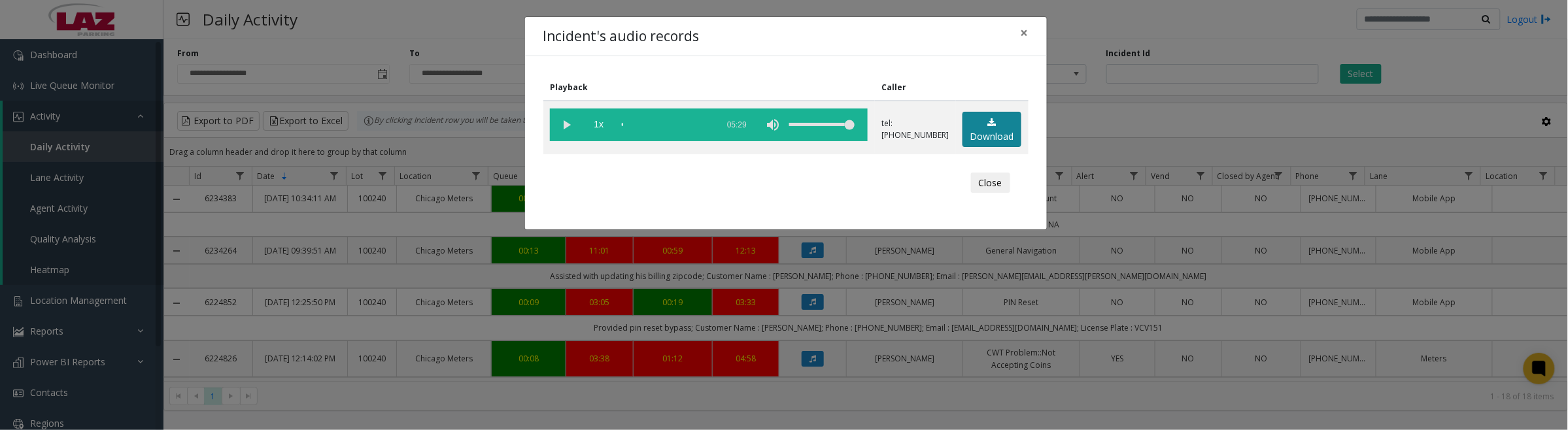
click at [996, 132] on link "Download" at bounding box center [992, 130] width 59 height 36
click at [987, 180] on button "Close" at bounding box center [991, 183] width 39 height 21
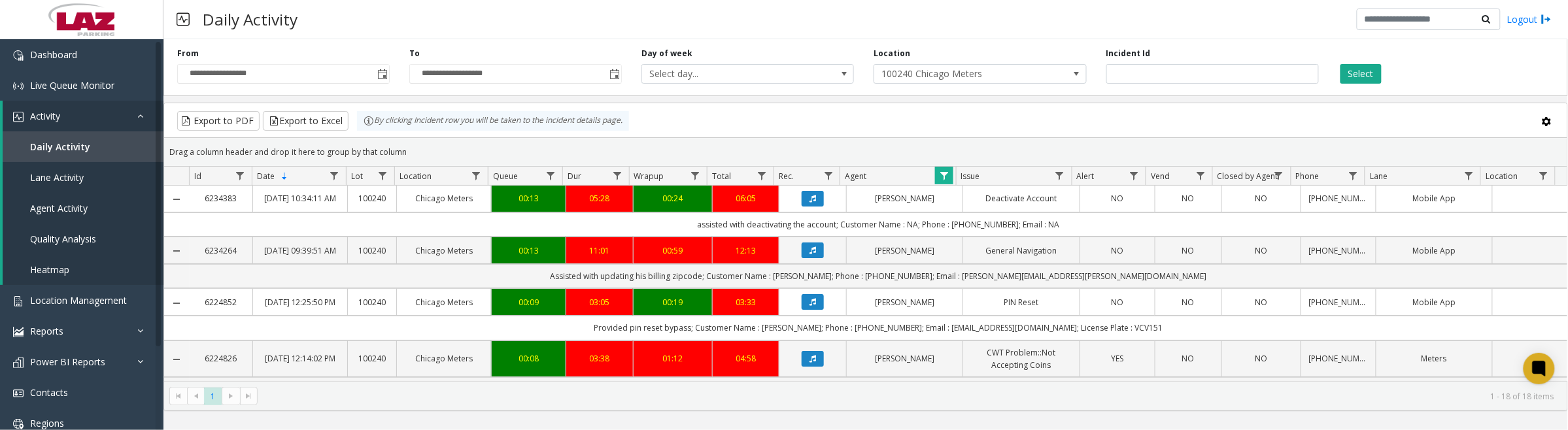
click at [809, 306] on icon "Data table" at bounding box center [813, 302] width 7 height 8
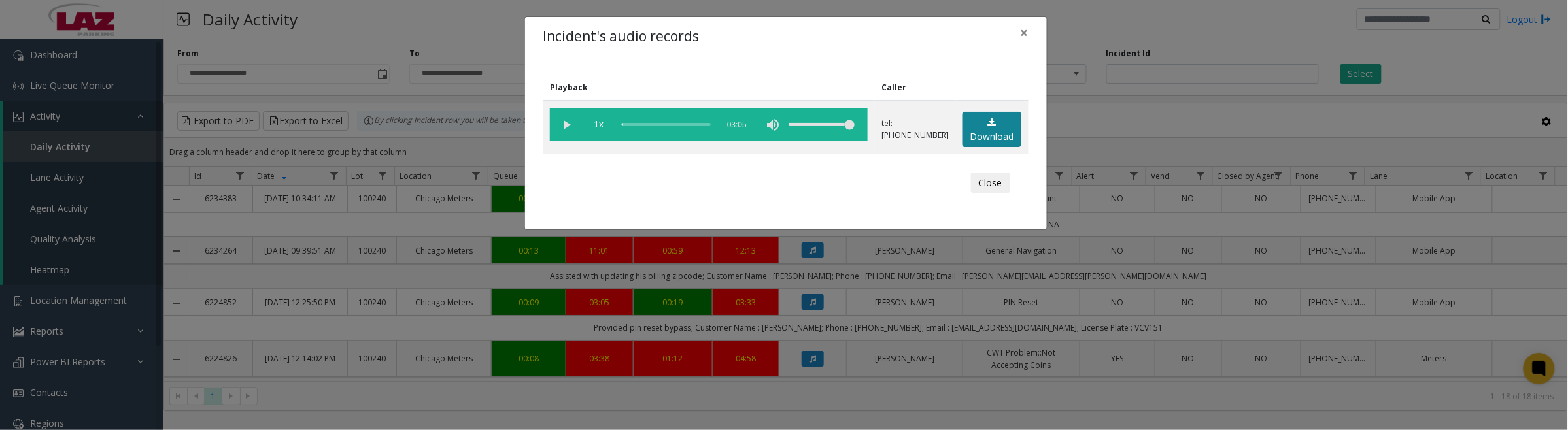
click at [978, 130] on link "Download" at bounding box center [992, 130] width 59 height 36
click at [564, 125] on vg-play-pause at bounding box center [566, 125] width 33 height 33
click at [561, 124] on vg-play-pause at bounding box center [566, 125] width 33 height 33
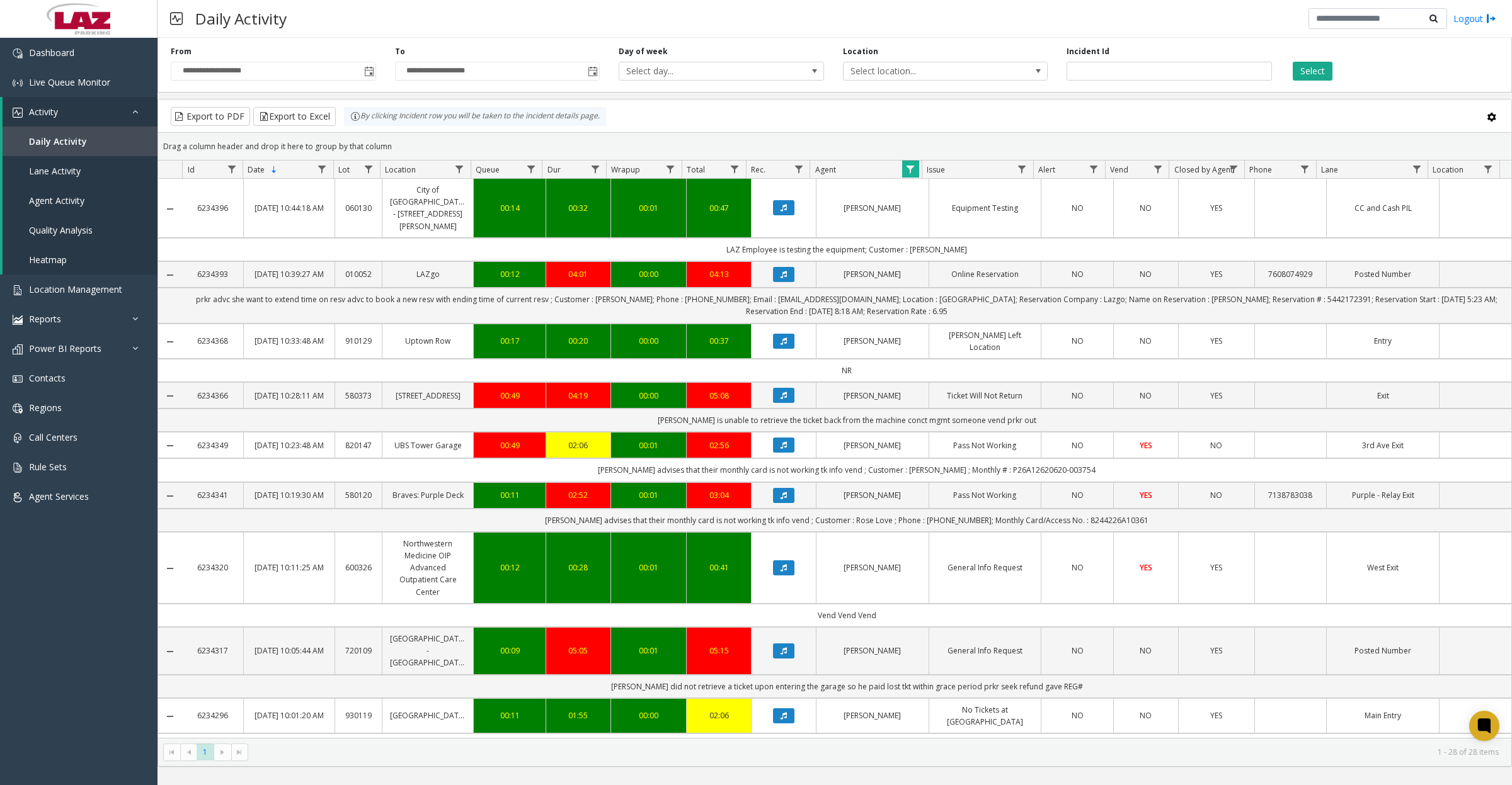
click at [912, 165] on span "Data table" at bounding box center [910, 169] width 10 height 10
click at [937, 352] on button "Clear" at bounding box center [937, 341] width 52 height 28
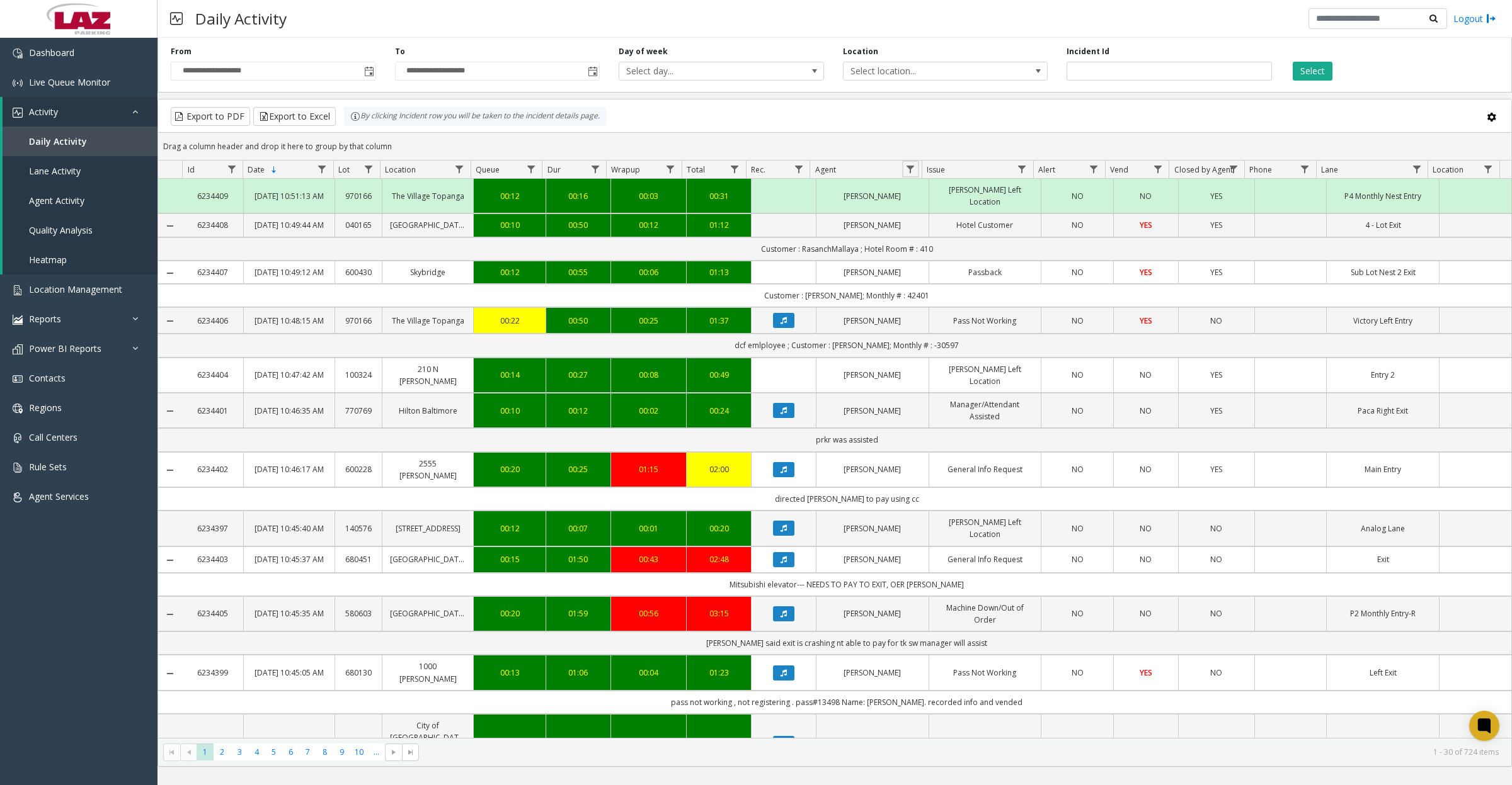
click at [369, 71] on span "Toggle popup" at bounding box center [369, 72] width 10 height 10
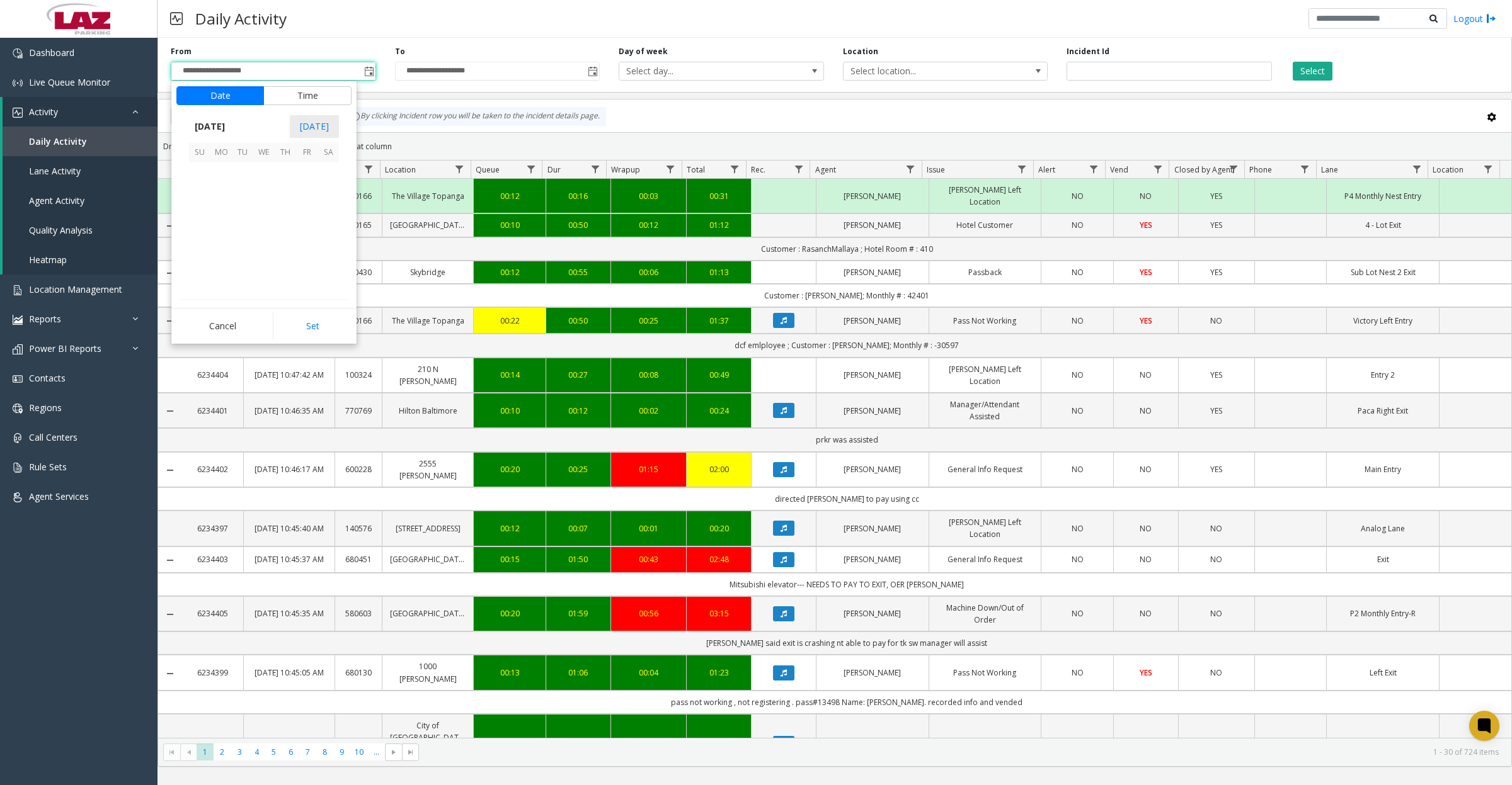
scroll to position [226085, 0]
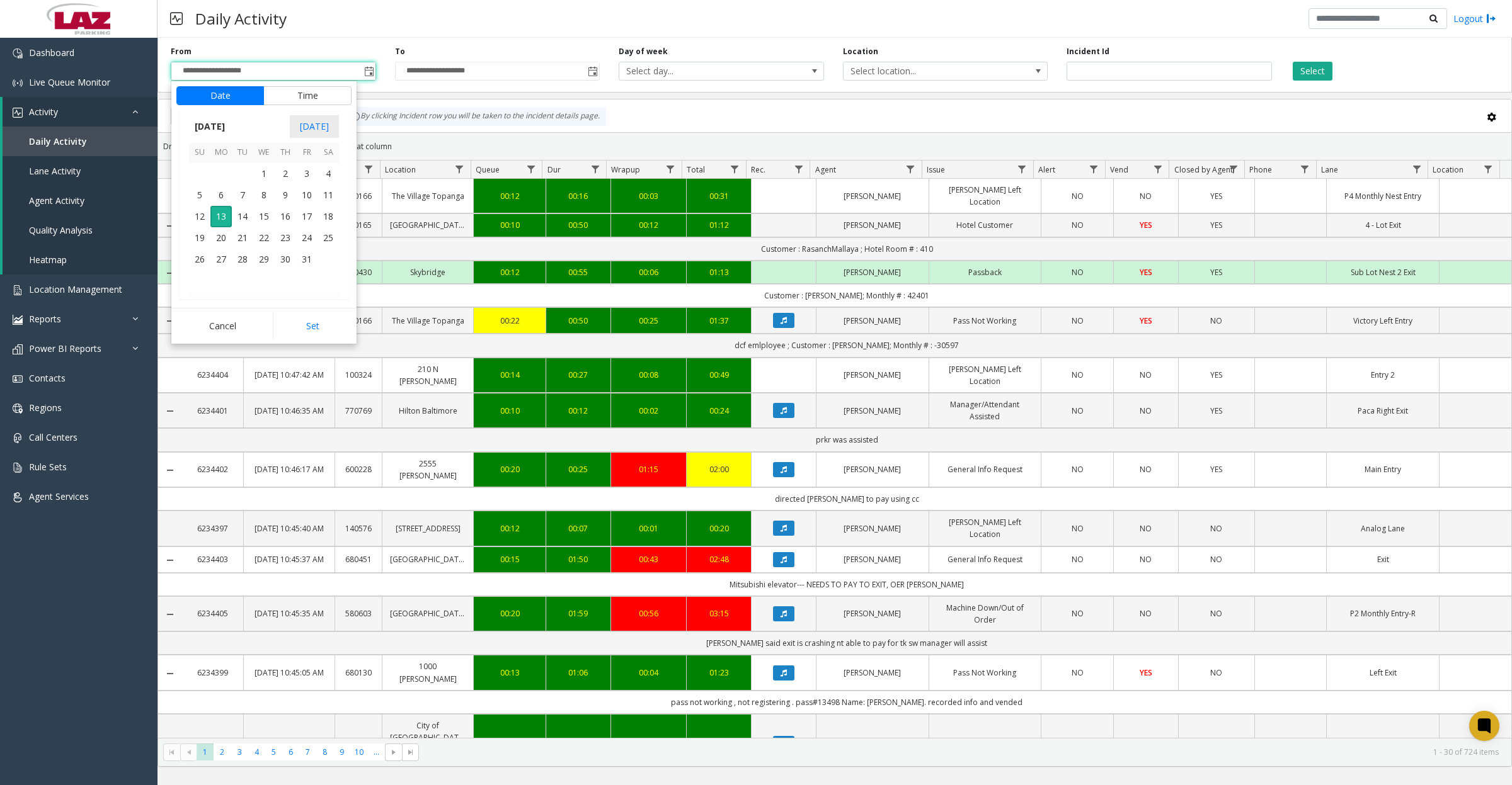
click at [310, 197] on span "10" at bounding box center [306, 195] width 21 height 21
click at [330, 322] on button "Set" at bounding box center [312, 326] width 79 height 28
type input "**********"
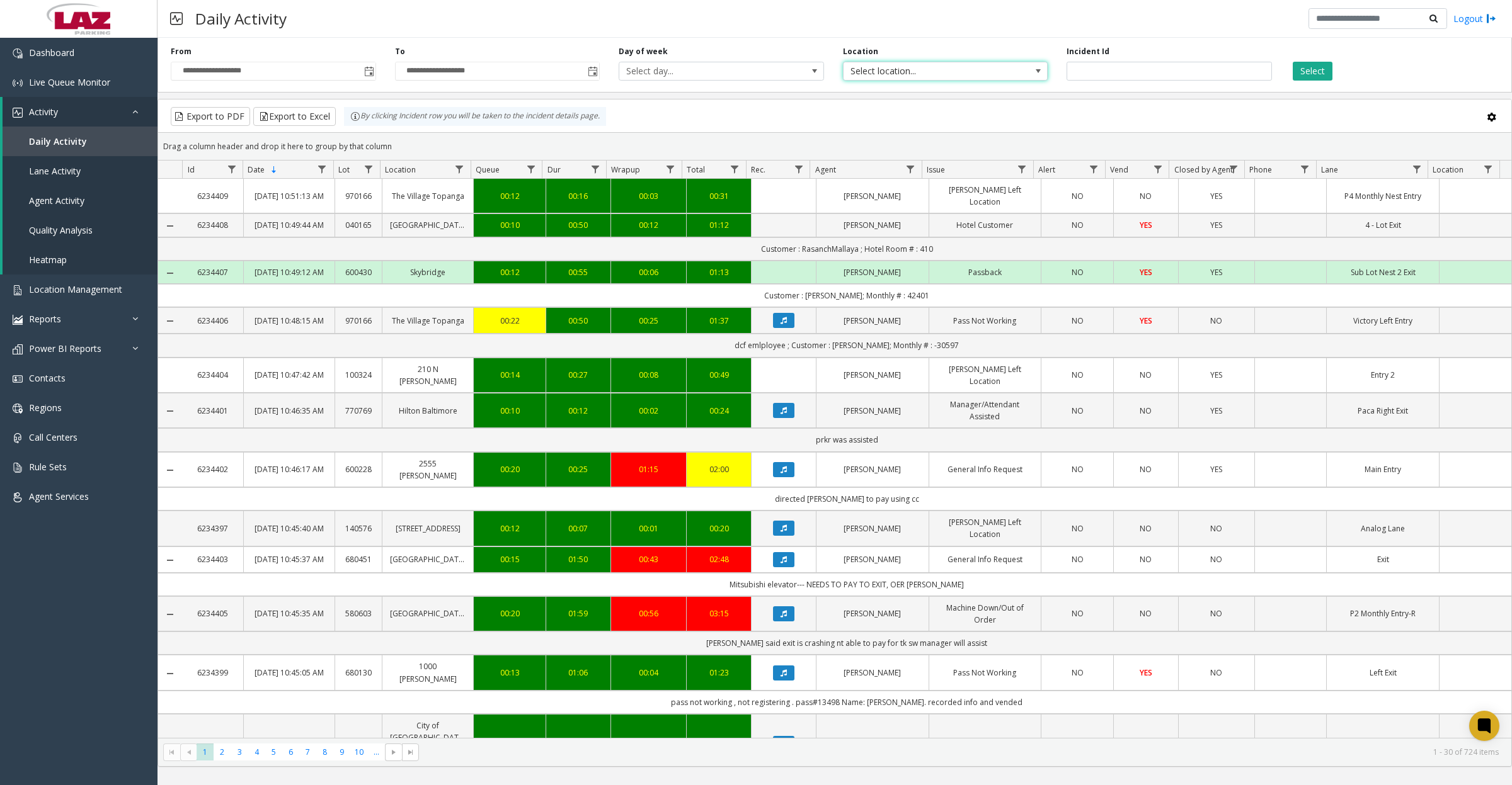
click at [877, 76] on span "Select location..." at bounding box center [924, 71] width 163 height 17
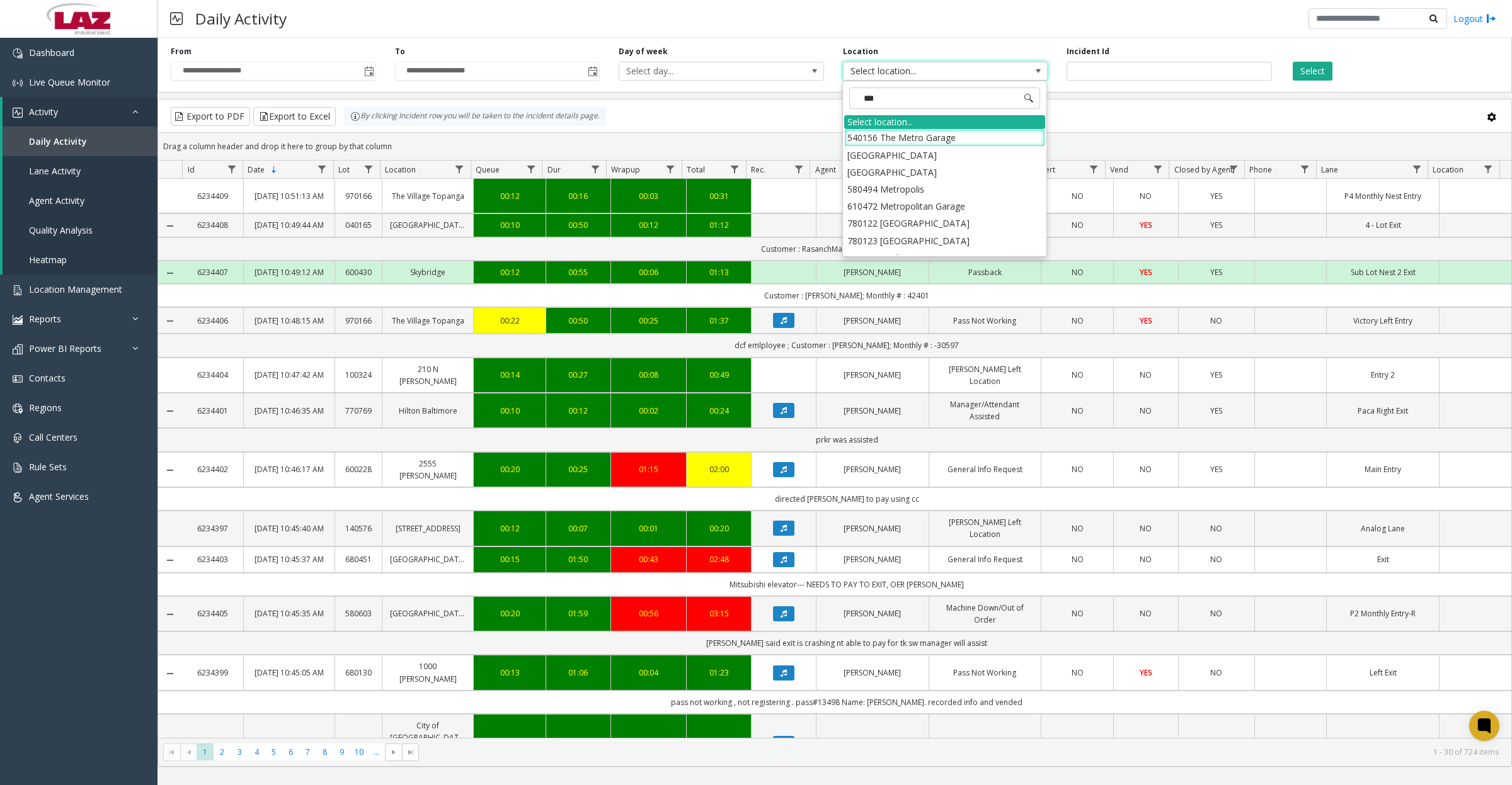
type input "****"
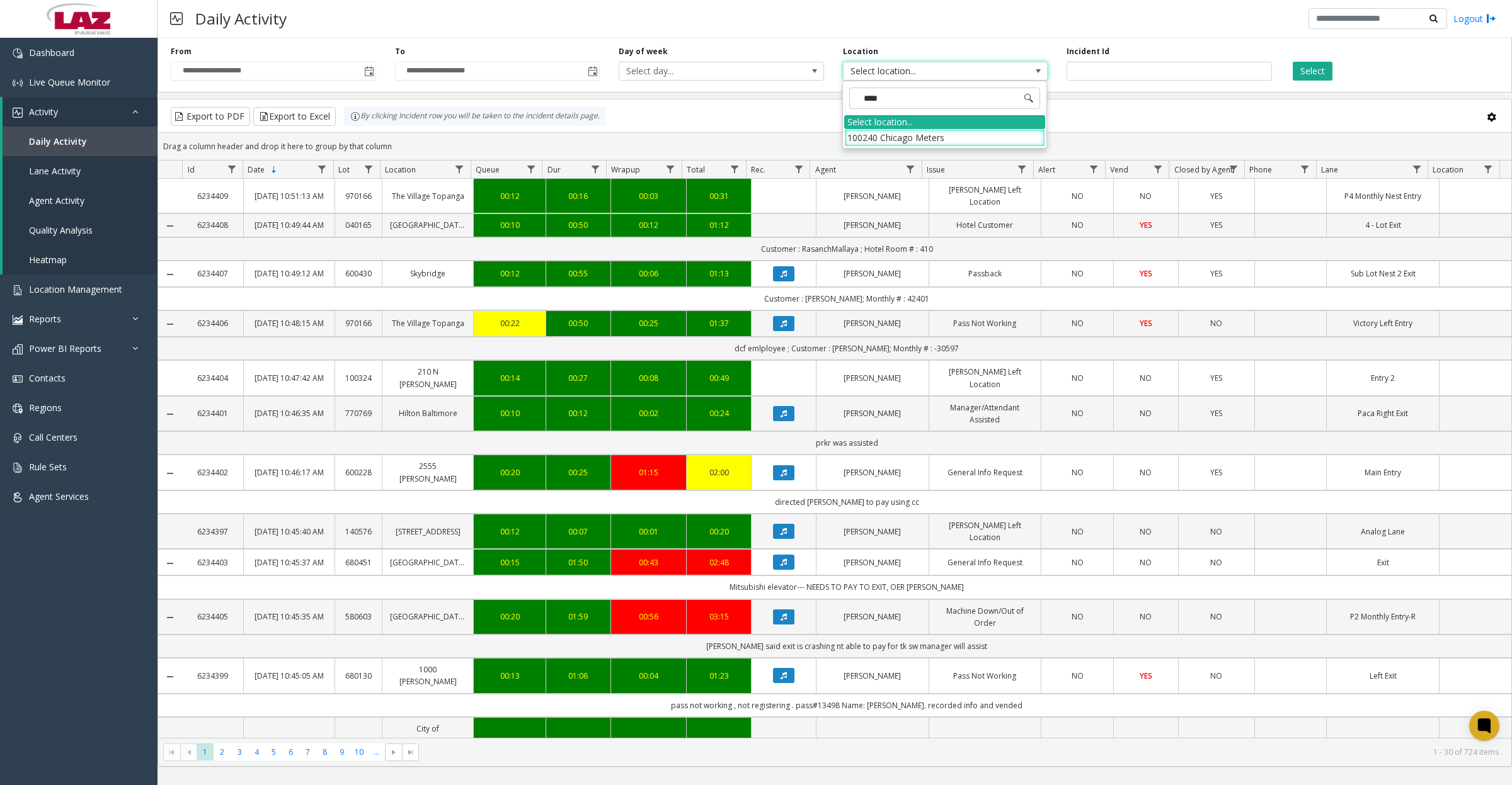
click at [868, 135] on li "100240 Chicago Meters" at bounding box center [944, 138] width 201 height 17
click at [1301, 71] on button "Select" at bounding box center [1312, 71] width 39 height 19
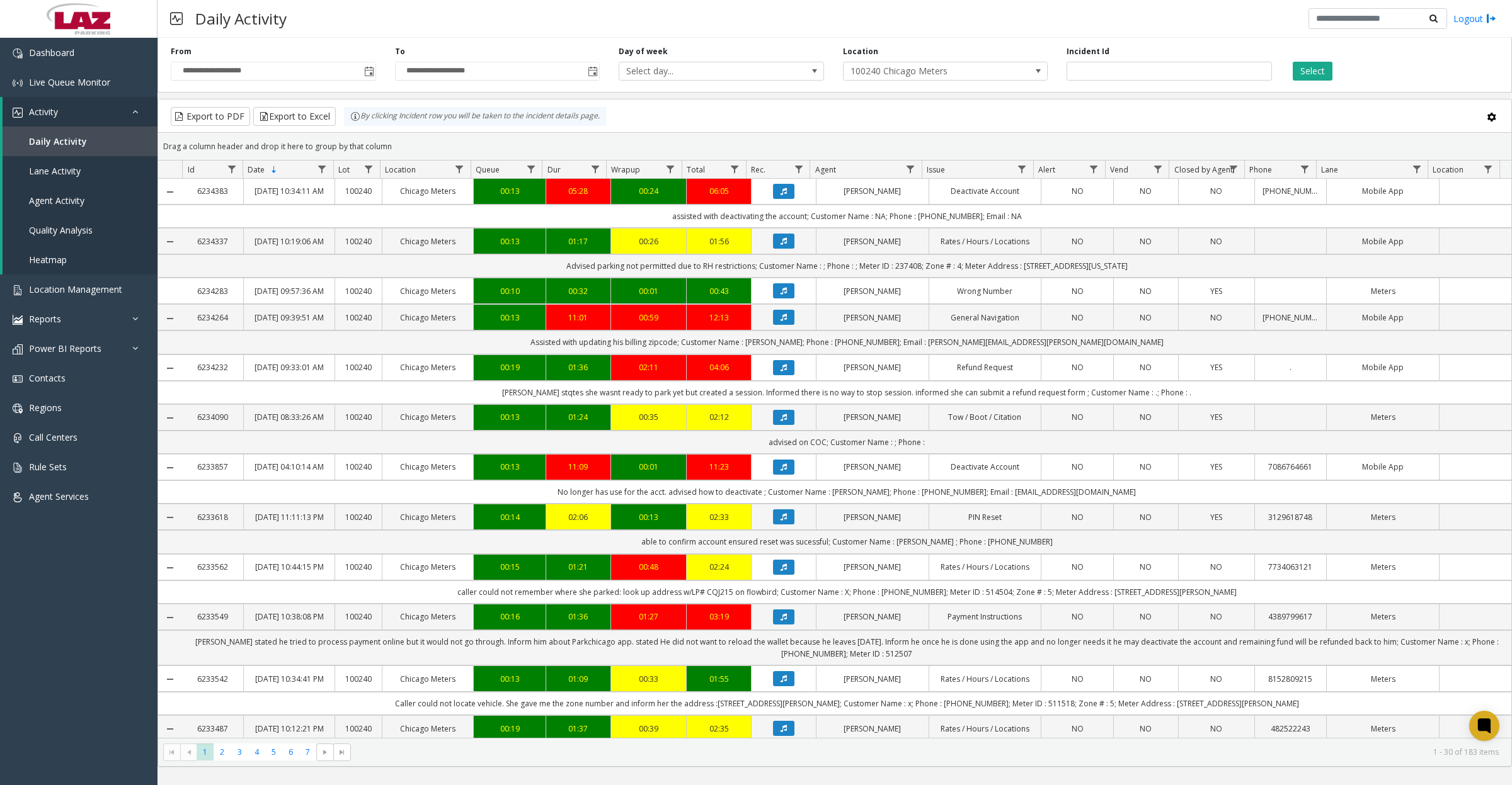
click at [593, 76] on span "Toggle popup" at bounding box center [592, 72] width 10 height 10
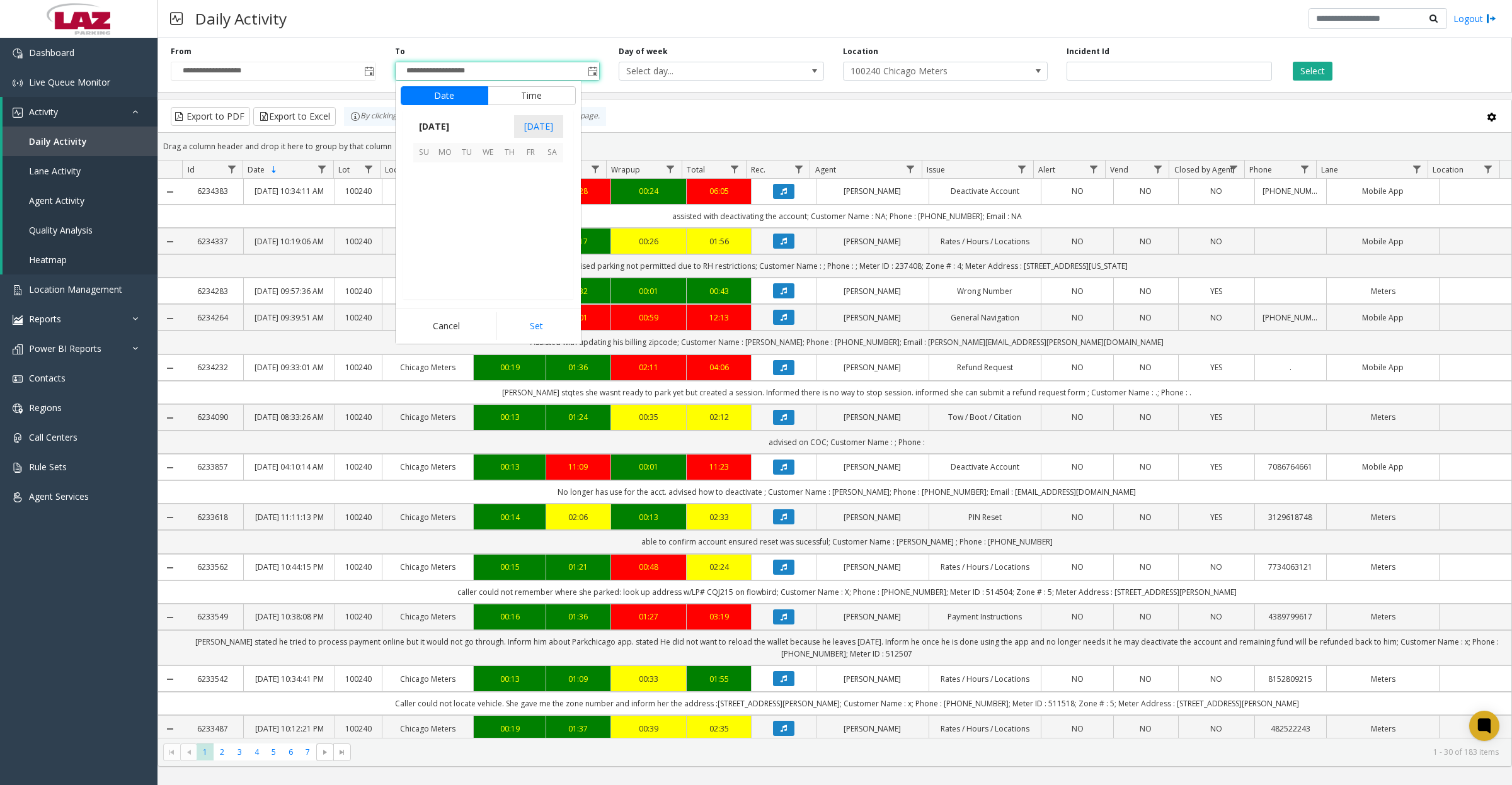
scroll to position [19, 0]
click at [531, 197] on span "10" at bounding box center [530, 195] width 21 height 21
click at [553, 328] on button "Set" at bounding box center [536, 326] width 79 height 28
type input "**********"
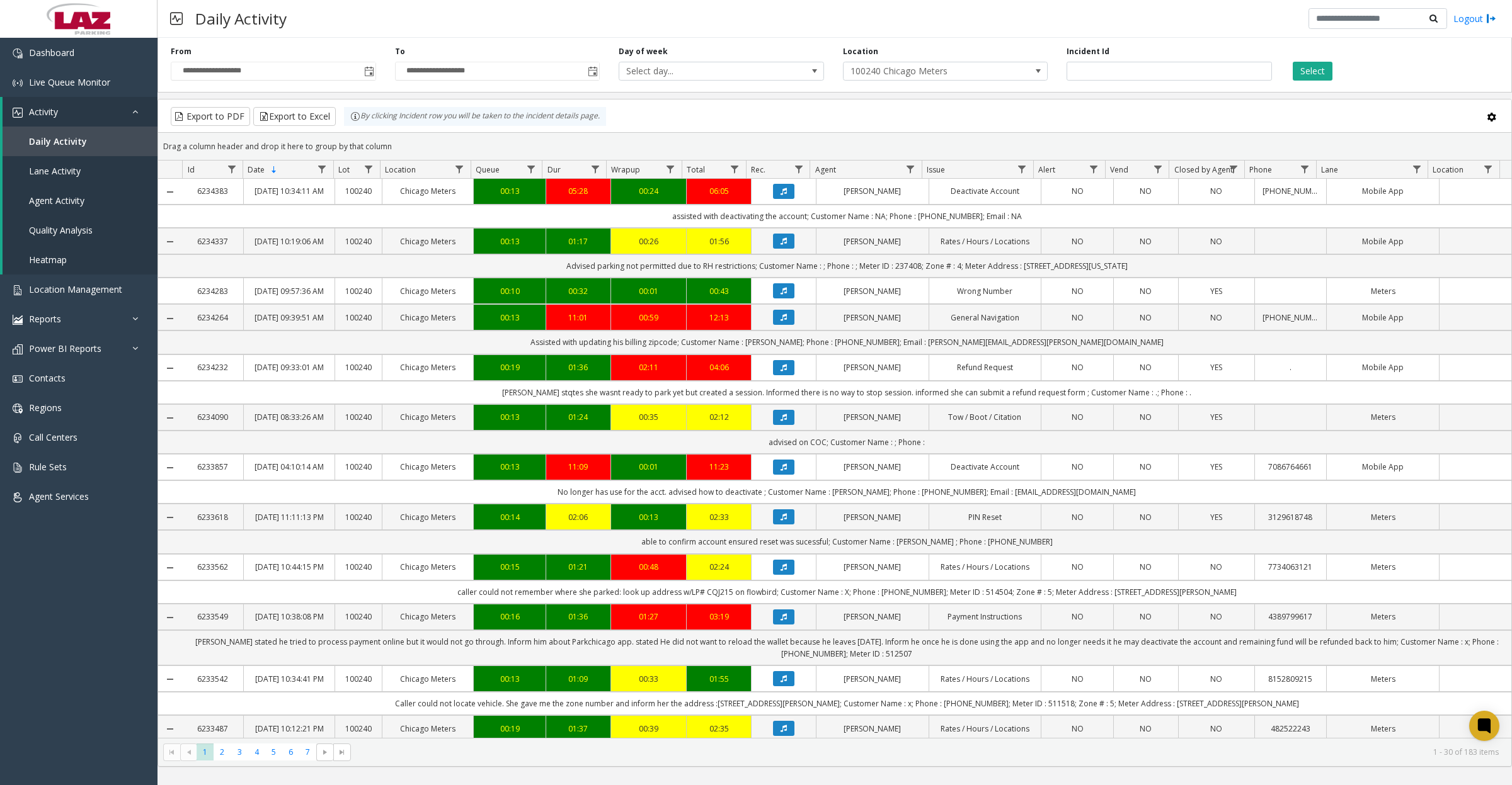
click at [1305, 68] on button "Select" at bounding box center [1312, 71] width 39 height 19
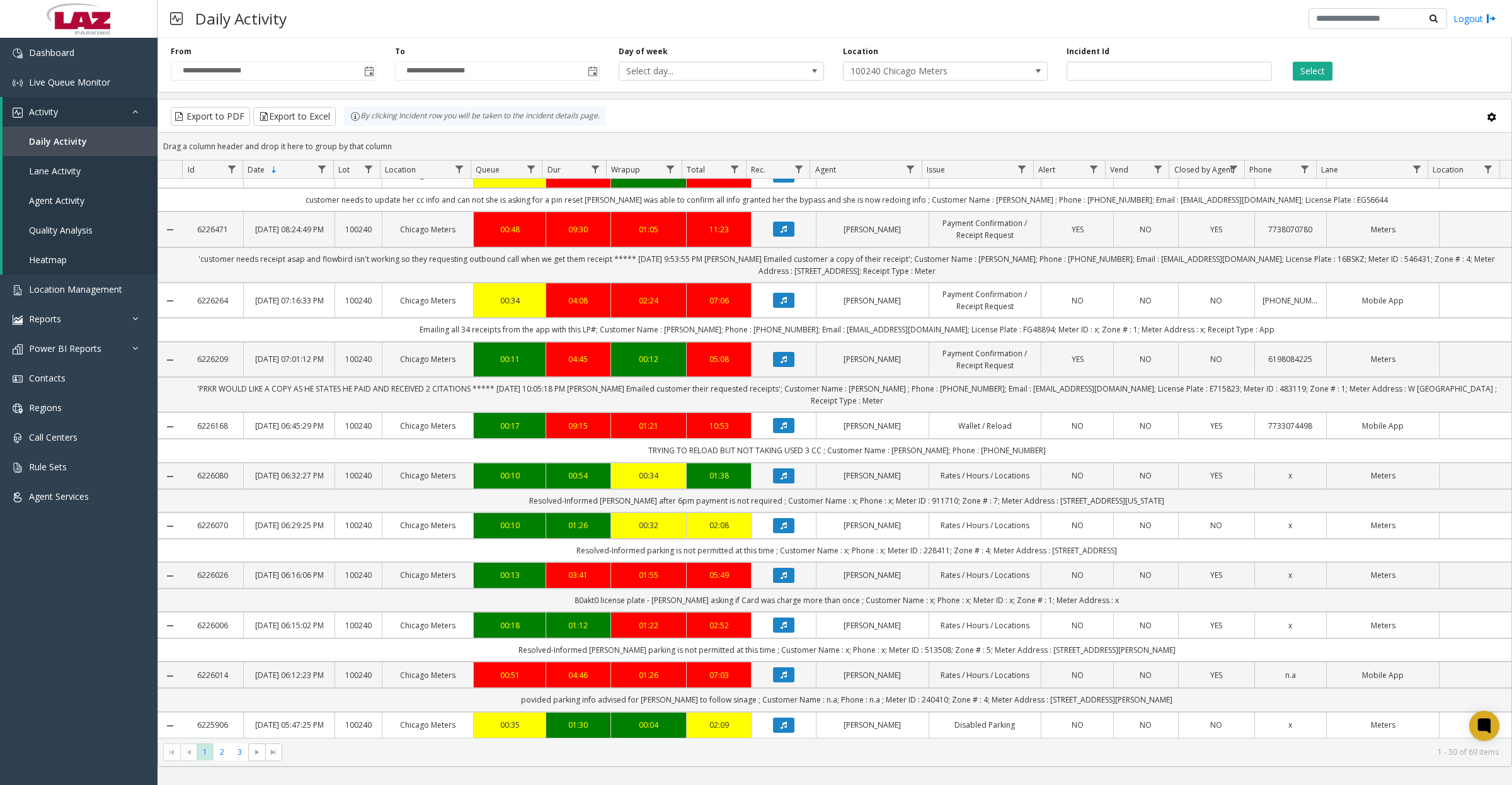
scroll to position [236, 0]
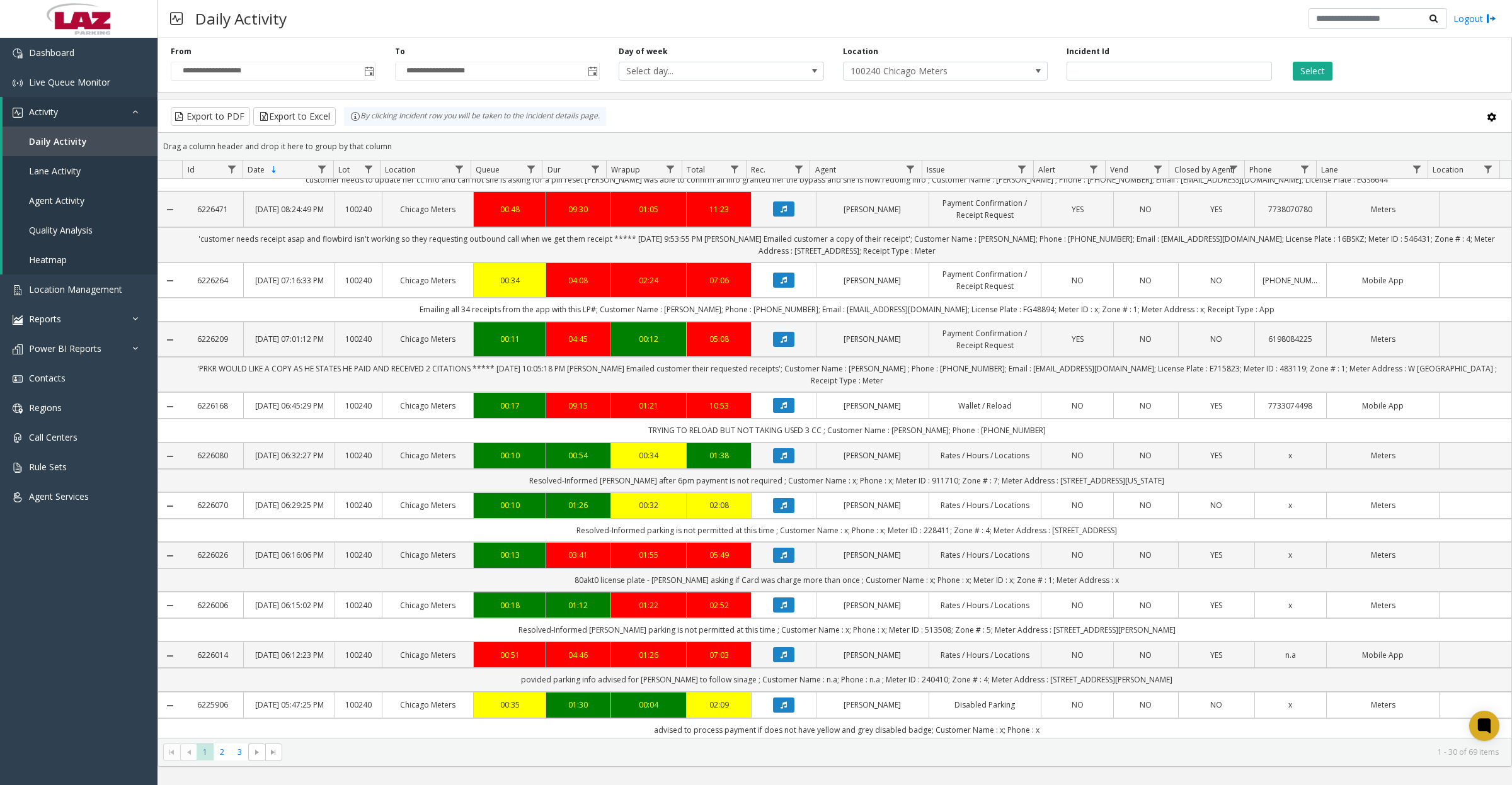
click at [911, 168] on span "Data table" at bounding box center [910, 169] width 10 height 10
click at [932, 229] on input "Agent Filter" at bounding box center [964, 223] width 107 height 21
type input "****"
click button "Filter" at bounding box center [992, 341] width 52 height 28
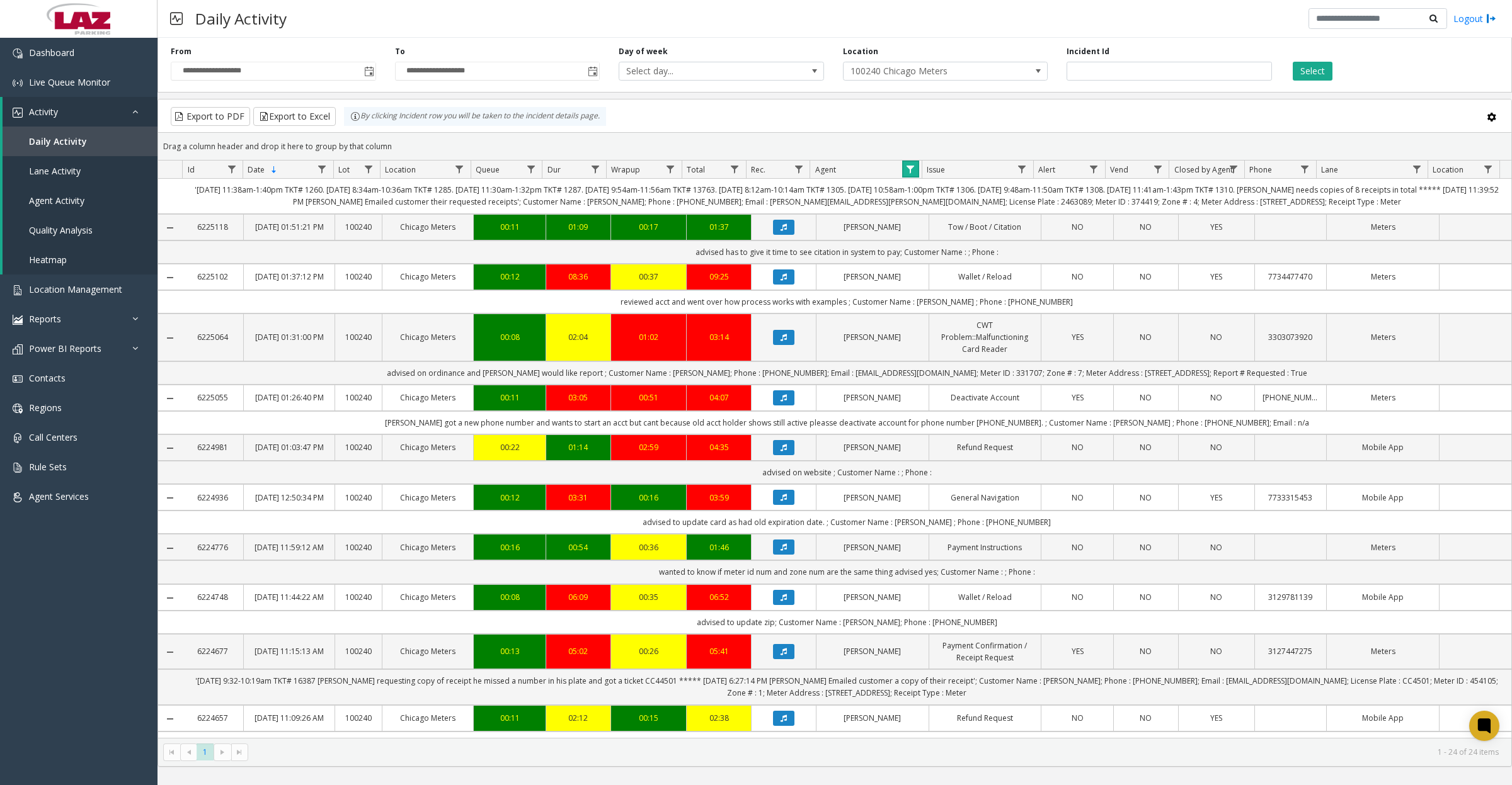
scroll to position [444, 0]
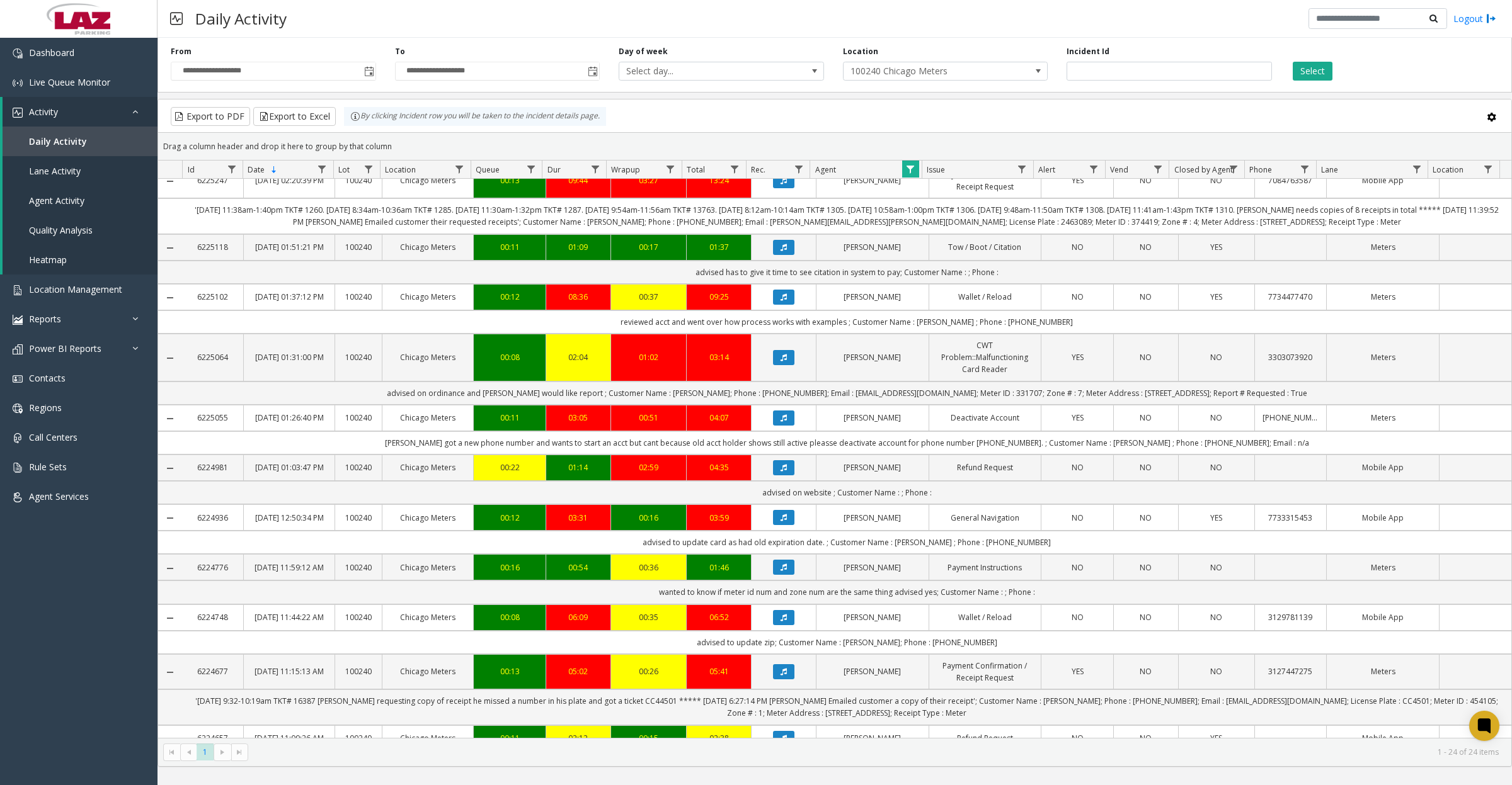
click at [864, 234] on td "'9/16 11:38am-1:40pm TKT# 1260. 9/23 8:34am-10:36am TKT# 1285. 9/23 11:30am-1:3…" at bounding box center [846, 216] width 1329 height 35
click at [70, 289] on span "Location Management" at bounding box center [76, 289] width 94 height 12
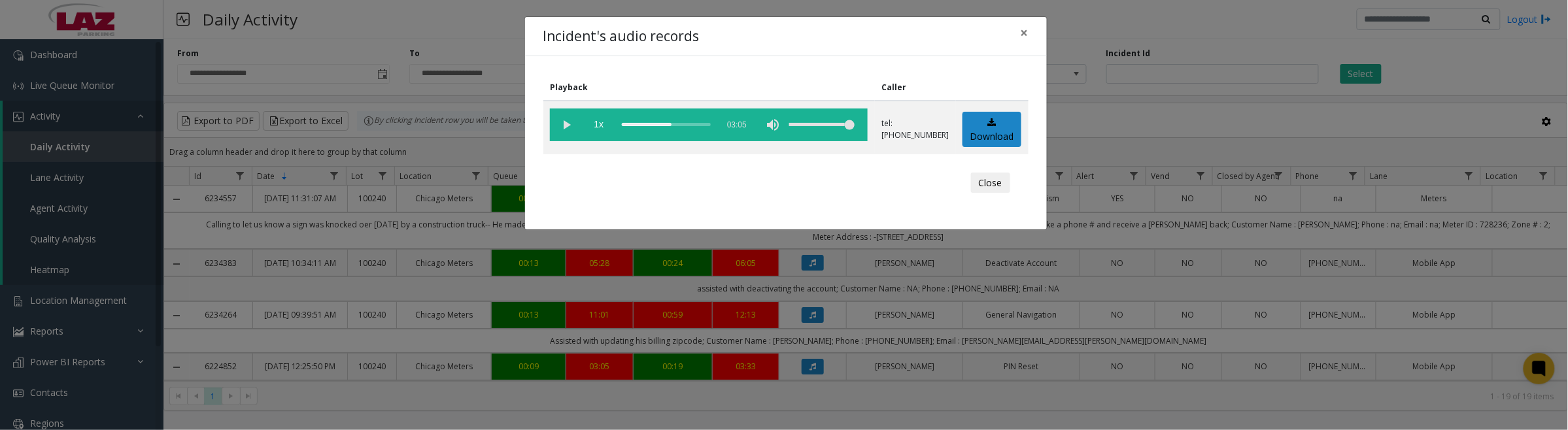
click at [984, 186] on button "Close" at bounding box center [991, 183] width 39 height 21
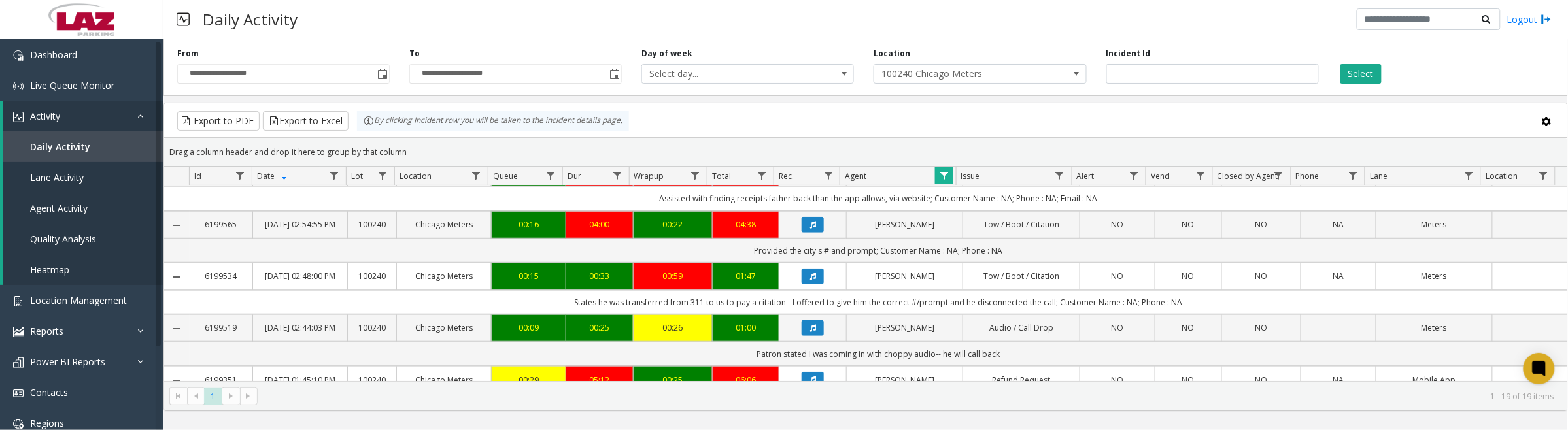
scroll to position [490, 0]
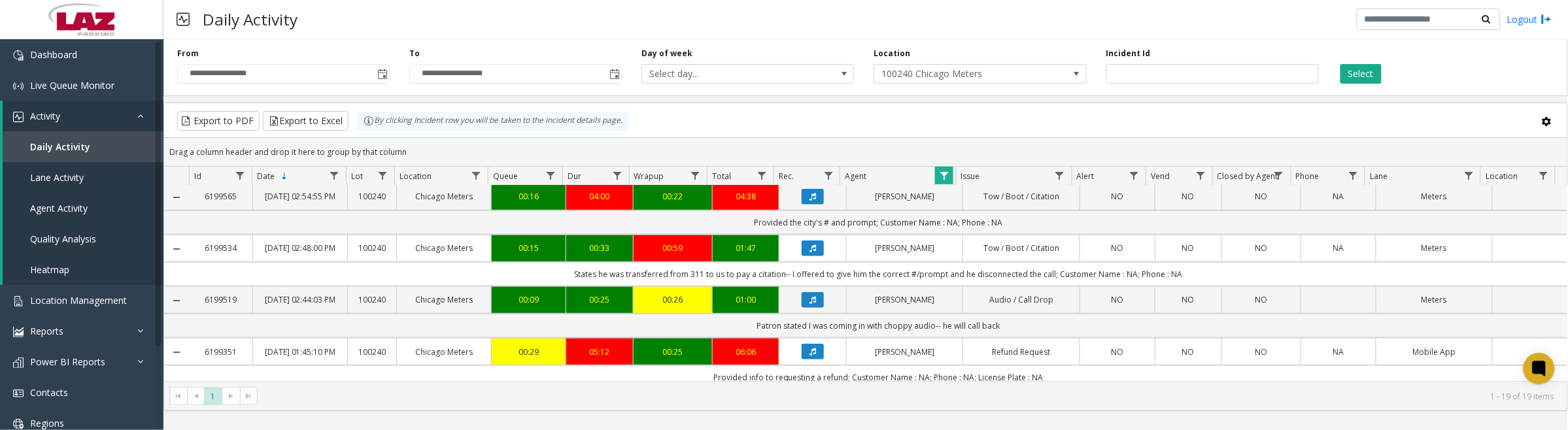
click at [809, 201] on icon "Data table" at bounding box center [813, 197] width 7 height 8
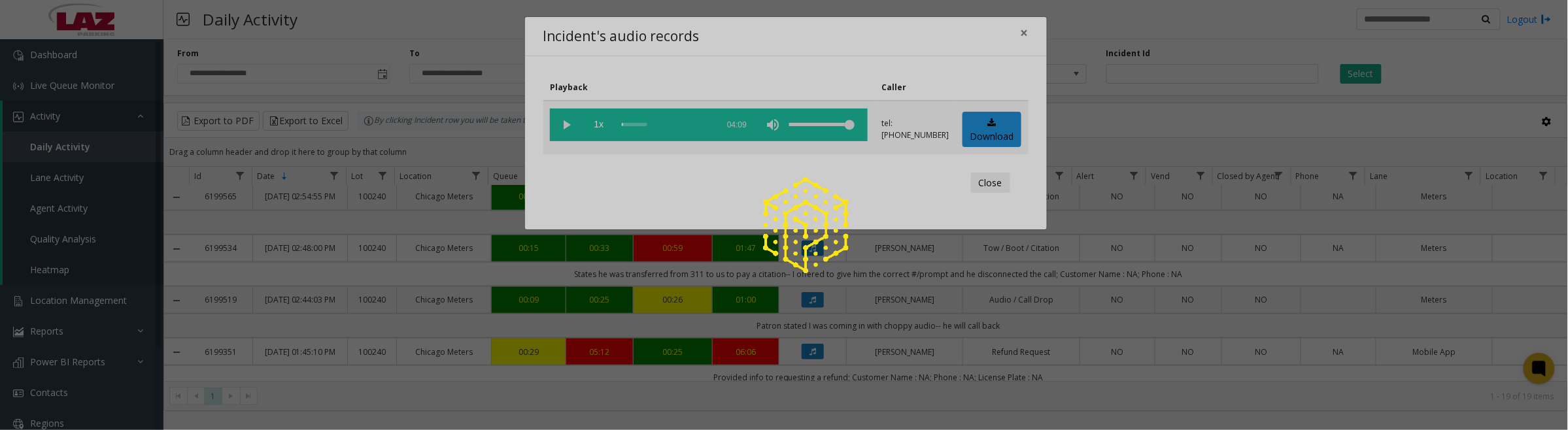
click at [1015, 131] on div at bounding box center [784, 215] width 1568 height 430
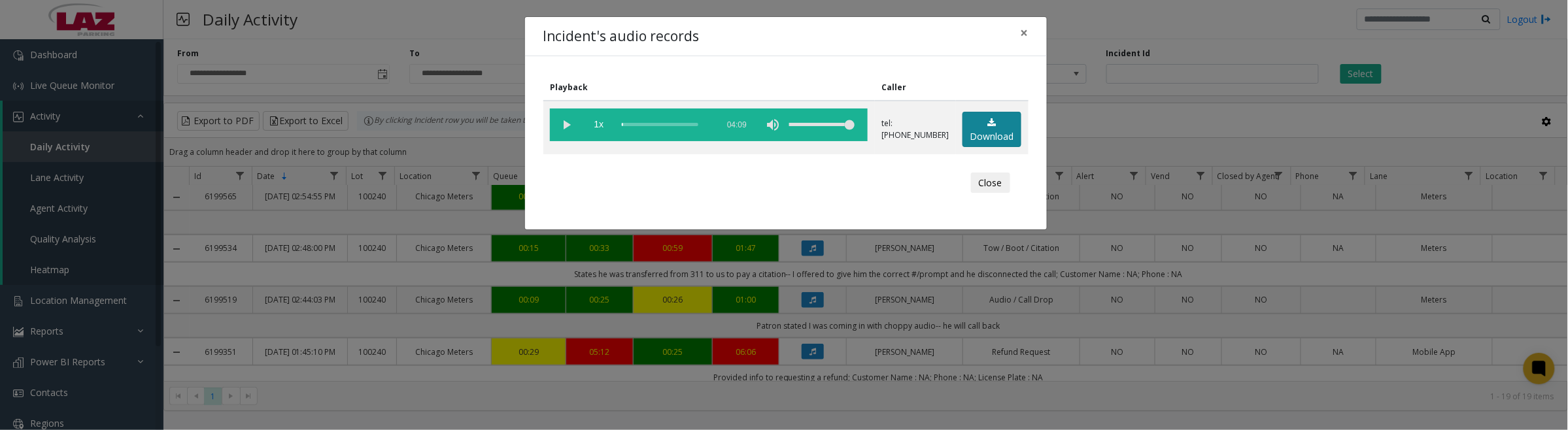
click at [989, 125] on icon at bounding box center [992, 122] width 8 height 9
click at [572, 131] on vg-play-pause at bounding box center [566, 125] width 33 height 33
click at [566, 123] on vg-play-pause at bounding box center [566, 125] width 33 height 33
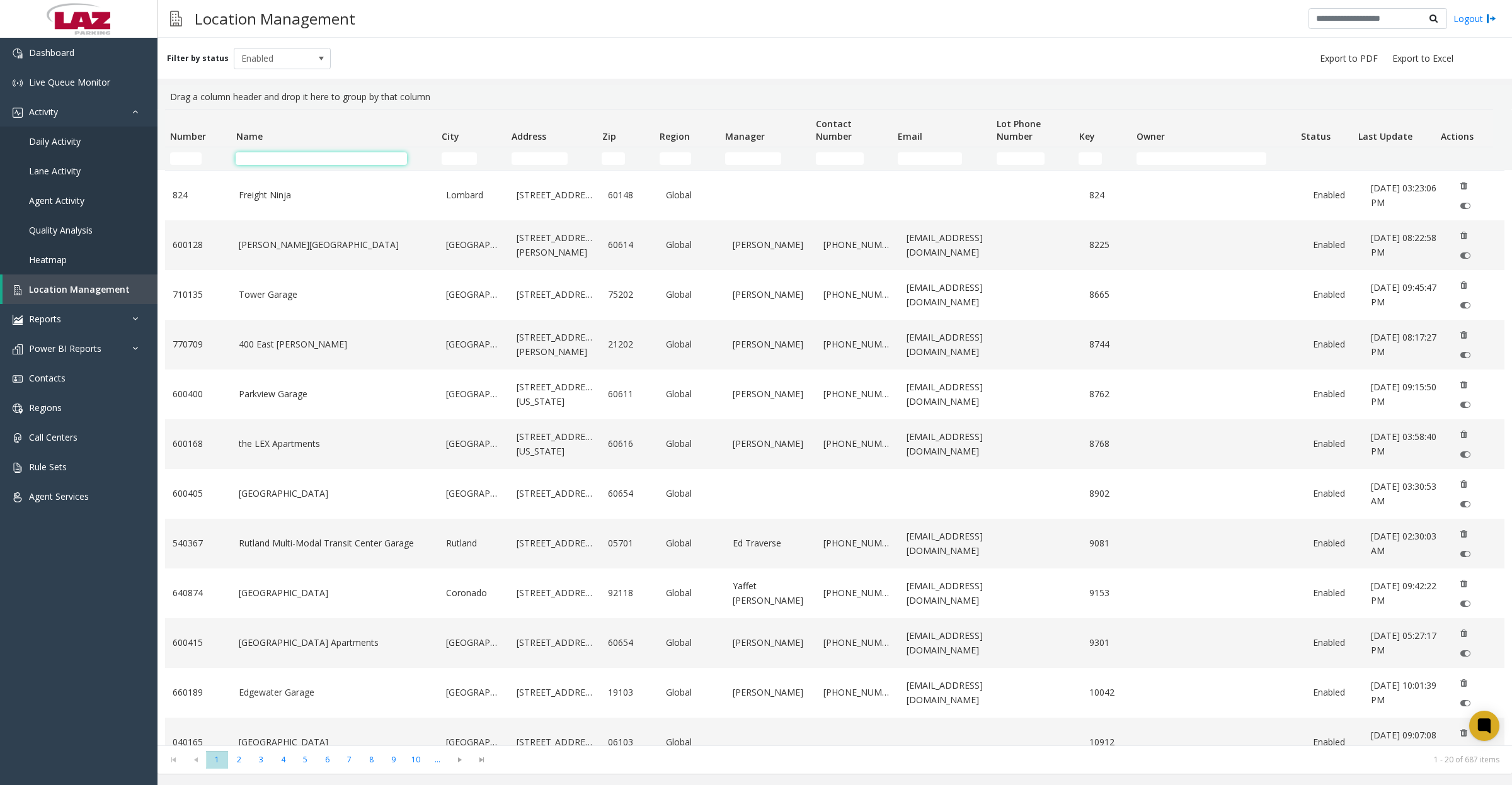
click at [267, 153] on input "Name Filter" at bounding box center [321, 159] width 171 height 13
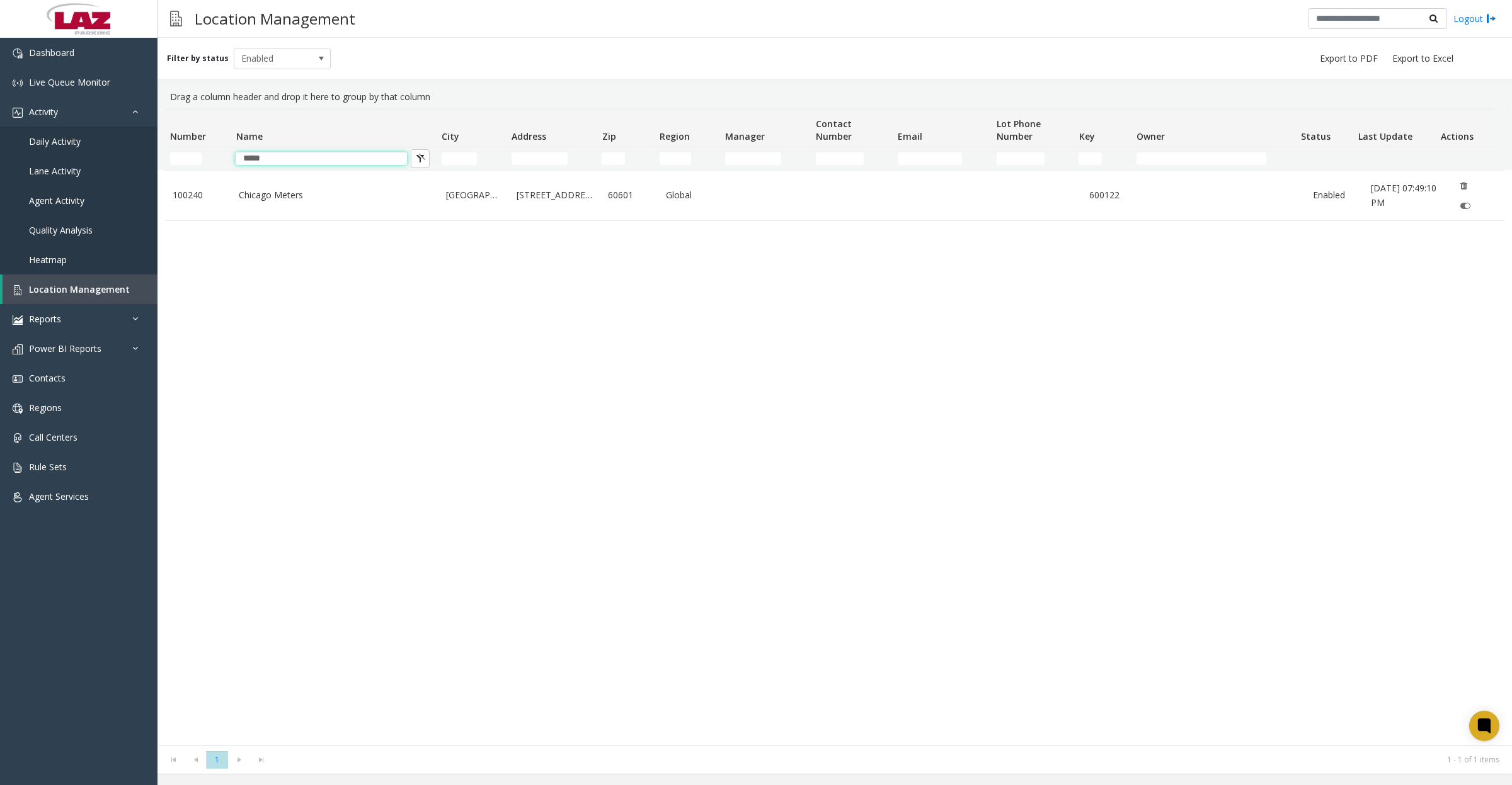
type input "*****"
